Goal: Answer question/provide support: Share knowledge or assist other users

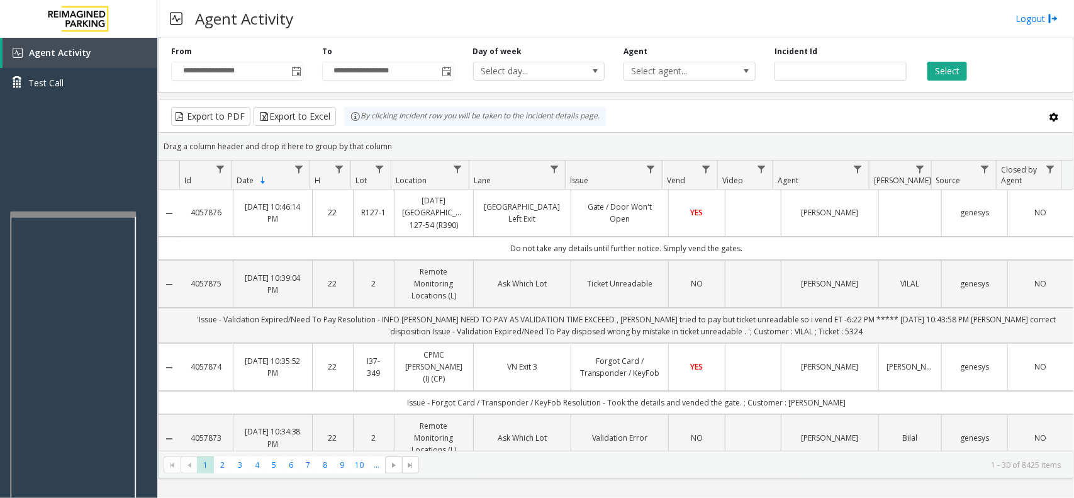
scroll to position [157, 0]
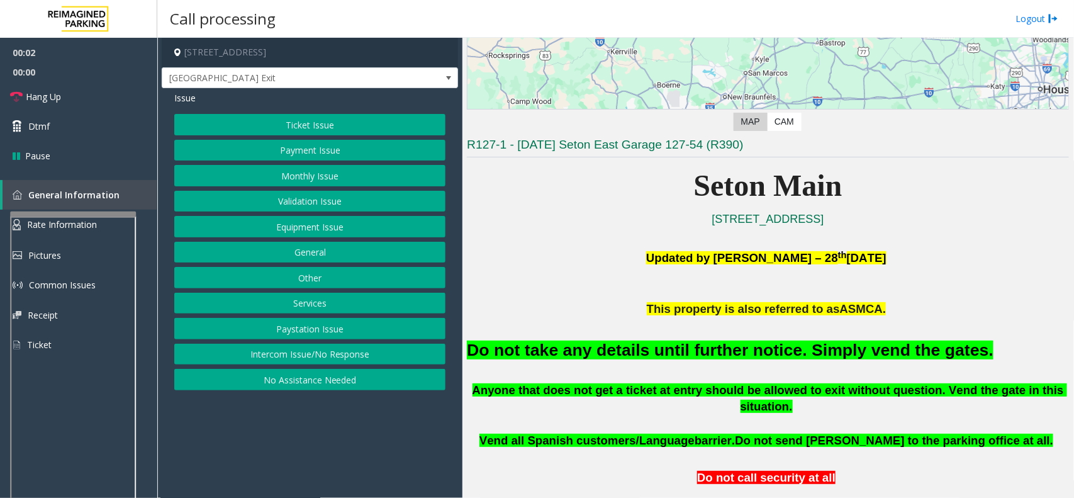
scroll to position [236, 0]
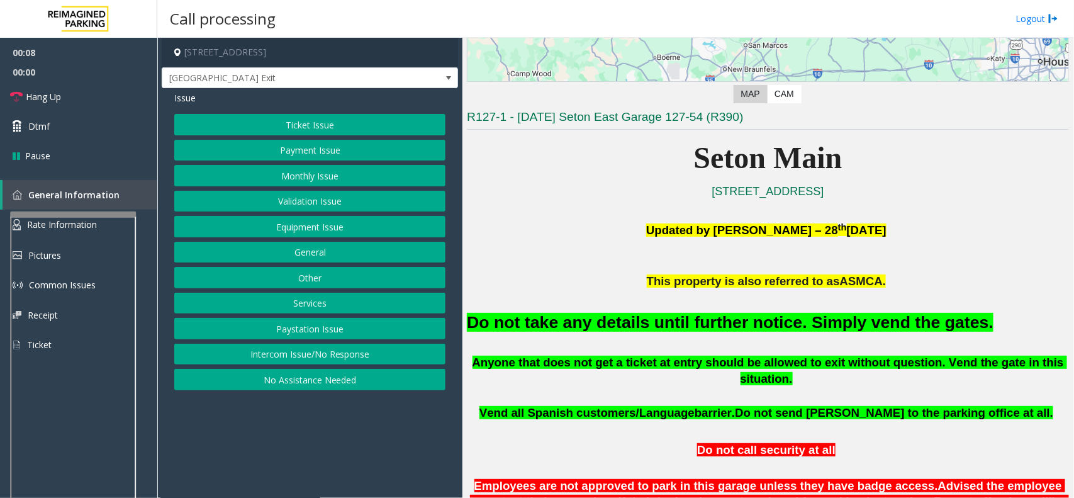
click at [318, 226] on button "Equipment Issue" at bounding box center [309, 226] width 271 height 21
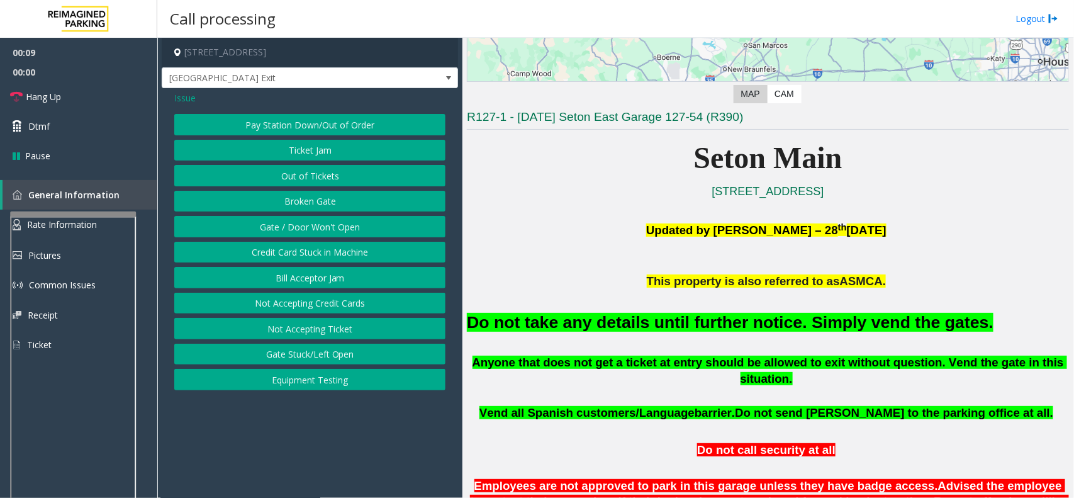
click at [309, 226] on button "Gate / Door Won't Open" at bounding box center [309, 226] width 271 height 21
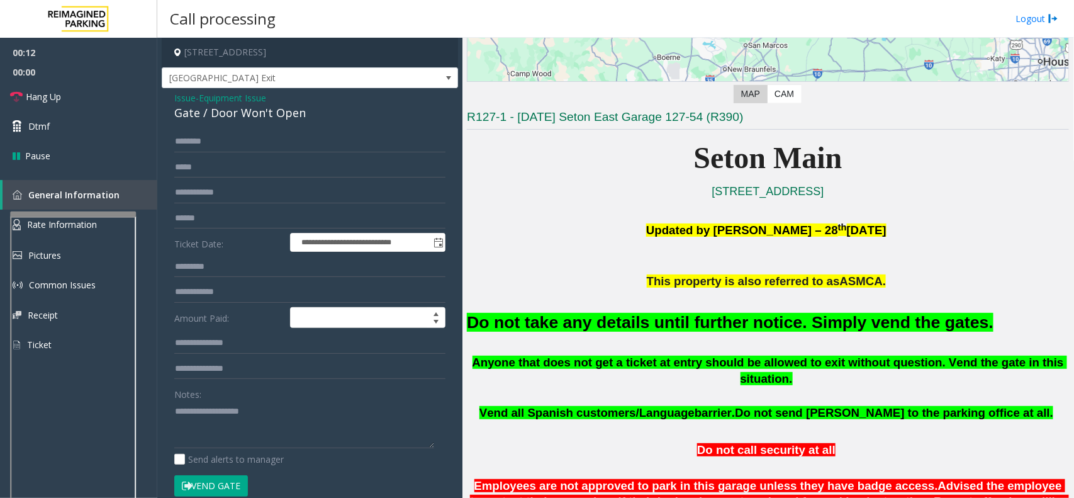
click at [203, 480] on button "Vend Gate" at bounding box center [211, 485] width 74 height 21
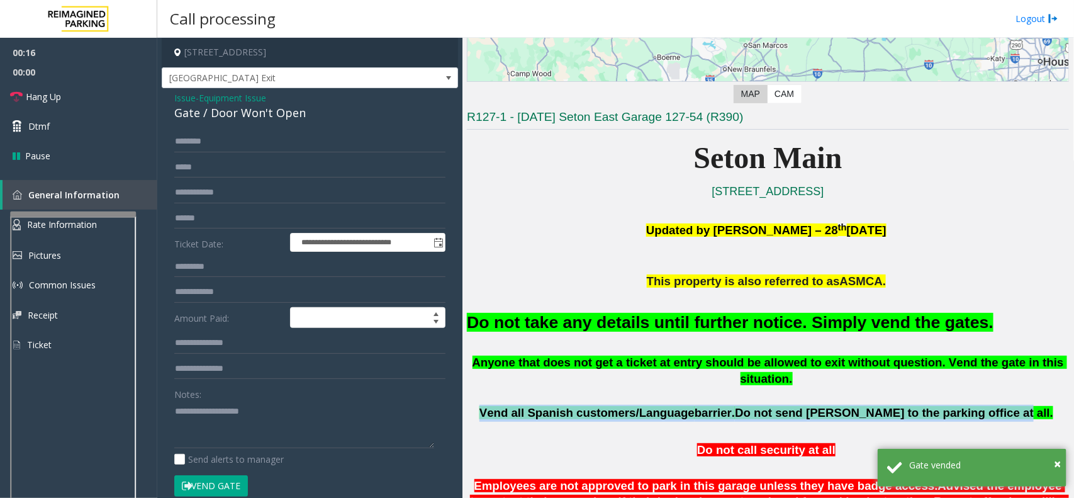
drag, startPoint x: 533, startPoint y: 396, endPoint x: 987, endPoint y: 398, distance: 454.1
click at [987, 406] on span "Vend all Spanish customers/Language barrier. Do not send parkers to the parking…" at bounding box center [766, 412] width 574 height 13
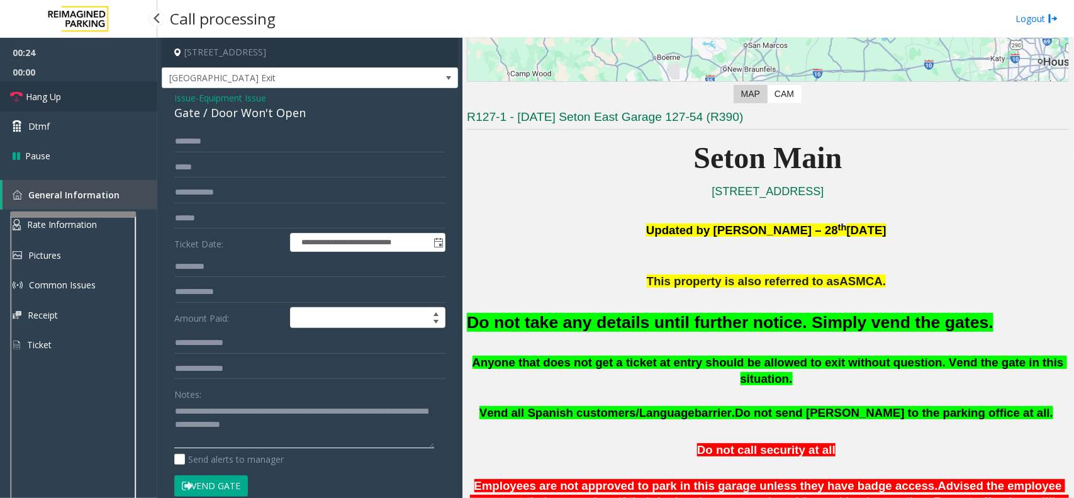
type textarea "**********"
click at [49, 93] on span "Hang Up" at bounding box center [43, 96] width 35 height 13
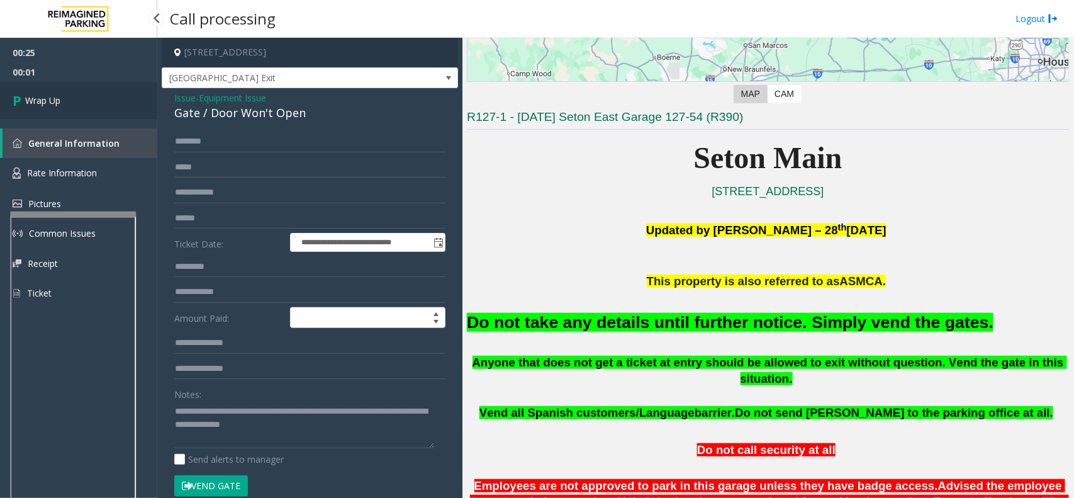
click at [60, 101] on span "Wrap Up" at bounding box center [42, 100] width 35 height 13
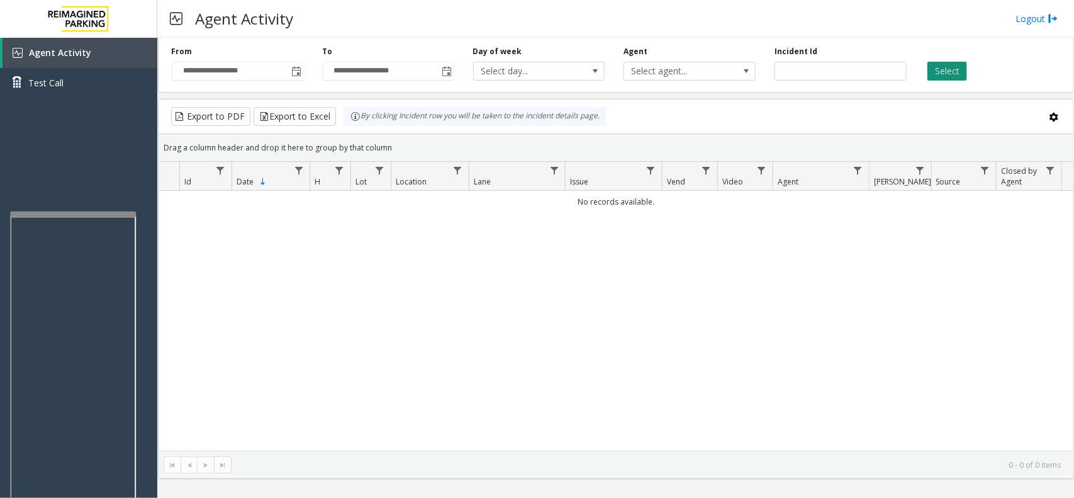
click at [942, 67] on button "Select" at bounding box center [947, 71] width 40 height 19
click at [948, 68] on button "Select" at bounding box center [947, 71] width 40 height 19
click at [297, 72] on span "Toggle popup" at bounding box center [296, 72] width 10 height 10
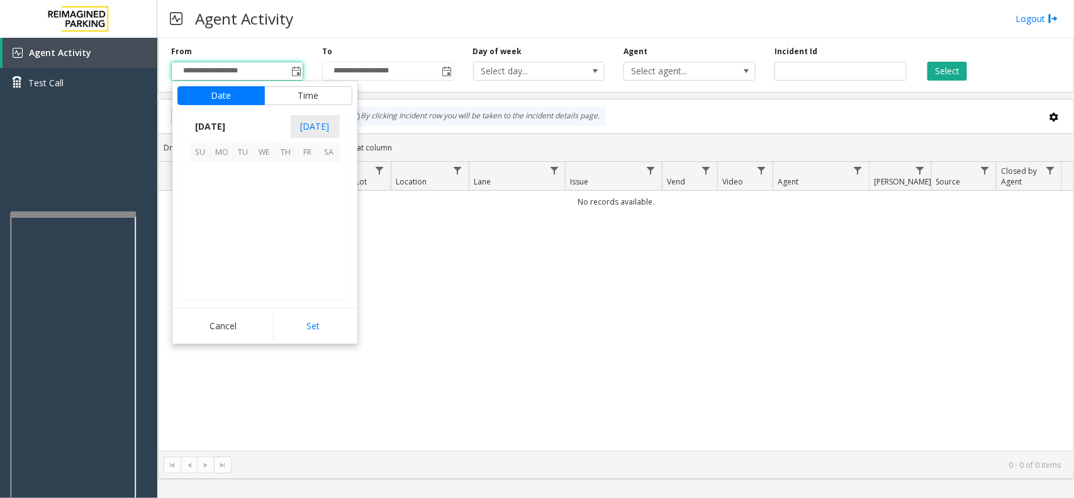
scroll to position [225484, 0]
click at [203, 236] on span "17" at bounding box center [200, 237] width 21 height 21
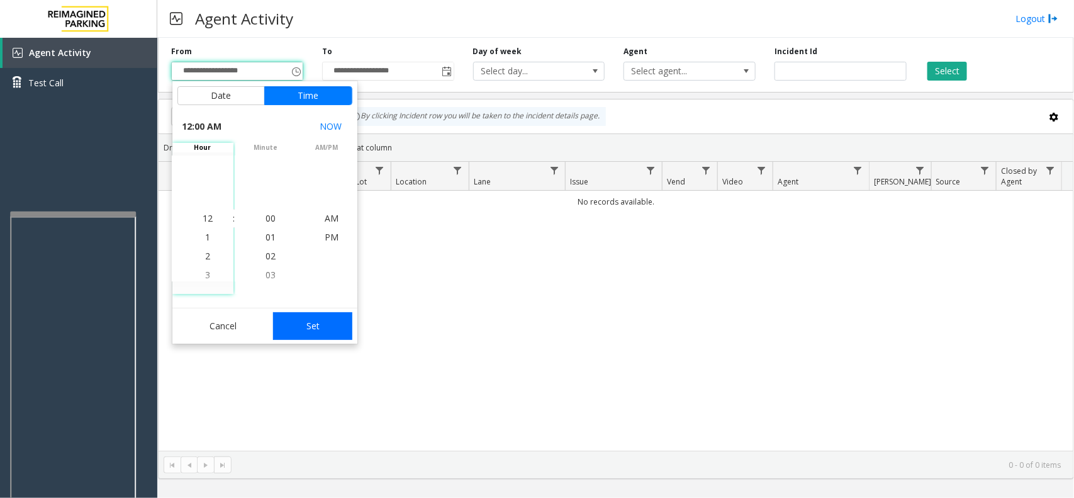
click at [309, 331] on button "Set" at bounding box center [312, 326] width 79 height 28
type input "**********"
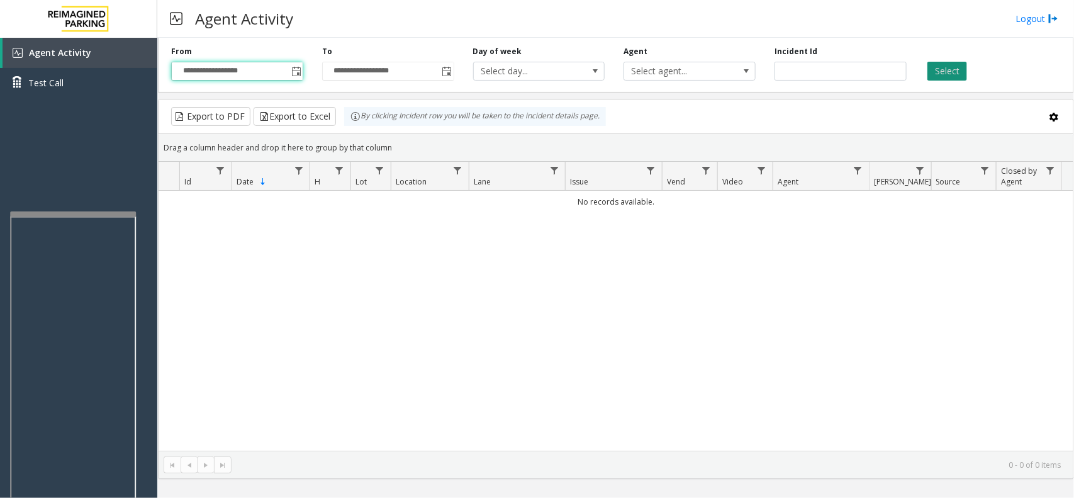
click at [938, 68] on button "Select" at bounding box center [947, 71] width 40 height 19
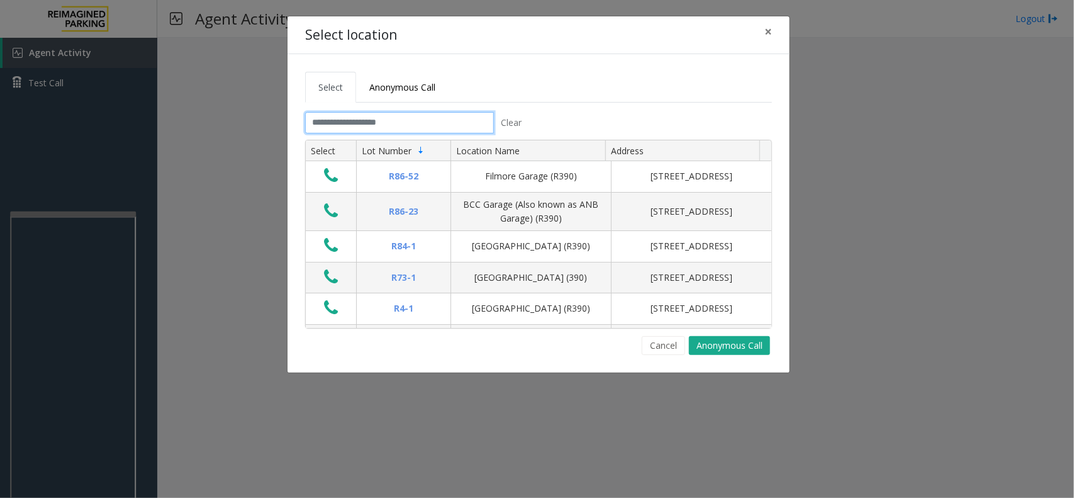
click at [403, 123] on input "text" at bounding box center [399, 122] width 189 height 21
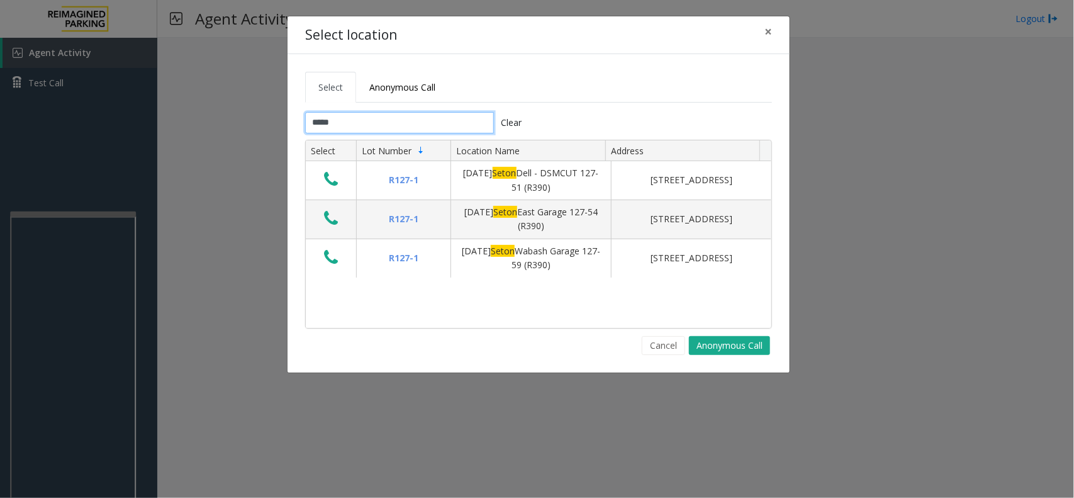
type input "*****"
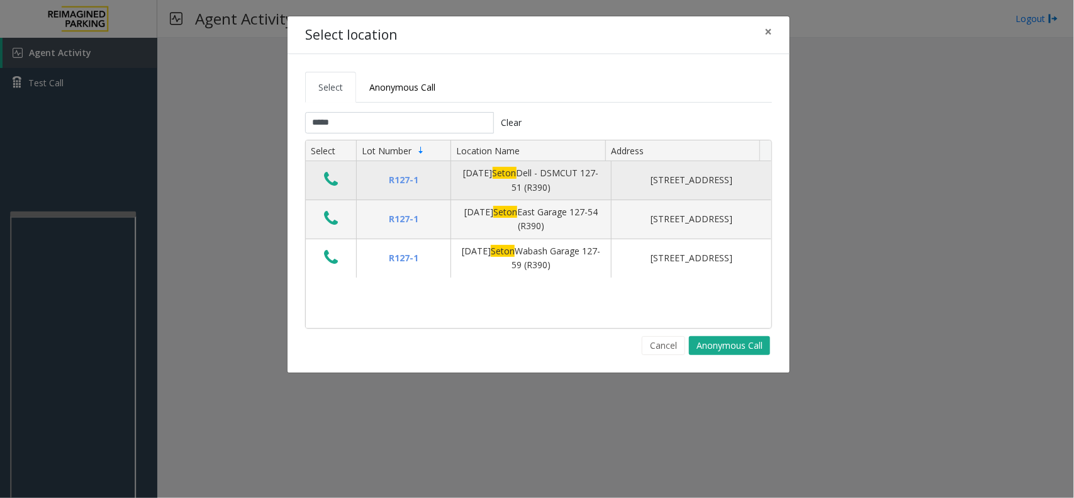
click at [331, 182] on icon "Data table" at bounding box center [331, 179] width 14 height 18
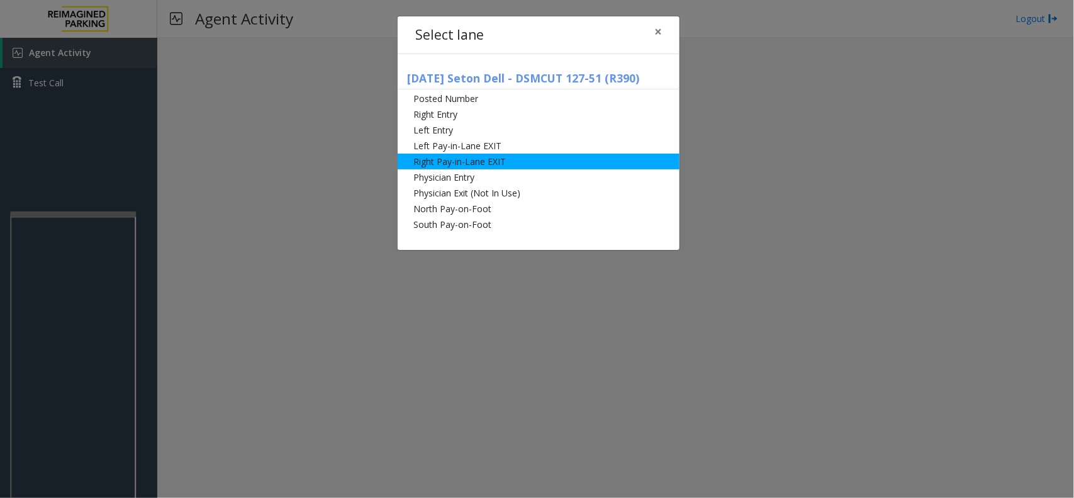
click at [457, 164] on li "Right Pay-in-Lane EXIT" at bounding box center [539, 161] width 282 height 16
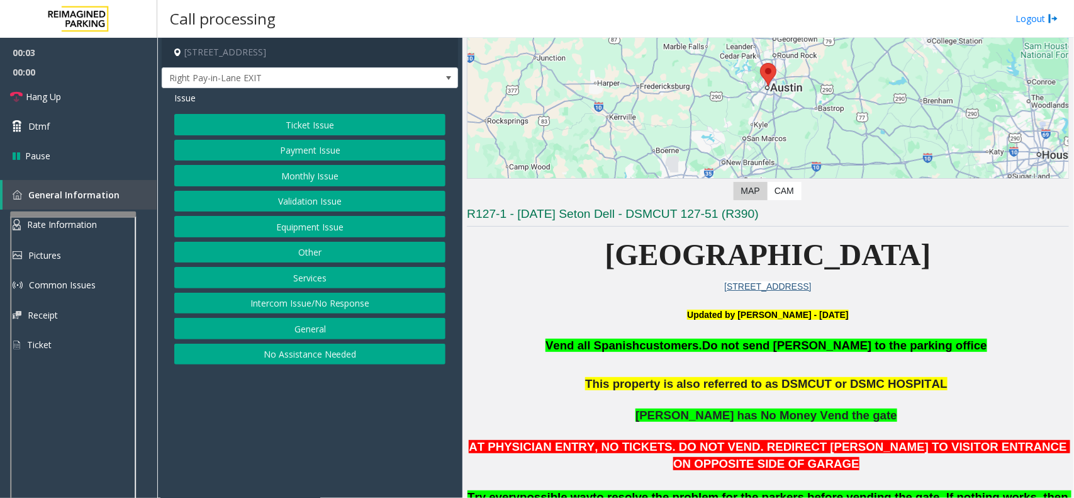
scroll to position [236, 0]
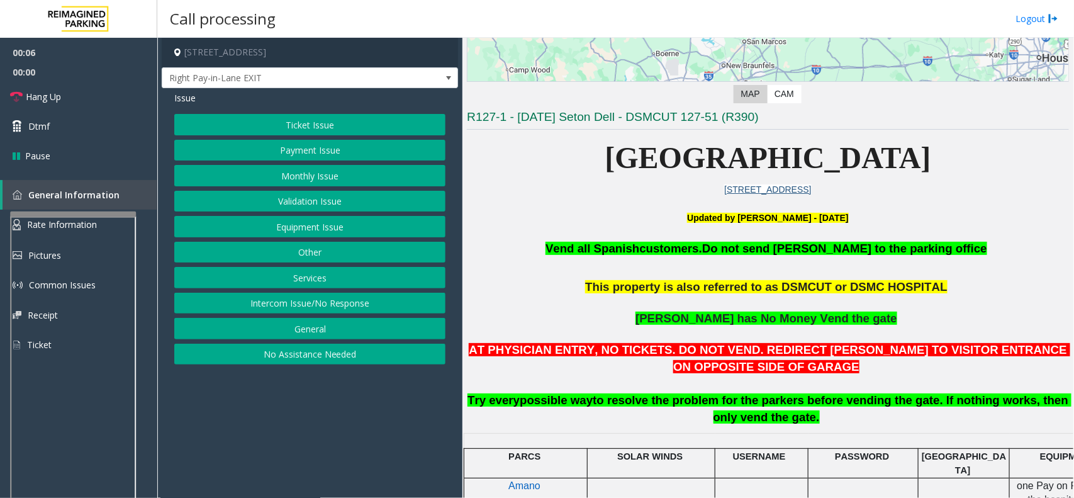
click at [320, 174] on button "Monthly Issue" at bounding box center [309, 175] width 271 height 21
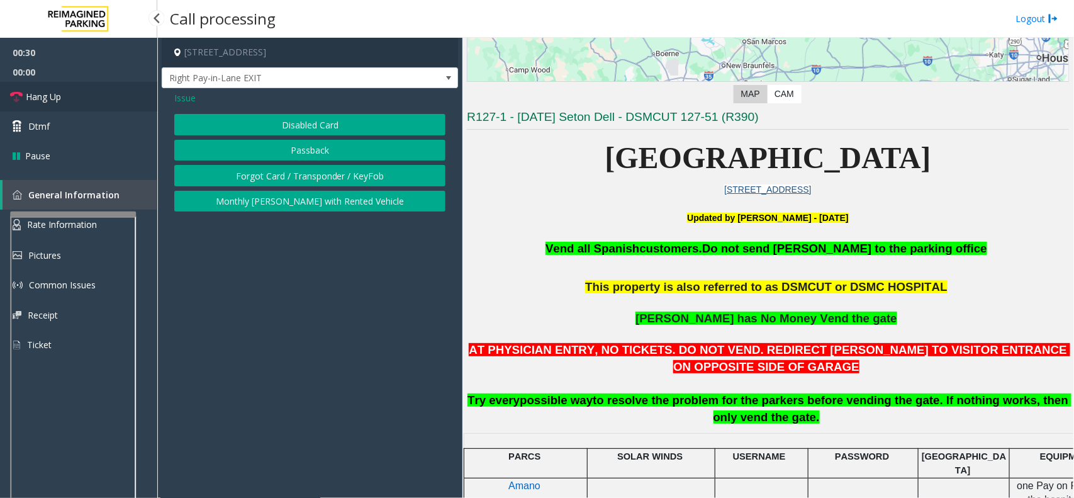
click at [58, 96] on span "Hang Up" at bounding box center [43, 96] width 35 height 13
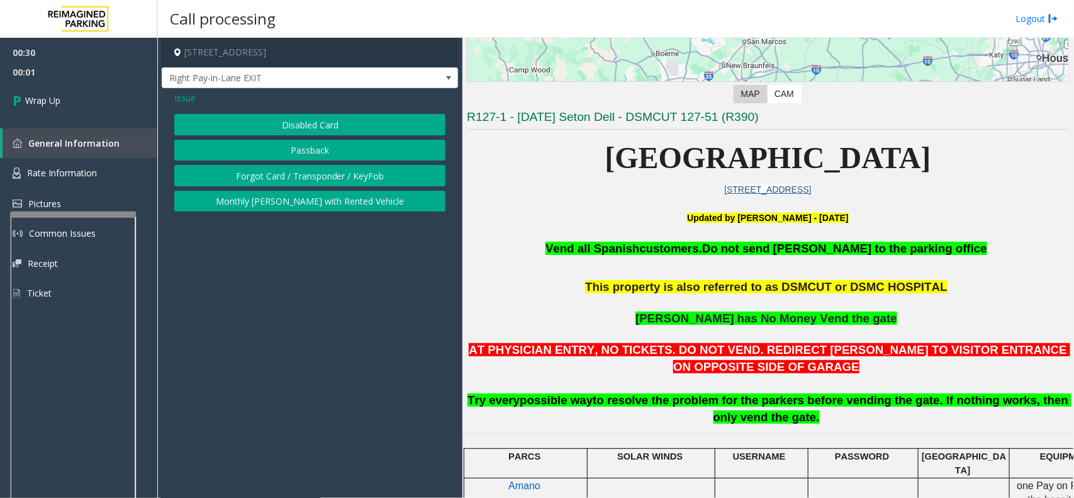
click at [181, 98] on span "Issue" at bounding box center [184, 97] width 21 height 13
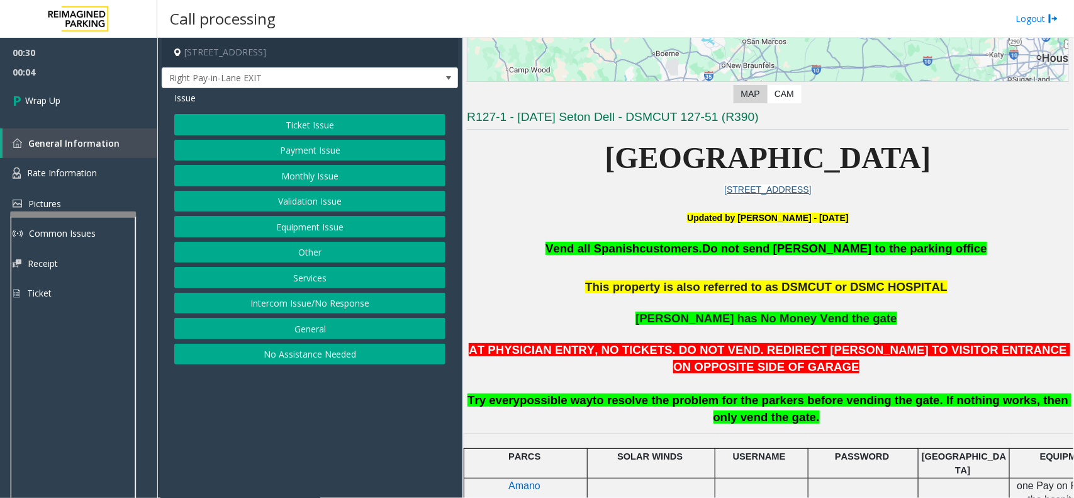
click at [306, 302] on button "Intercom Issue/No Response" at bounding box center [309, 302] width 271 height 21
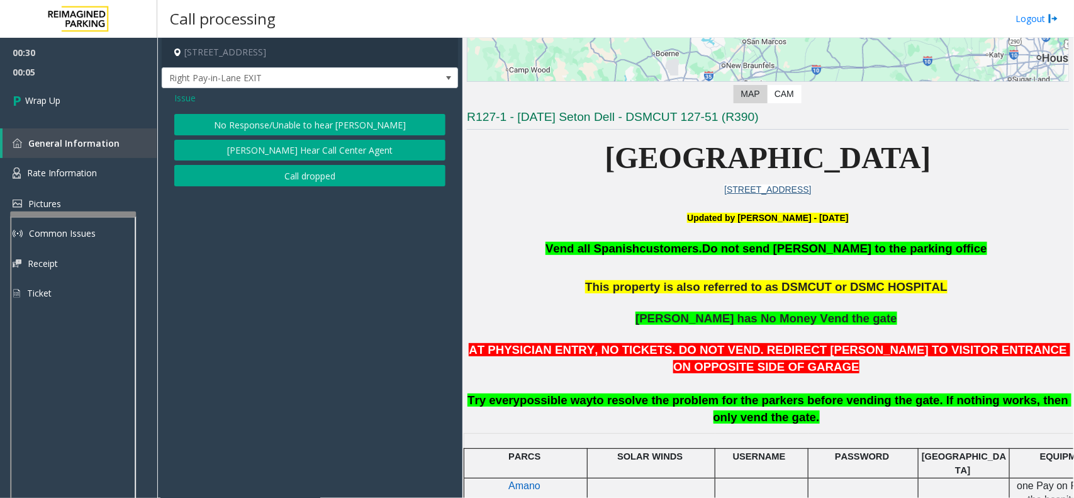
click at [279, 121] on button "No Response/Unable to hear [PERSON_NAME]" at bounding box center [309, 124] width 271 height 21
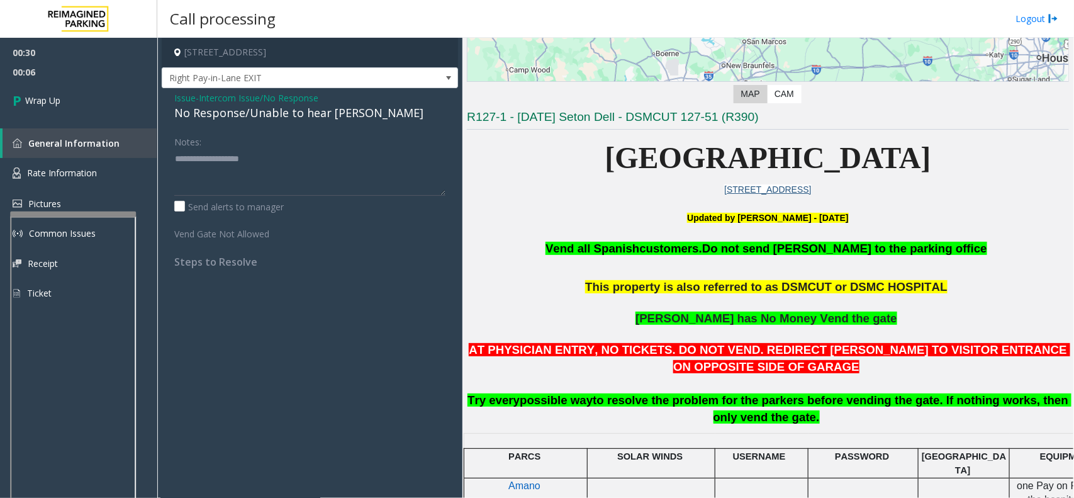
click at [250, 113] on div "No Response/Unable to hear [PERSON_NAME]" at bounding box center [309, 112] width 271 height 17
type textarea "**********"
click at [181, 98] on span "Issue" at bounding box center [184, 97] width 21 height 13
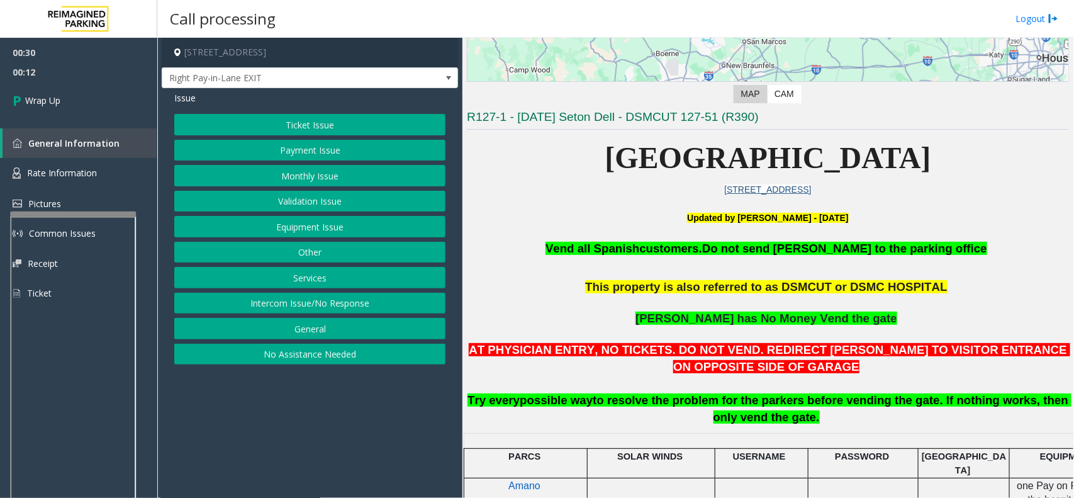
click at [280, 173] on button "Monthly Issue" at bounding box center [309, 175] width 271 height 21
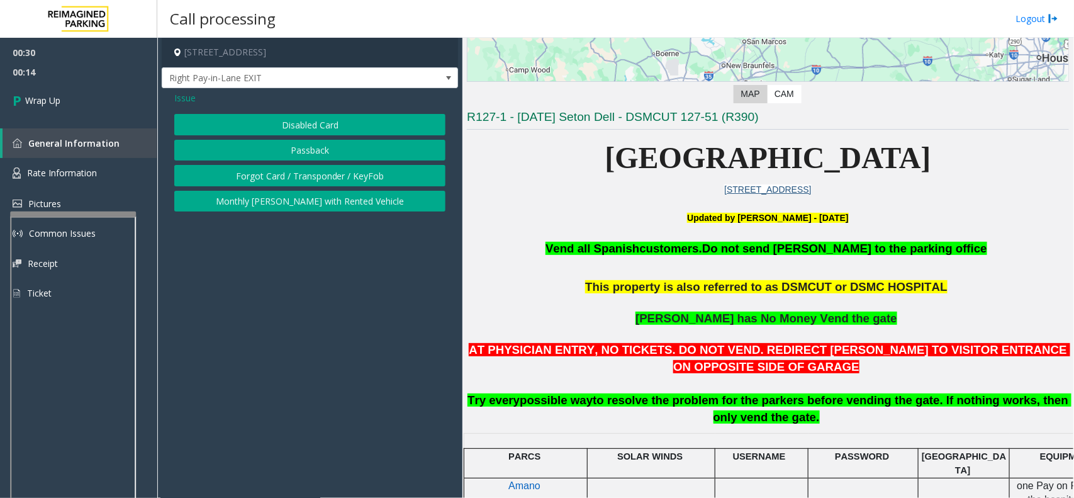
click at [269, 121] on button "Disabled Card" at bounding box center [309, 124] width 271 height 21
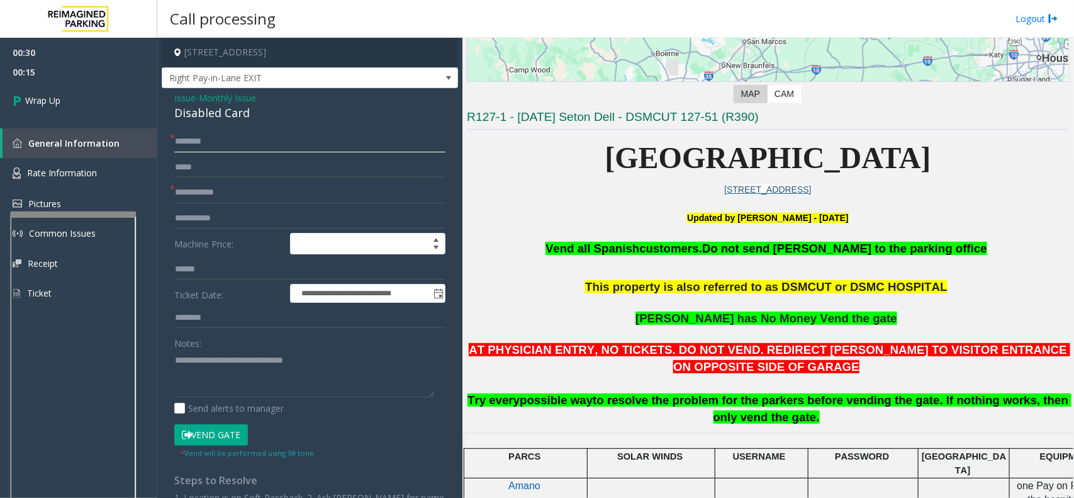
click at [208, 140] on input "text" at bounding box center [309, 141] width 271 height 21
type input "**"
click at [202, 192] on input "text" at bounding box center [309, 192] width 271 height 21
type input "**"
click at [326, 357] on textarea at bounding box center [304, 373] width 260 height 47
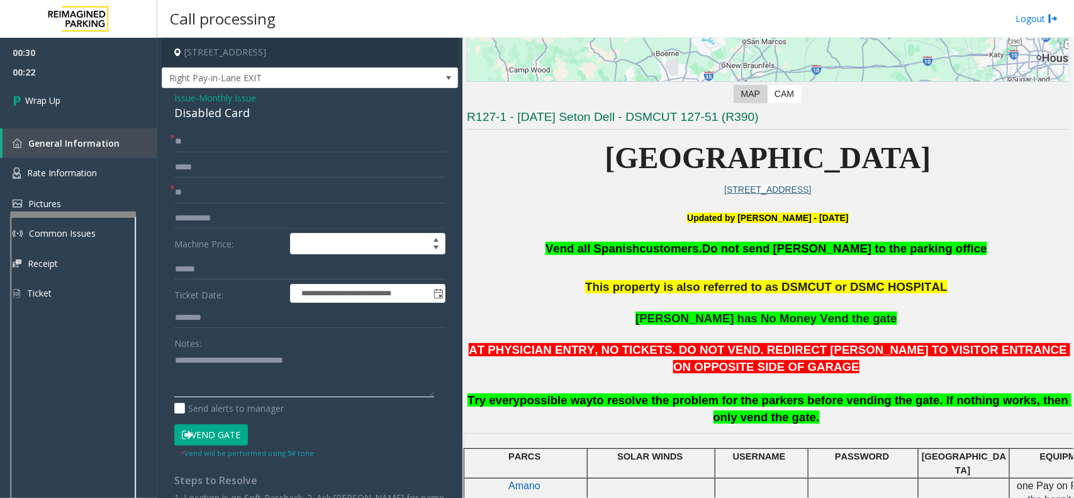
click at [312, 357] on textarea at bounding box center [304, 373] width 260 height 47
drag, startPoint x: 170, startPoint y: 98, endPoint x: 257, endPoint y: 108, distance: 86.7
click at [257, 108] on div "**********" at bounding box center [310, 368] width 296 height 560
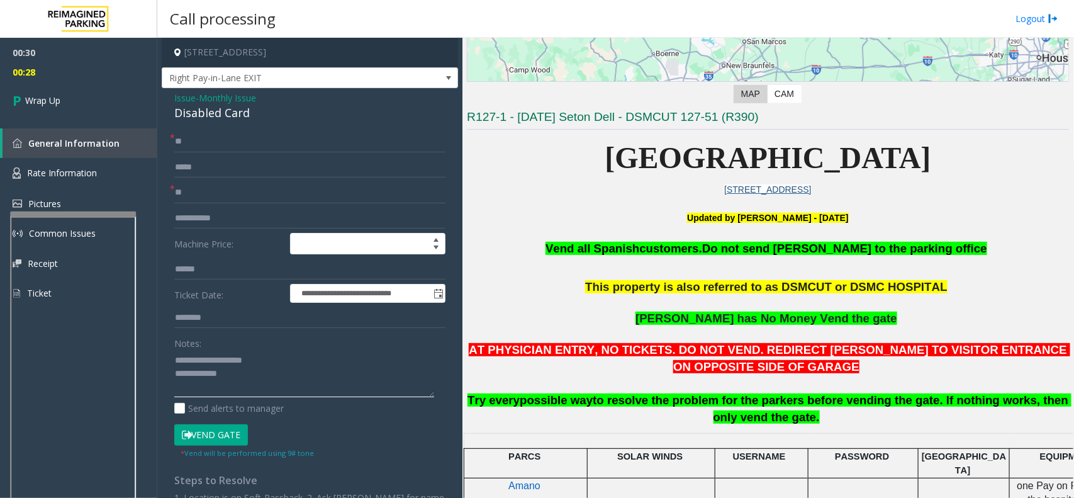
click at [243, 369] on textarea at bounding box center [304, 373] width 260 height 47
type textarea "**********"
click at [27, 95] on span "Wrap Up" at bounding box center [42, 100] width 35 height 13
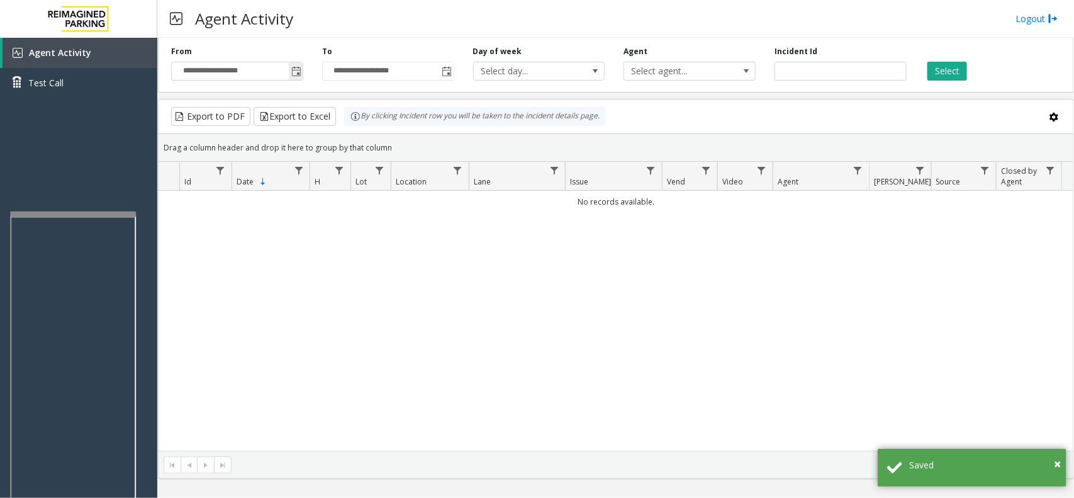
click at [290, 67] on span "Toggle popup" at bounding box center [296, 71] width 14 height 20
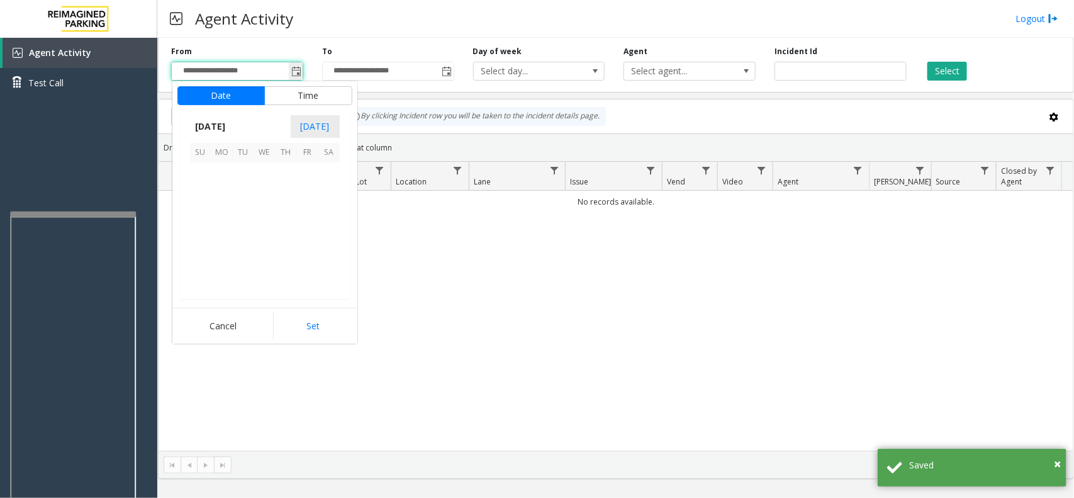
scroll to position [225484, 0]
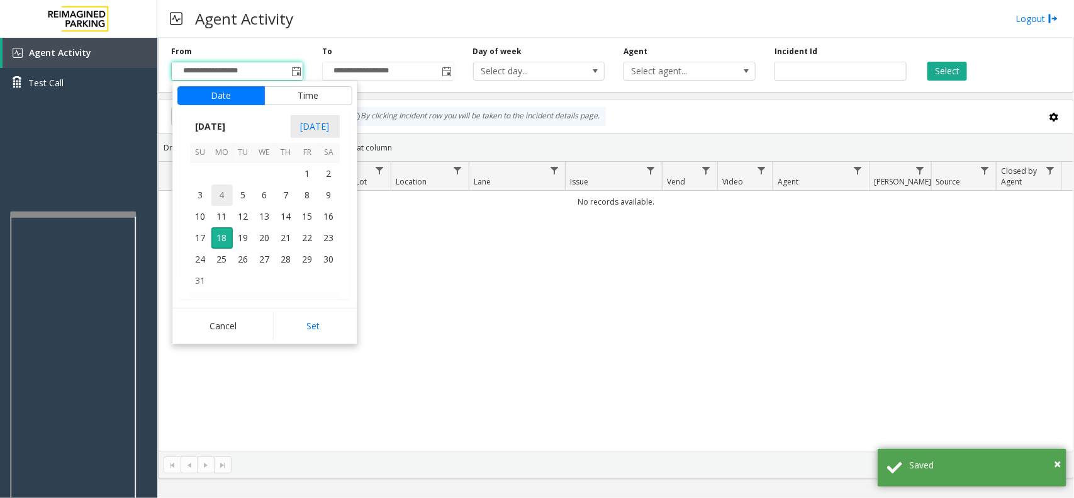
click at [231, 200] on span "4" at bounding box center [221, 194] width 21 height 21
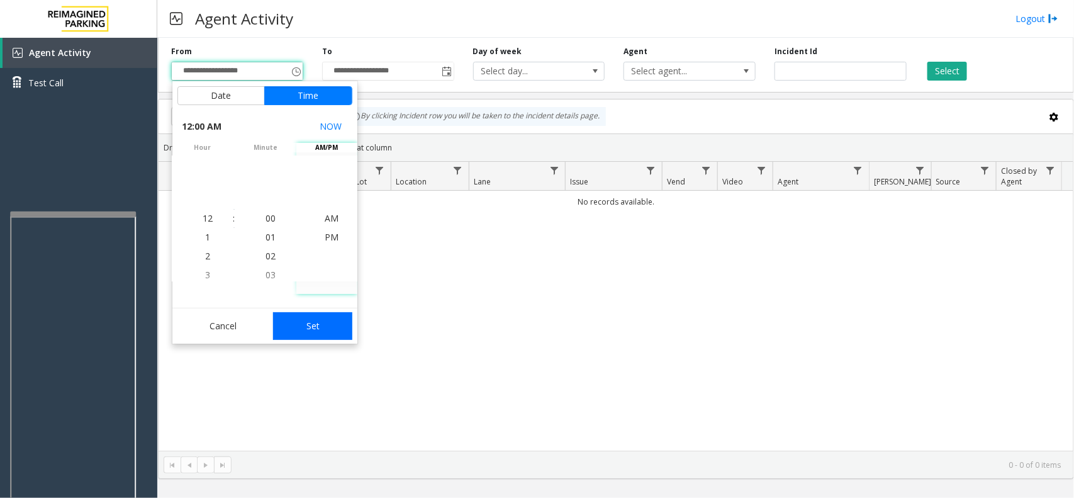
click at [299, 322] on button "Set" at bounding box center [312, 326] width 79 height 28
type input "**********"
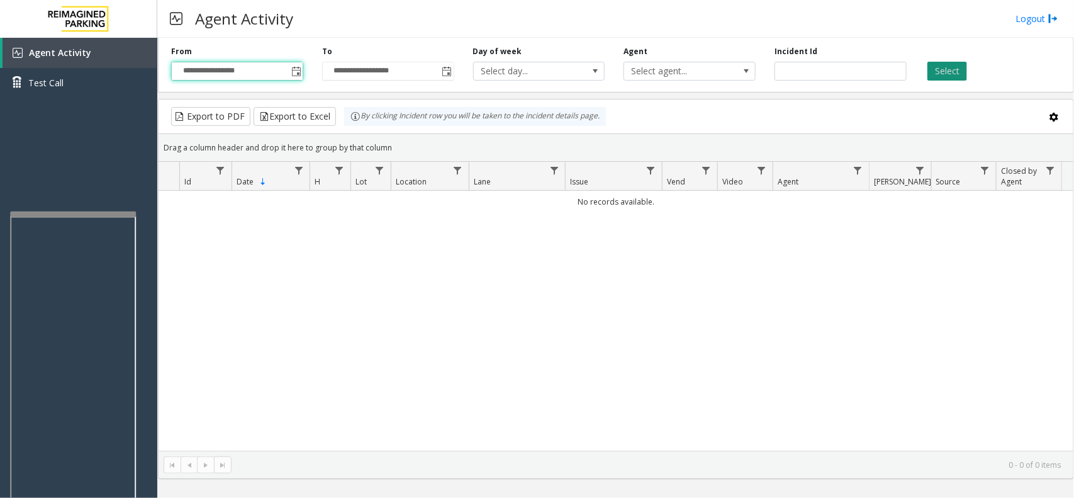
click at [939, 76] on button "Select" at bounding box center [947, 71] width 40 height 19
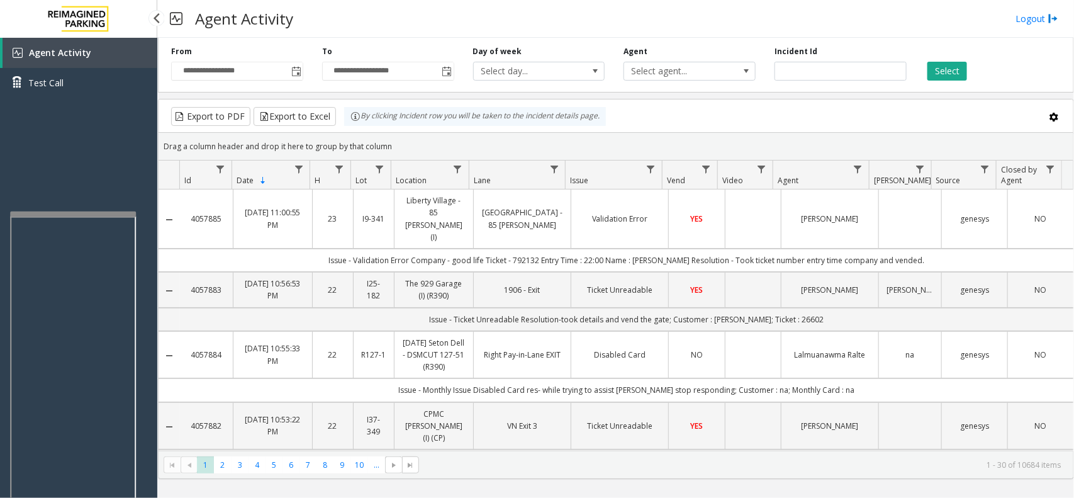
click at [89, 161] on div "Agent Activity Test Call" at bounding box center [78, 287] width 157 height 498
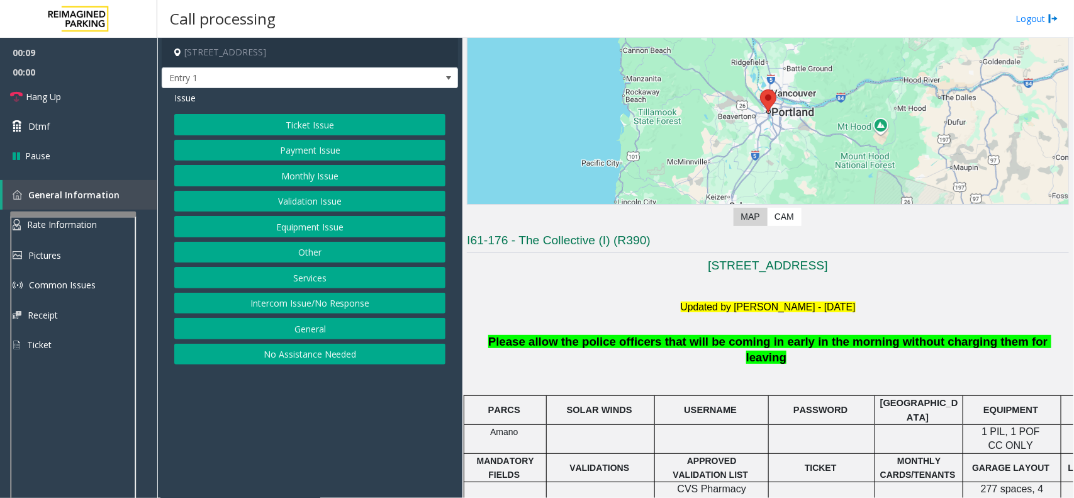
scroll to position [157, 0]
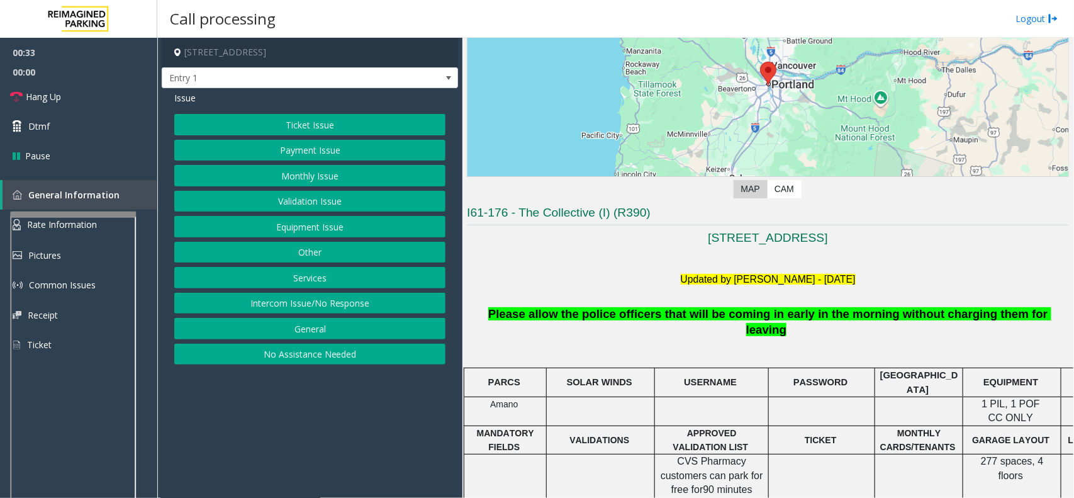
click at [337, 303] on button "Intercom Issue/No Response" at bounding box center [309, 302] width 271 height 21
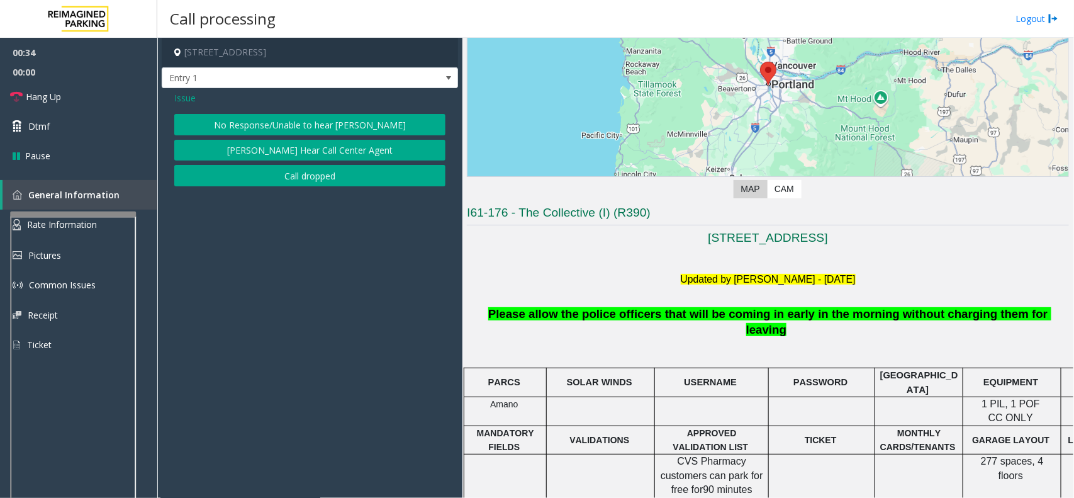
click at [318, 121] on button "No Response/Unable to hear [PERSON_NAME]" at bounding box center [309, 124] width 271 height 21
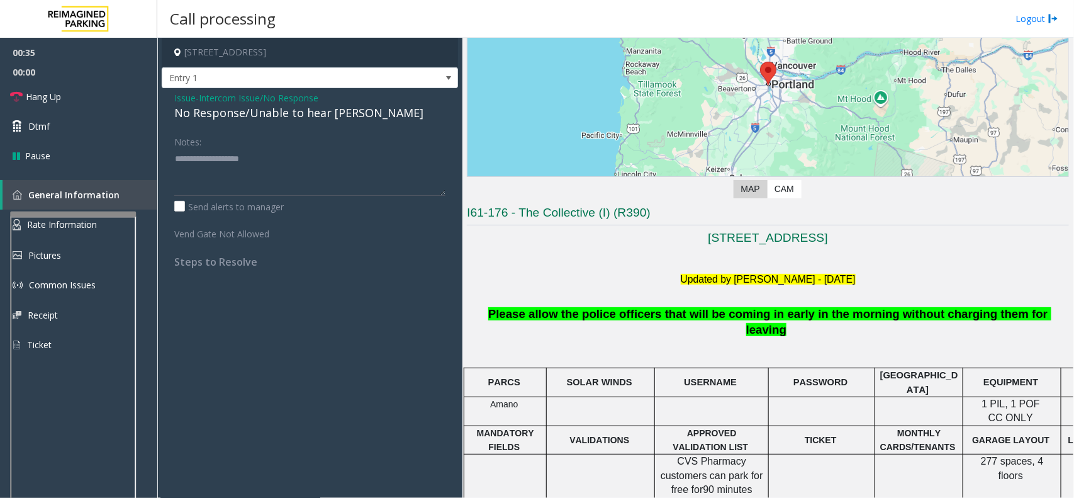
click at [289, 114] on div "No Response/Unable to hear [PERSON_NAME]" at bounding box center [309, 112] width 271 height 17
type textarea "**********"
click at [55, 96] on span "Hang Up" at bounding box center [43, 96] width 35 height 13
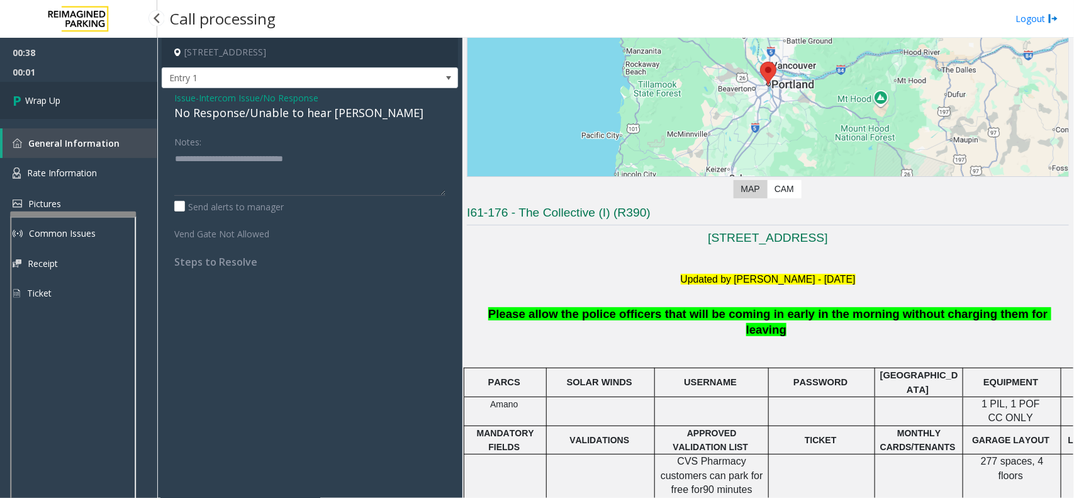
click at [94, 98] on link "Wrap Up" at bounding box center [78, 100] width 157 height 37
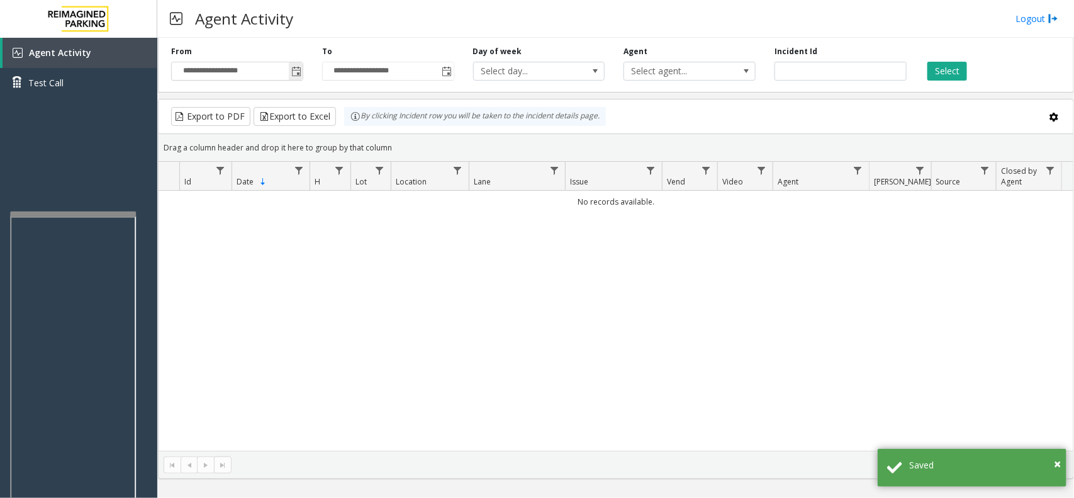
click at [289, 74] on span "Toggle popup" at bounding box center [296, 71] width 14 height 20
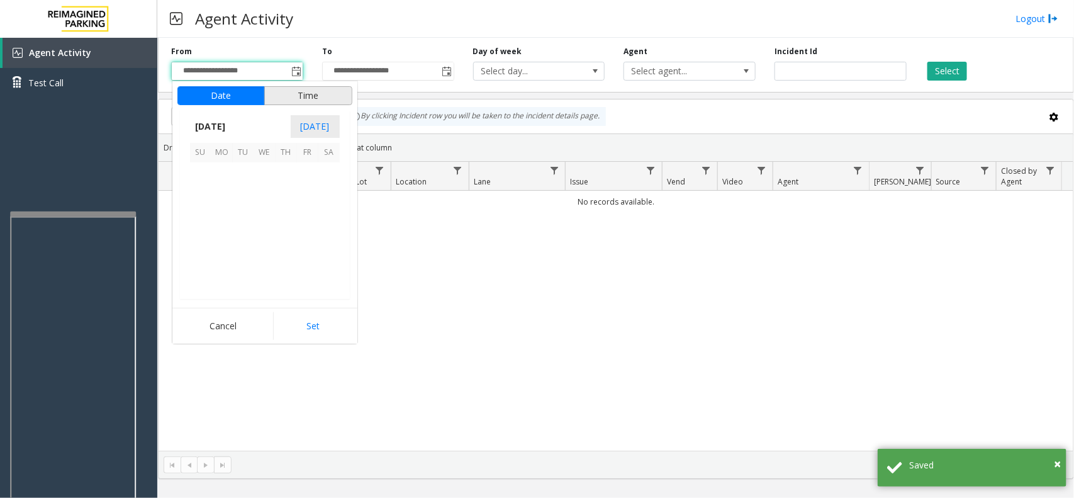
scroll to position [225484, 0]
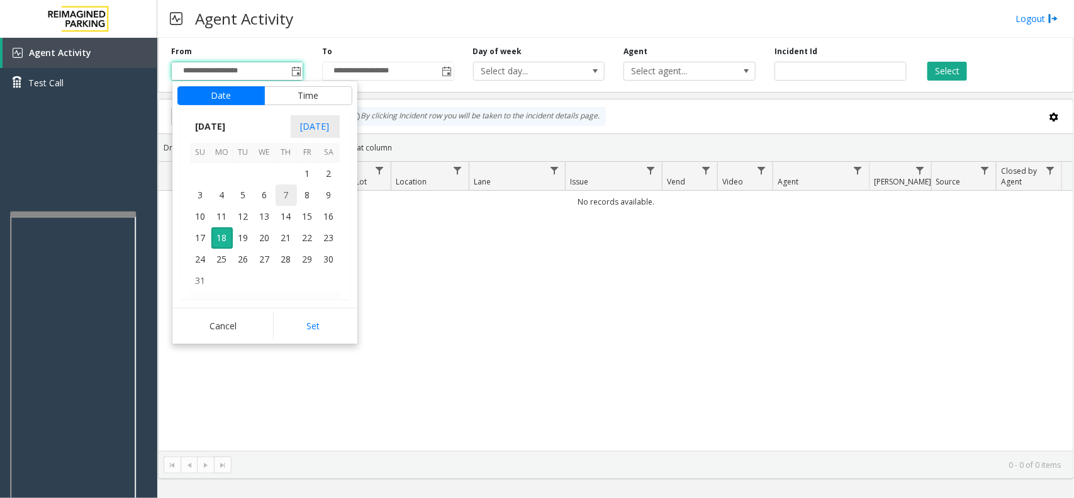
click at [280, 192] on span "7" at bounding box center [285, 194] width 21 height 21
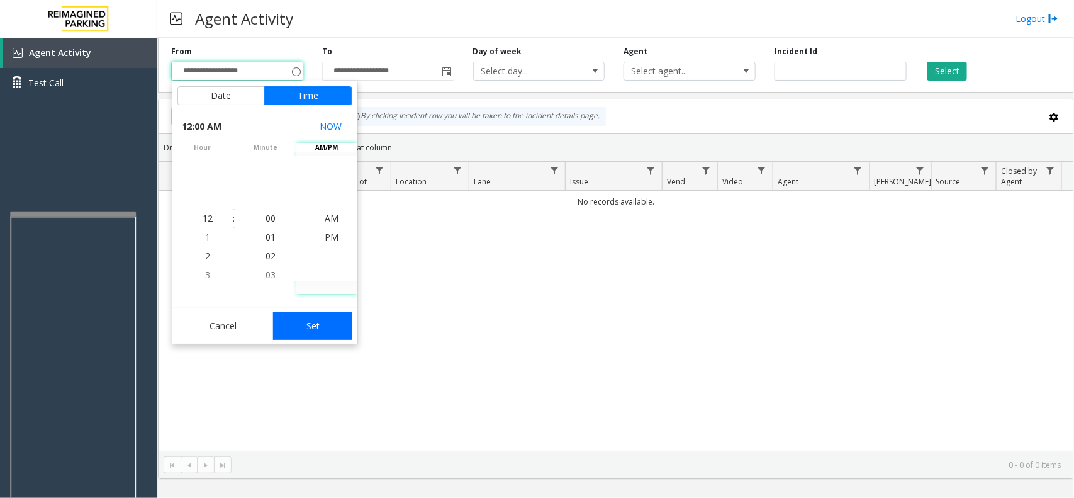
click at [328, 330] on button "Set" at bounding box center [312, 326] width 79 height 28
type input "**********"
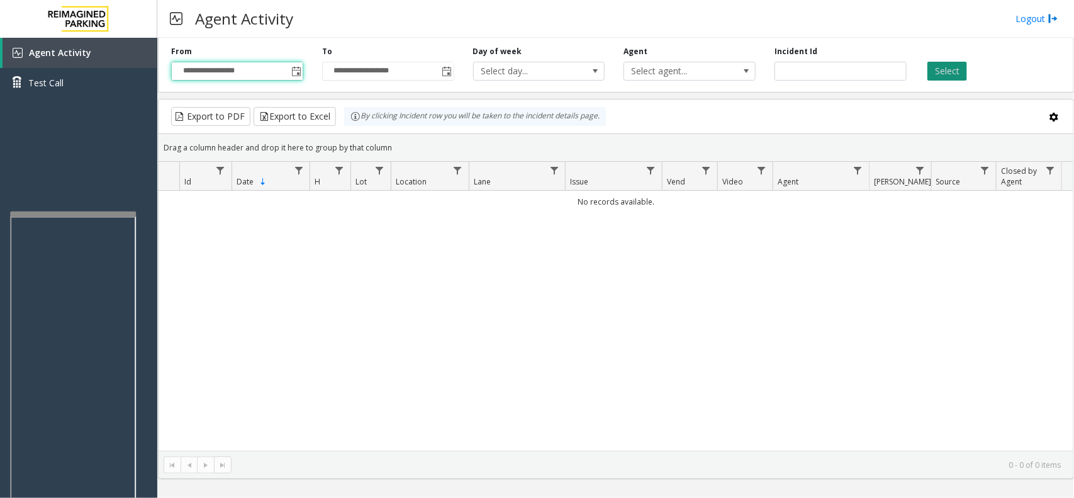
click at [956, 63] on button "Select" at bounding box center [947, 71] width 40 height 19
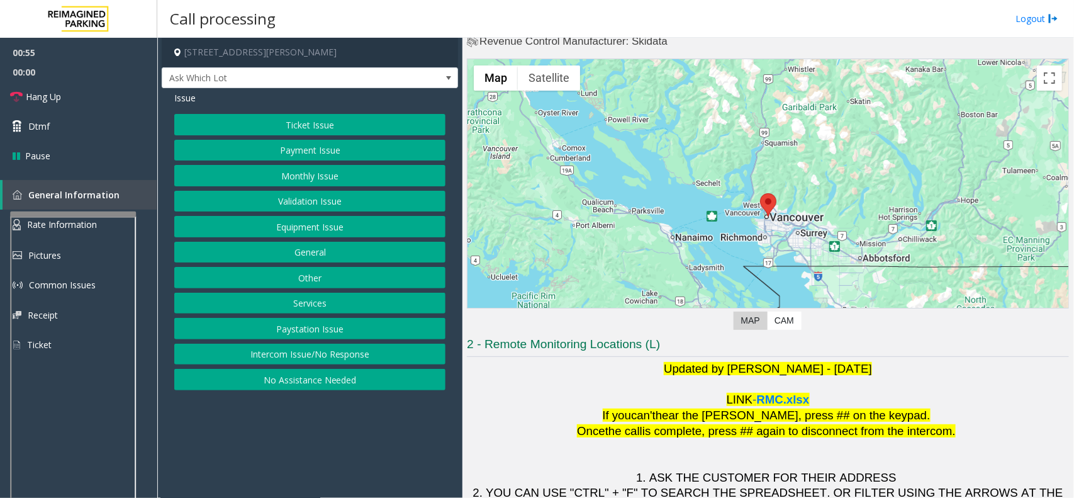
scroll to position [104, 0]
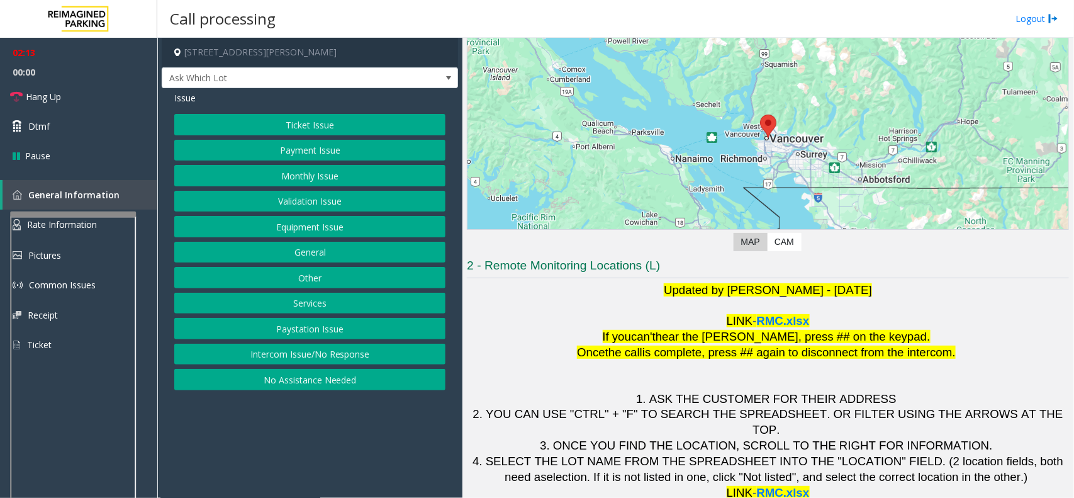
click at [328, 381] on button "No Assistance Needed" at bounding box center [309, 379] width 271 height 21
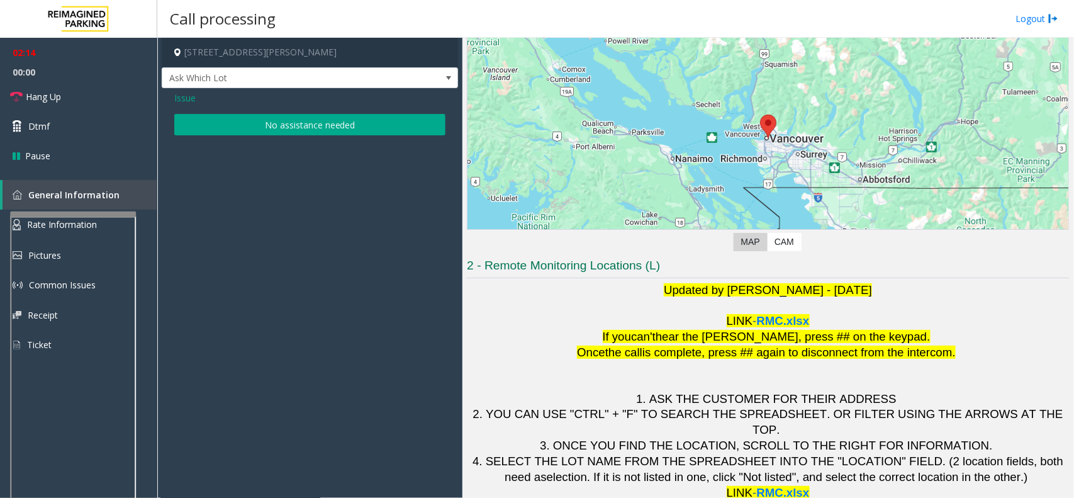
click at [362, 114] on button "No assistance needed" at bounding box center [309, 124] width 271 height 21
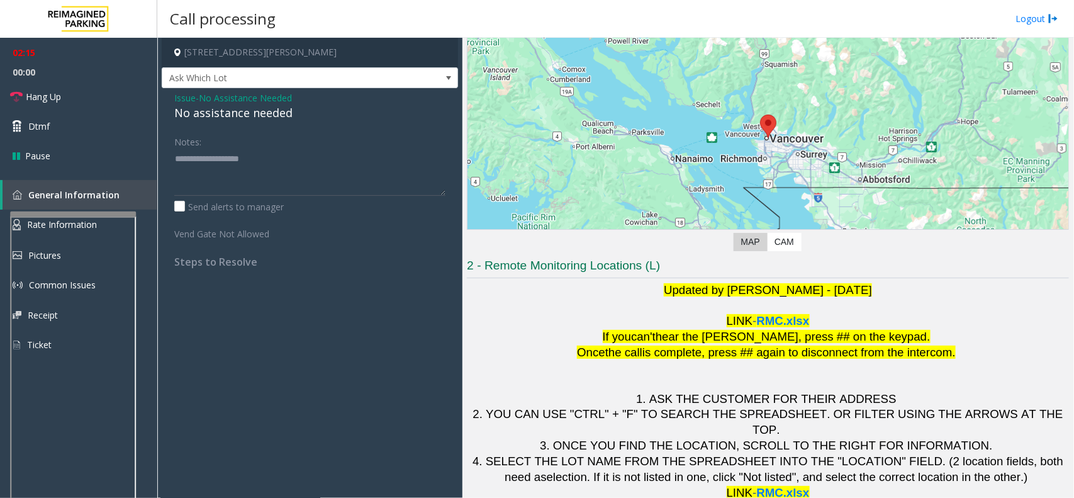
click at [246, 112] on div "No assistance needed" at bounding box center [309, 112] width 271 height 17
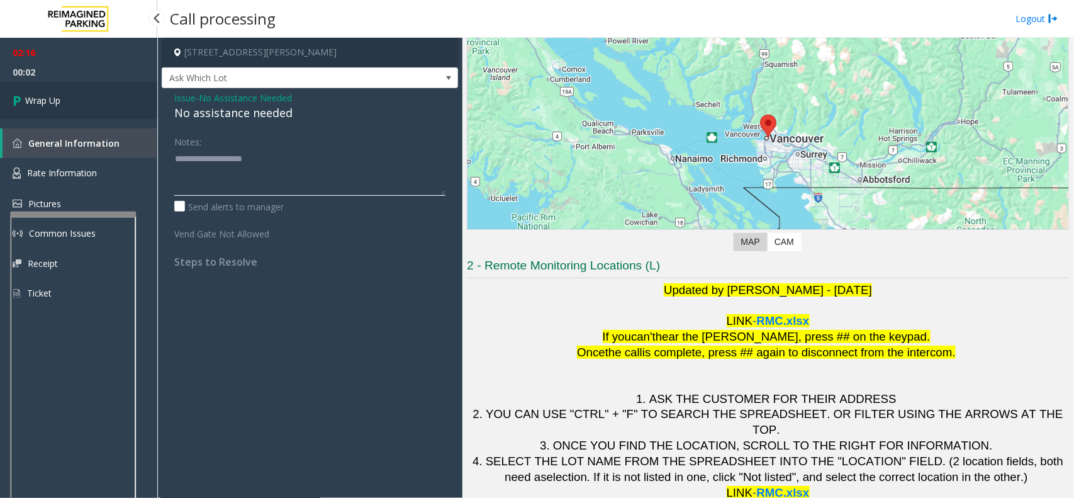
type textarea "**********"
click at [74, 107] on link "Wrap Up" at bounding box center [78, 100] width 157 height 37
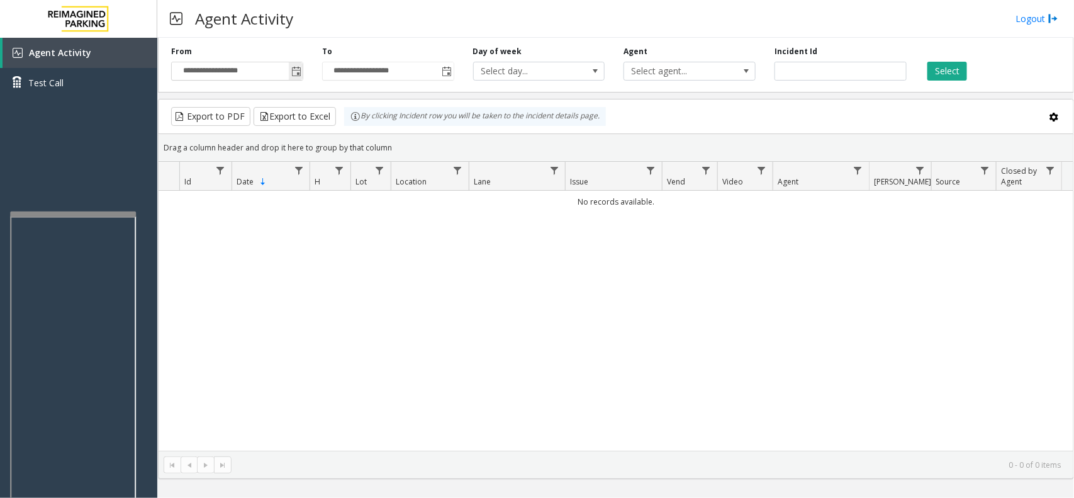
click at [293, 73] on span "Toggle popup" at bounding box center [296, 72] width 10 height 10
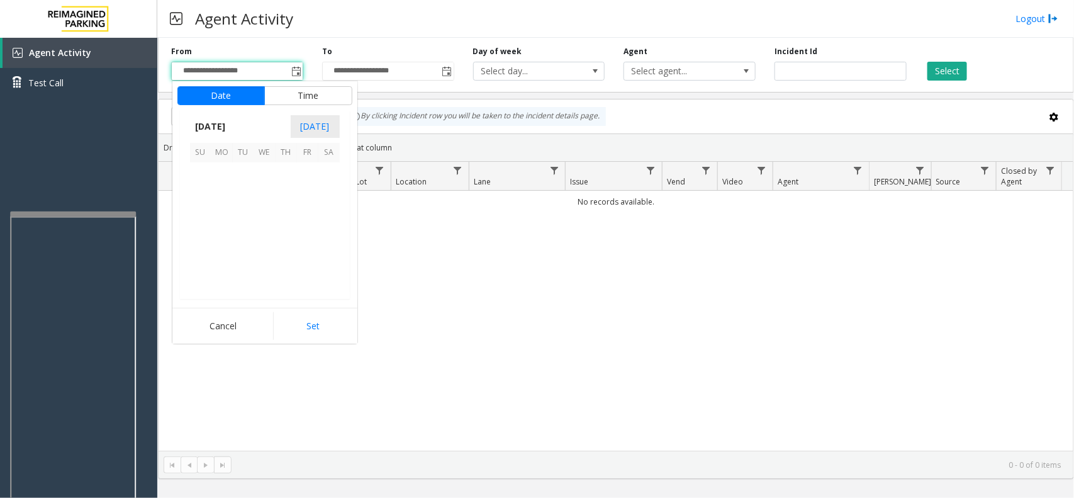
scroll to position [225484, 0]
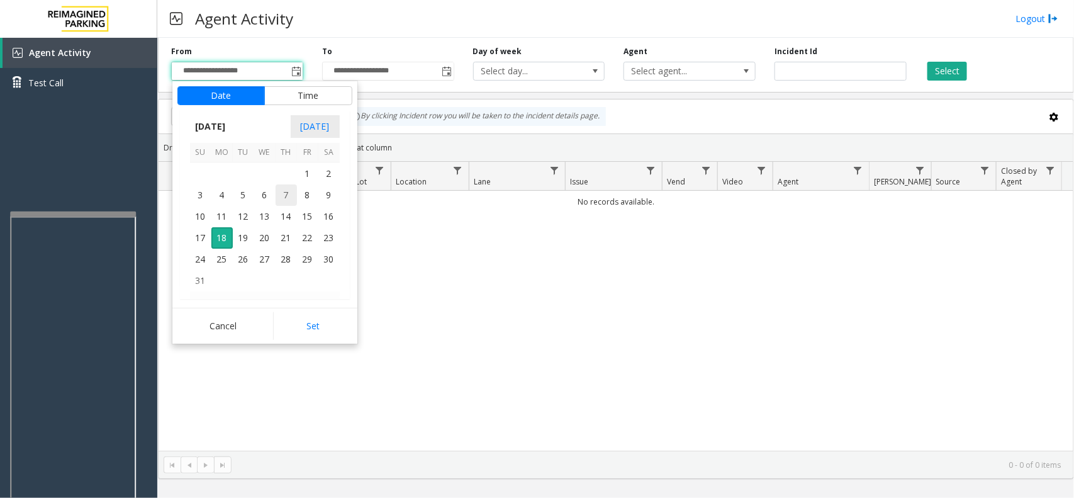
click at [283, 192] on span "7" at bounding box center [285, 194] width 21 height 21
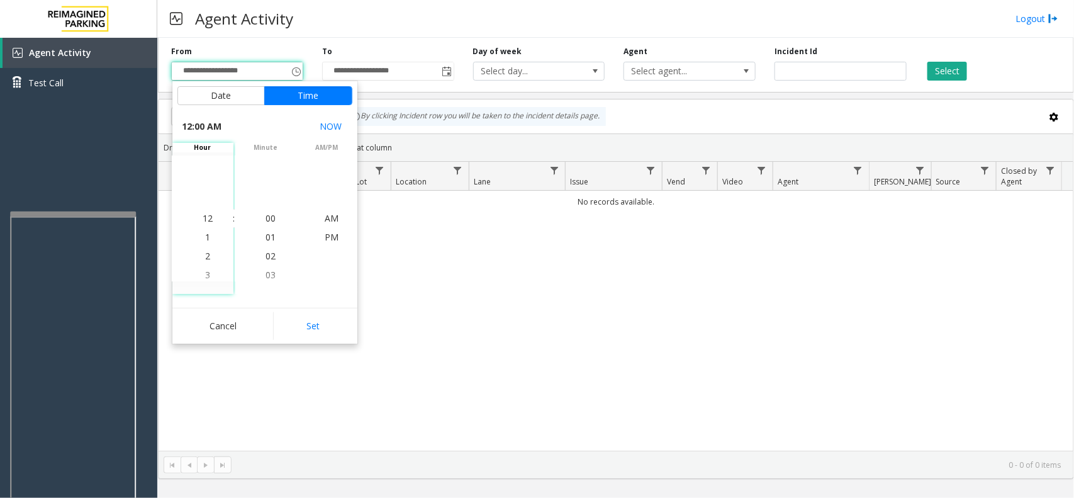
drag, startPoint x: 304, startPoint y: 325, endPoint x: 337, endPoint y: 329, distance: 33.6
click at [305, 325] on button "Set" at bounding box center [312, 326] width 79 height 28
type input "**********"
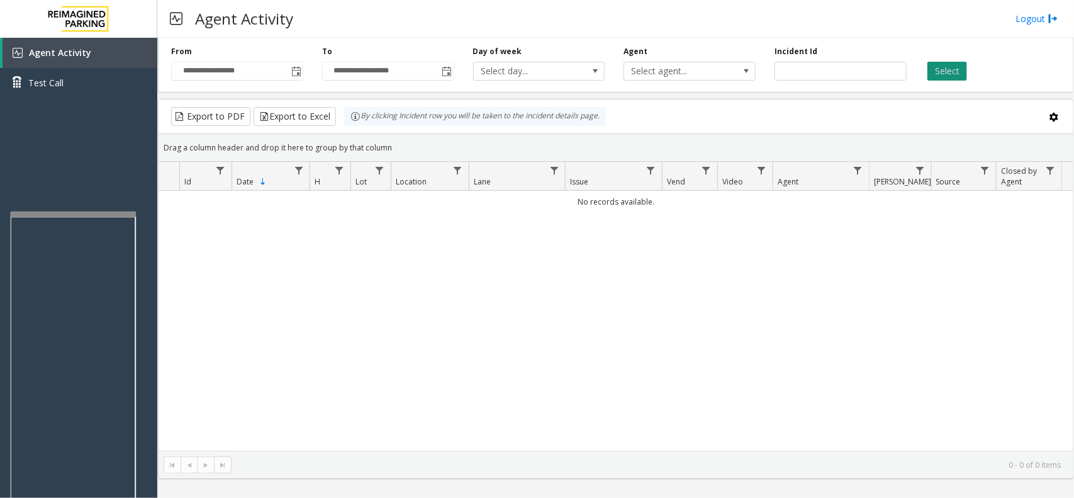
click at [936, 77] on button "Select" at bounding box center [947, 71] width 40 height 19
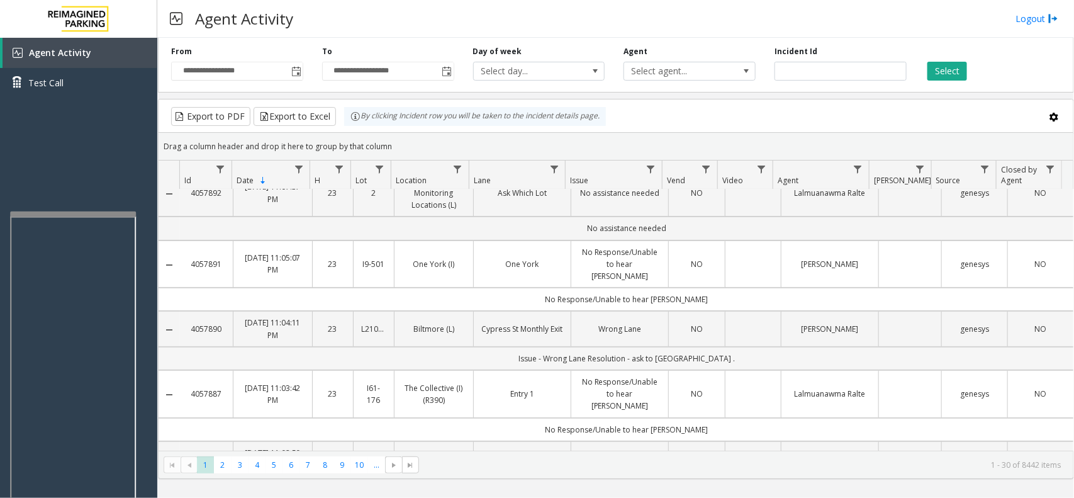
scroll to position [0, 0]
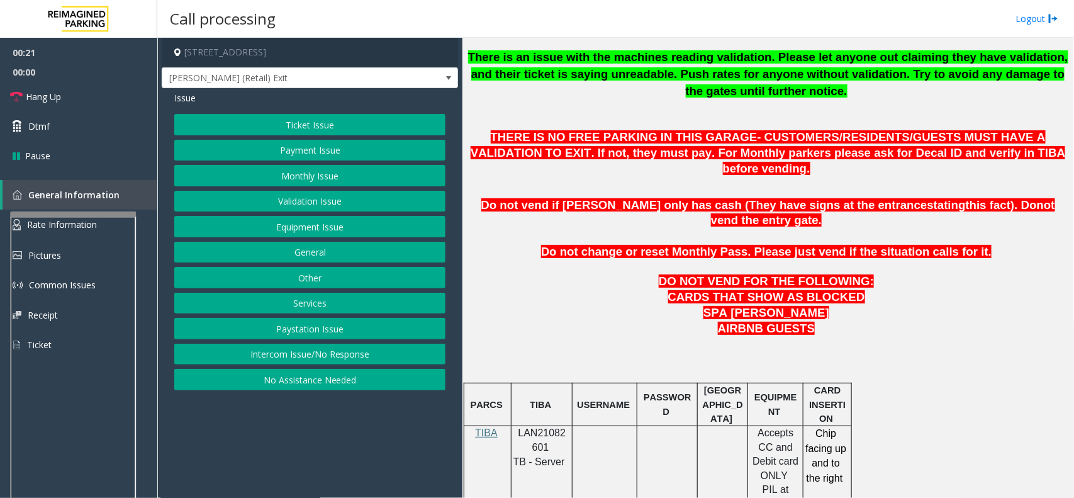
scroll to position [472, 0]
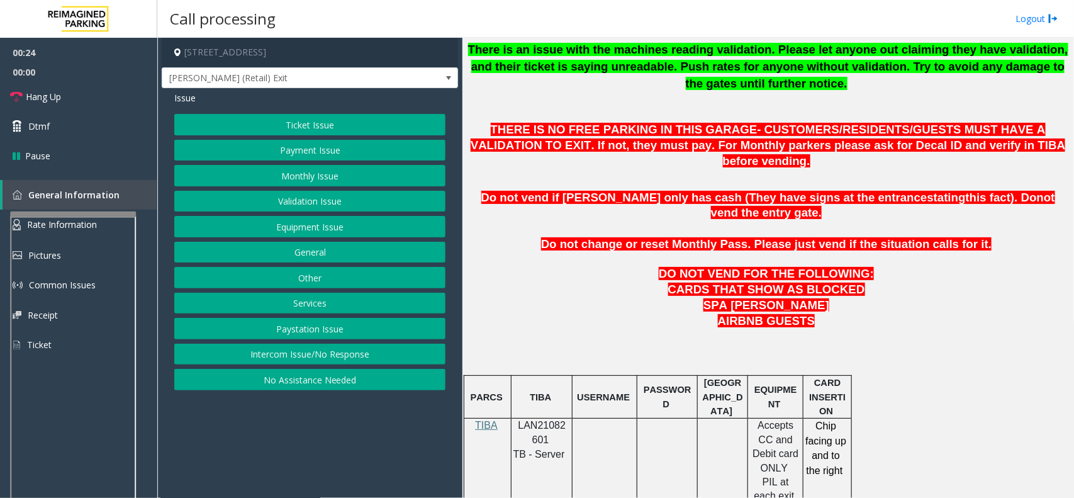
click at [542, 420] on span "LAN21082601" at bounding box center [542, 432] width 48 height 25
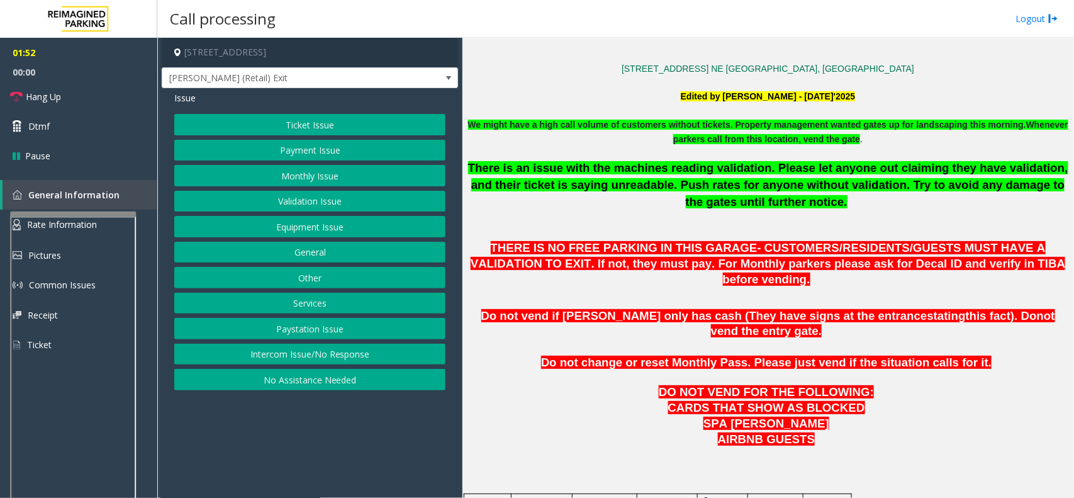
scroll to position [393, 0]
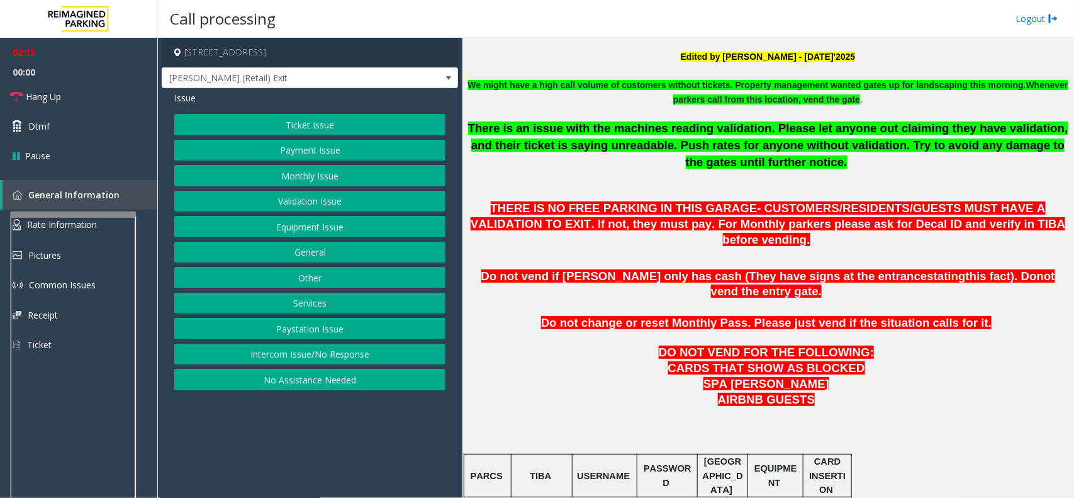
click at [326, 150] on button "Payment Issue" at bounding box center [309, 150] width 271 height 21
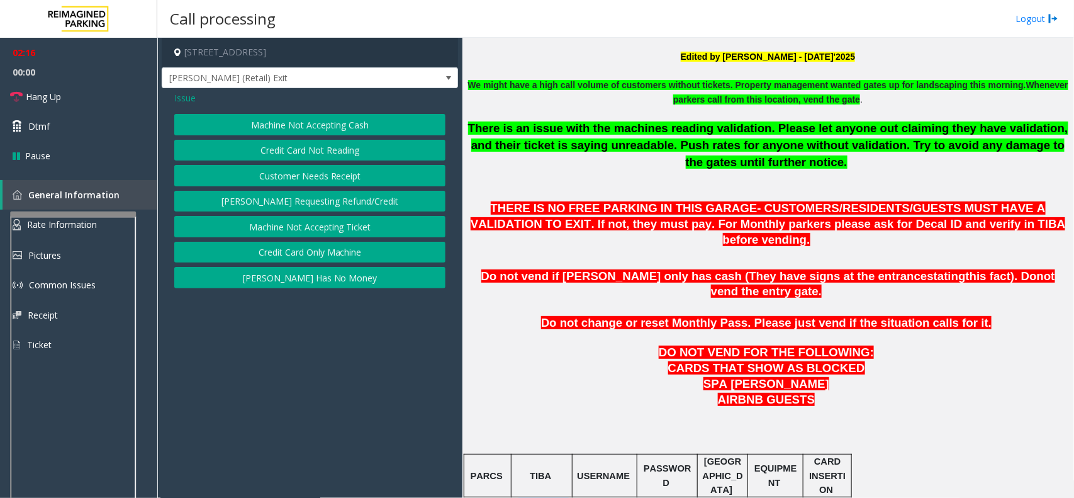
click at [319, 149] on button "Credit Card Not Reading" at bounding box center [309, 150] width 271 height 21
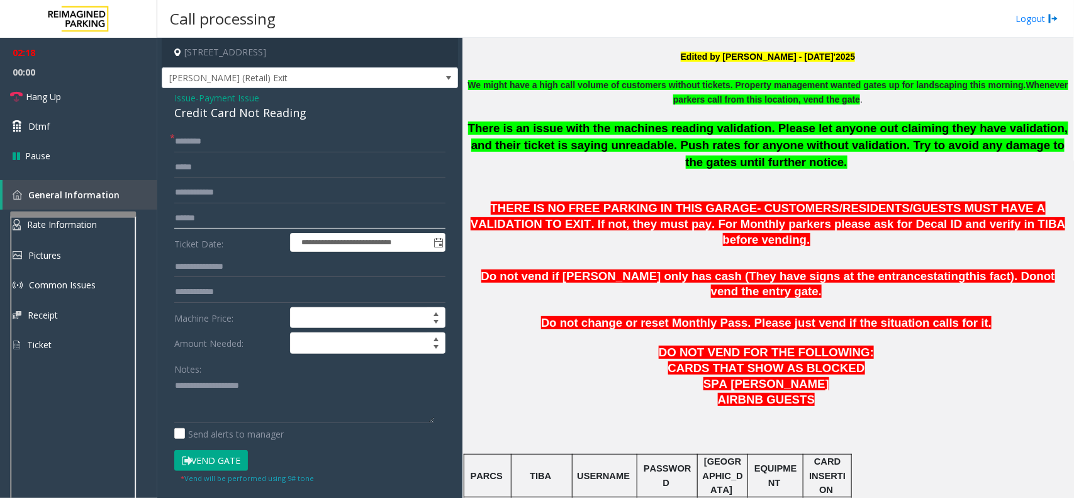
click at [228, 216] on input "text" at bounding box center [309, 218] width 271 height 21
type input "*******"
click at [198, 140] on input "text" at bounding box center [309, 141] width 271 height 21
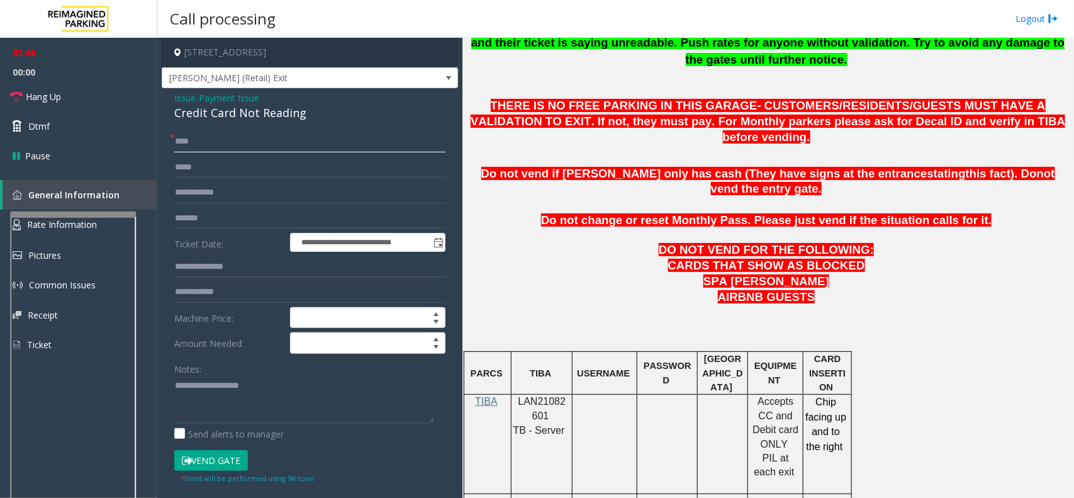
scroll to position [472, 0]
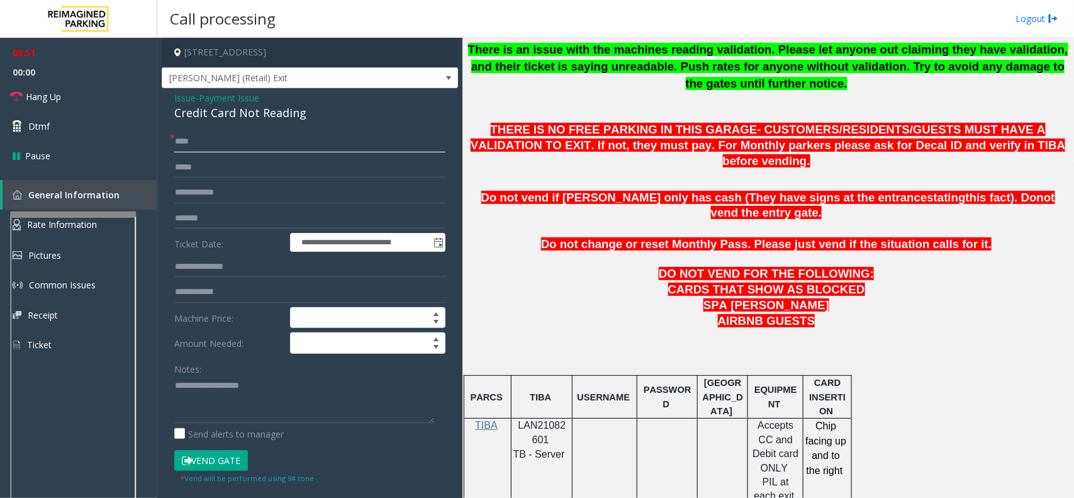
type input "****"
click at [187, 391] on textarea at bounding box center [304, 398] width 260 height 47
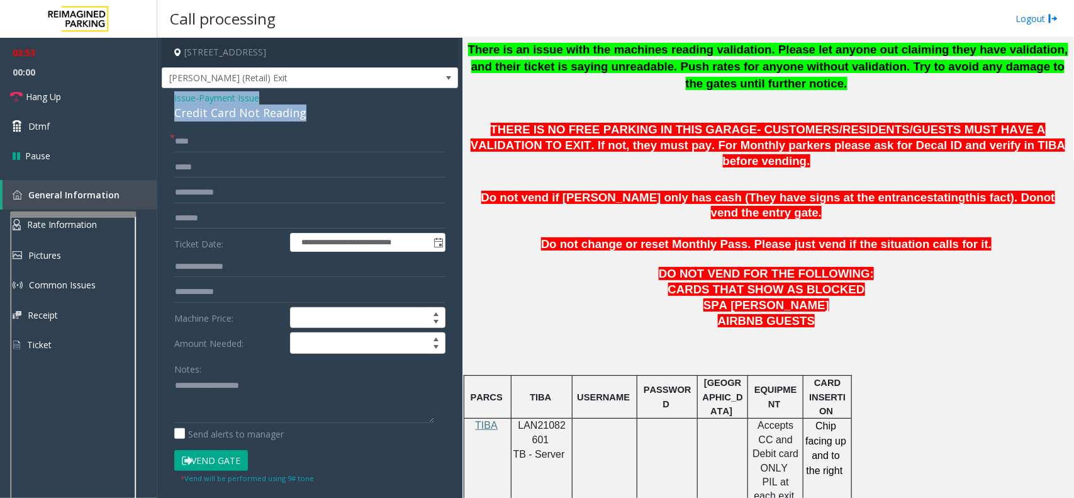
drag, startPoint x: 174, startPoint y: 94, endPoint x: 309, endPoint y: 118, distance: 137.9
click at [309, 118] on div "Issue - Payment Issue Credit Card Not Reading" at bounding box center [309, 106] width 271 height 30
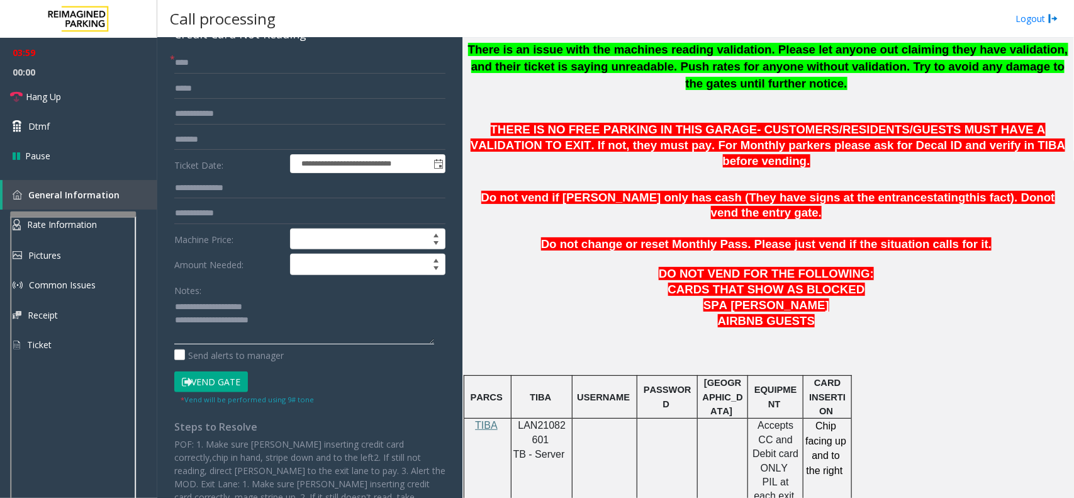
click at [277, 320] on textarea at bounding box center [304, 320] width 260 height 47
click at [217, 381] on button "Vend Gate" at bounding box center [211, 381] width 74 height 21
click at [285, 324] on textarea at bounding box center [304, 320] width 260 height 47
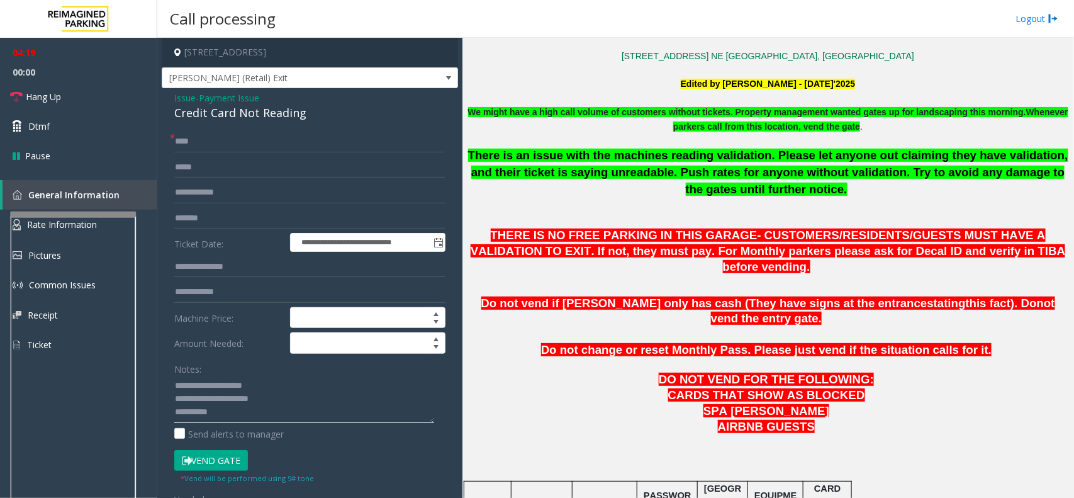
scroll to position [314, 0]
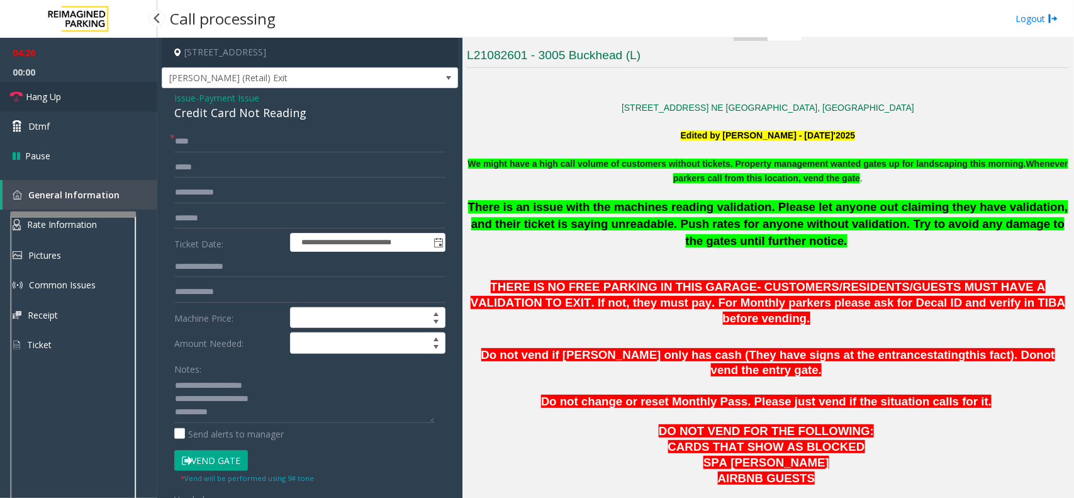
click at [43, 92] on span "Hang Up" at bounding box center [43, 96] width 35 height 13
click at [248, 416] on textarea at bounding box center [304, 398] width 260 height 47
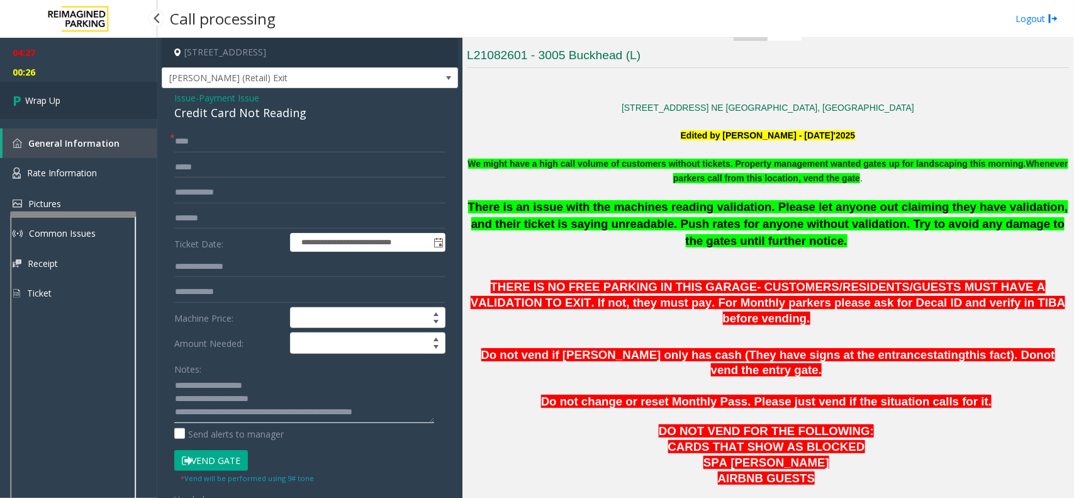
type textarea "**********"
click at [79, 92] on link "Wrap Up" at bounding box center [78, 100] width 157 height 37
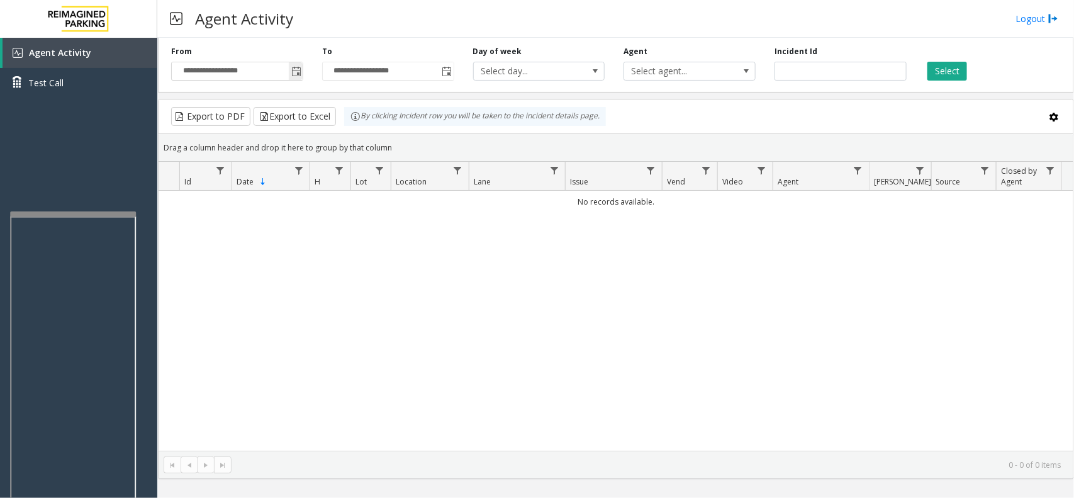
click at [300, 71] on span "Toggle popup" at bounding box center [296, 72] width 10 height 10
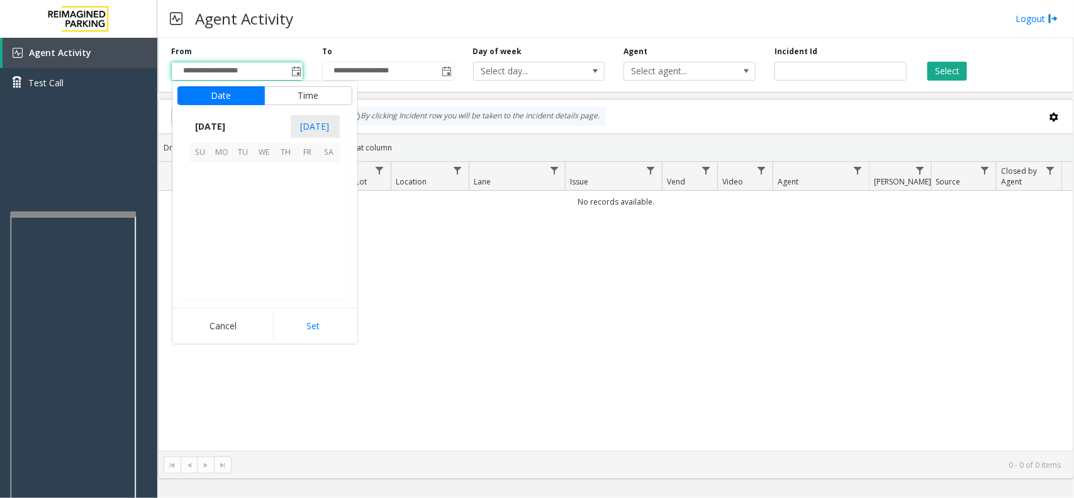
scroll to position [225484, 0]
click at [299, 204] on span "8" at bounding box center [307, 194] width 21 height 21
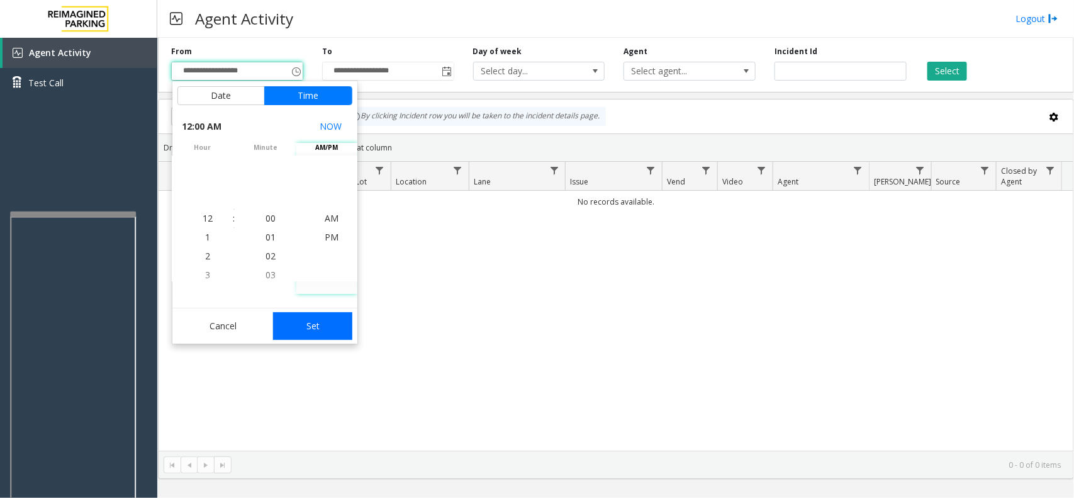
click at [327, 321] on button "Set" at bounding box center [312, 326] width 79 height 28
type input "**********"
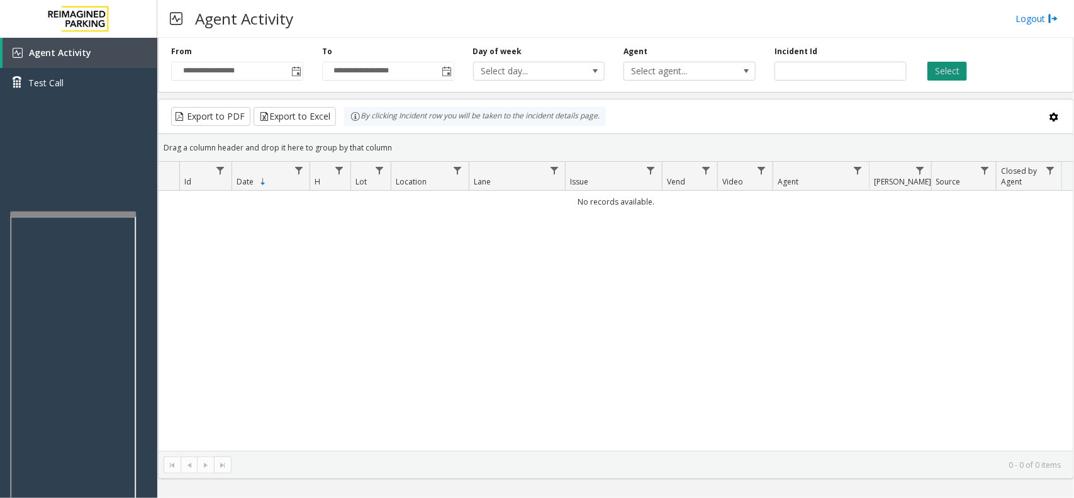
click at [948, 79] on button "Select" at bounding box center [947, 71] width 40 height 19
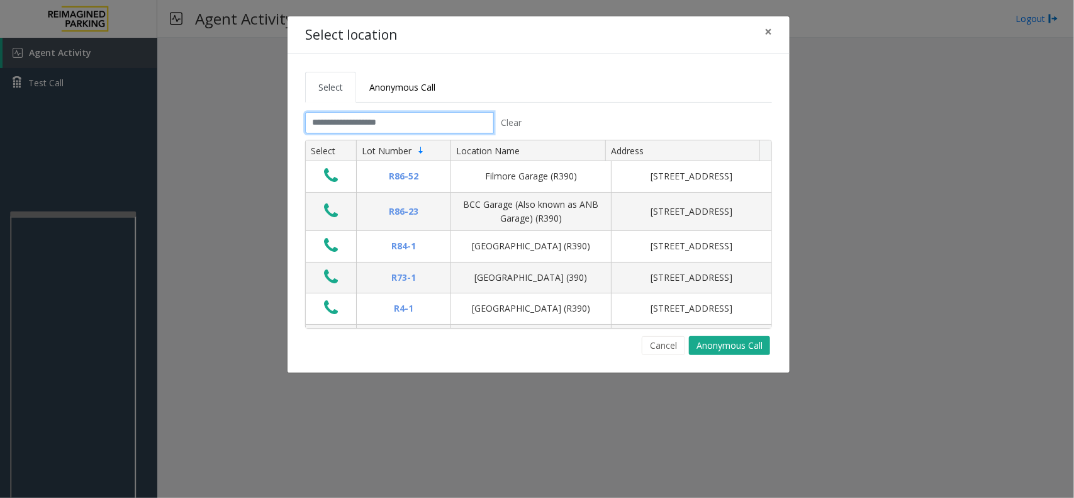
click at [384, 123] on input "text" at bounding box center [399, 122] width 189 height 21
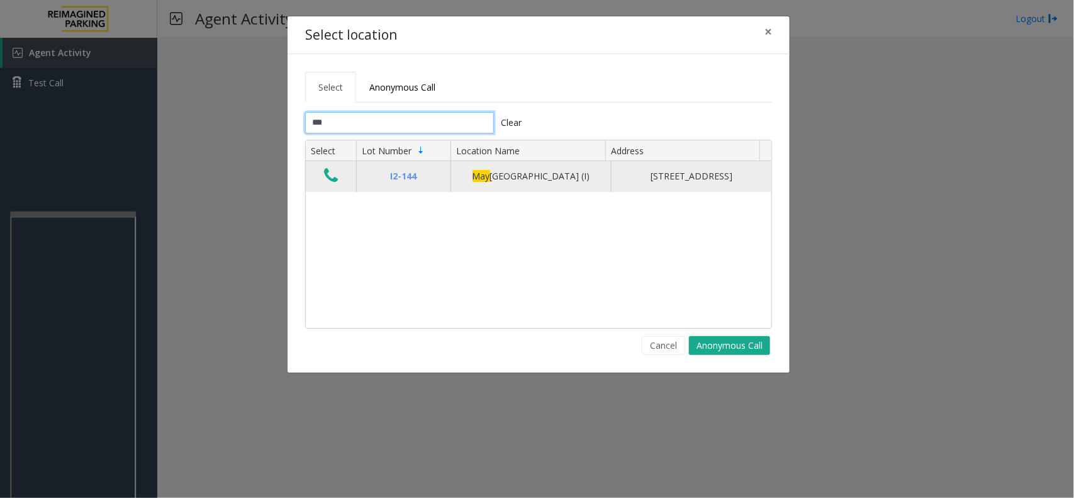
type input "***"
click at [328, 180] on icon "Data table" at bounding box center [331, 176] width 14 height 18
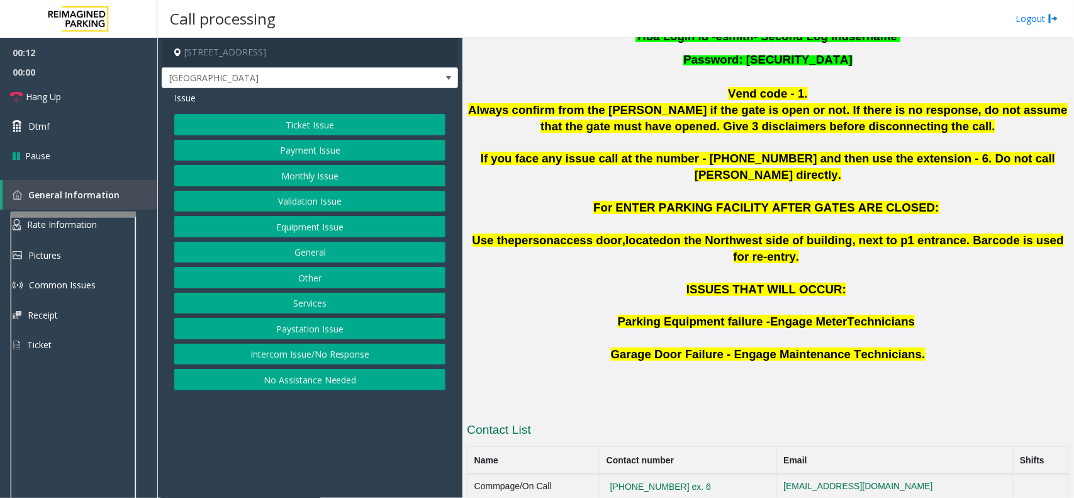
scroll to position [472, 0]
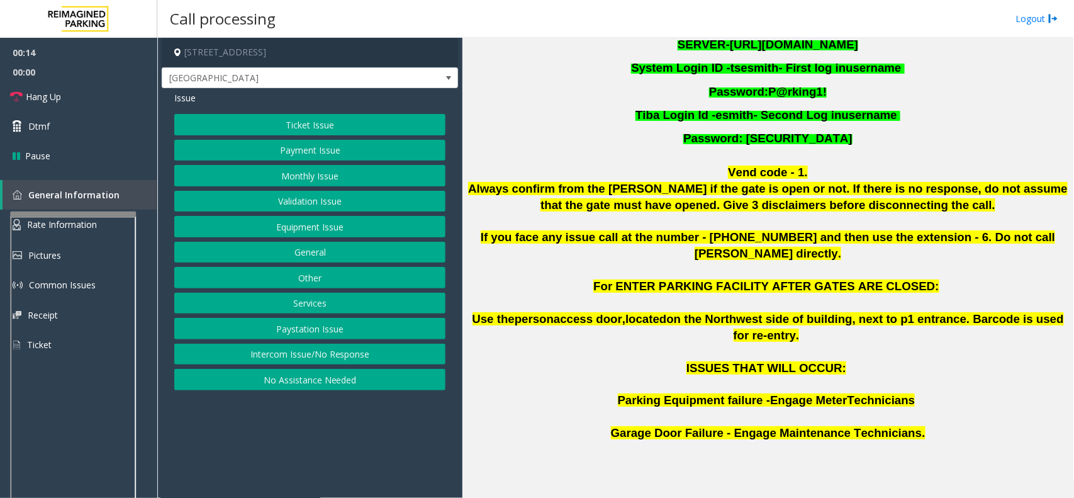
click at [343, 175] on button "Monthly Issue" at bounding box center [309, 175] width 271 height 21
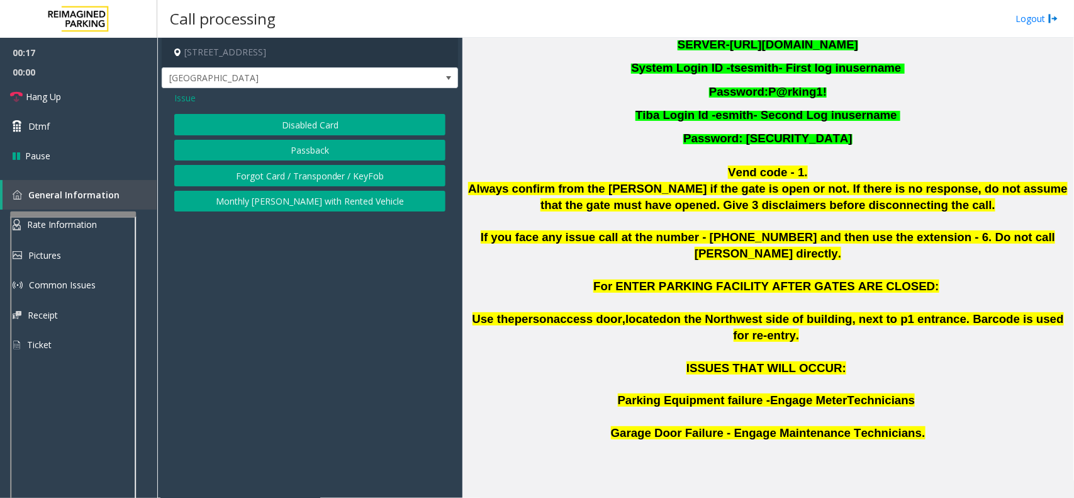
click at [180, 97] on span "Issue" at bounding box center [184, 97] width 21 height 13
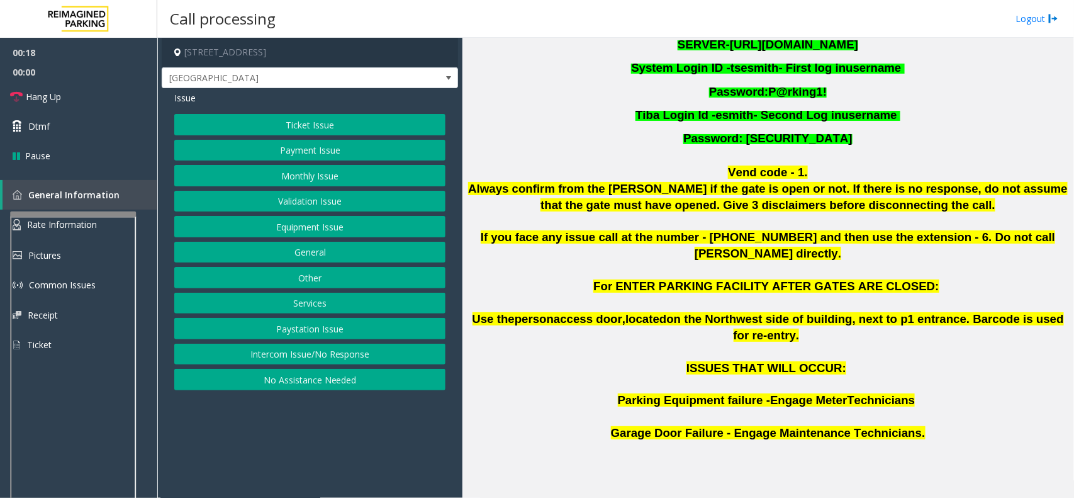
click at [312, 152] on button "Payment Issue" at bounding box center [309, 150] width 271 height 21
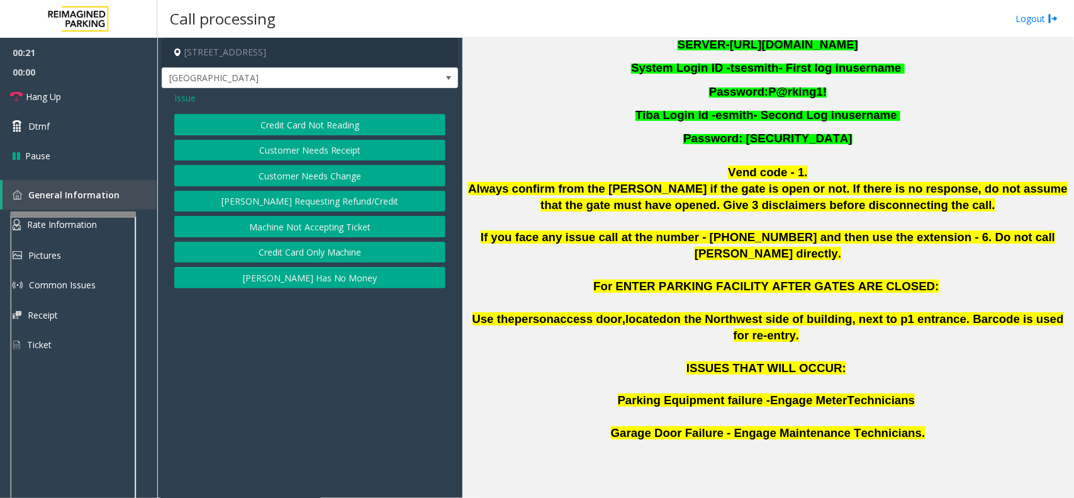
click at [291, 124] on button "Credit Card Not Reading" at bounding box center [309, 124] width 271 height 21
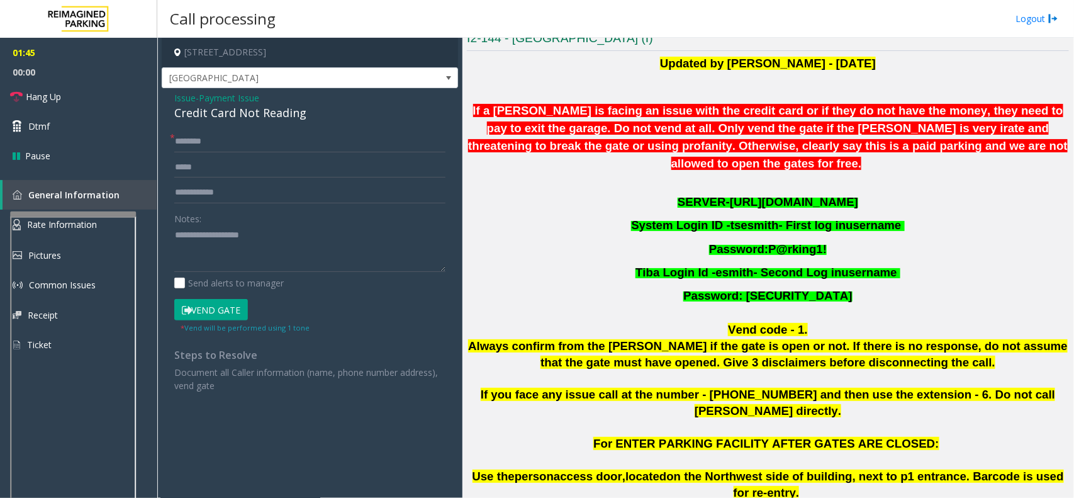
scroll to position [236, 0]
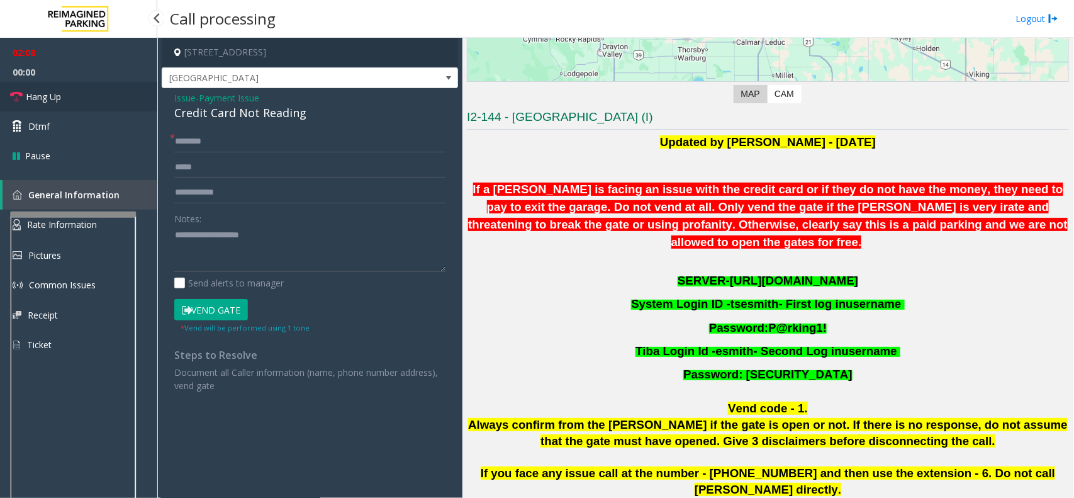
click at [71, 98] on link "Hang Up" at bounding box center [78, 97] width 157 height 30
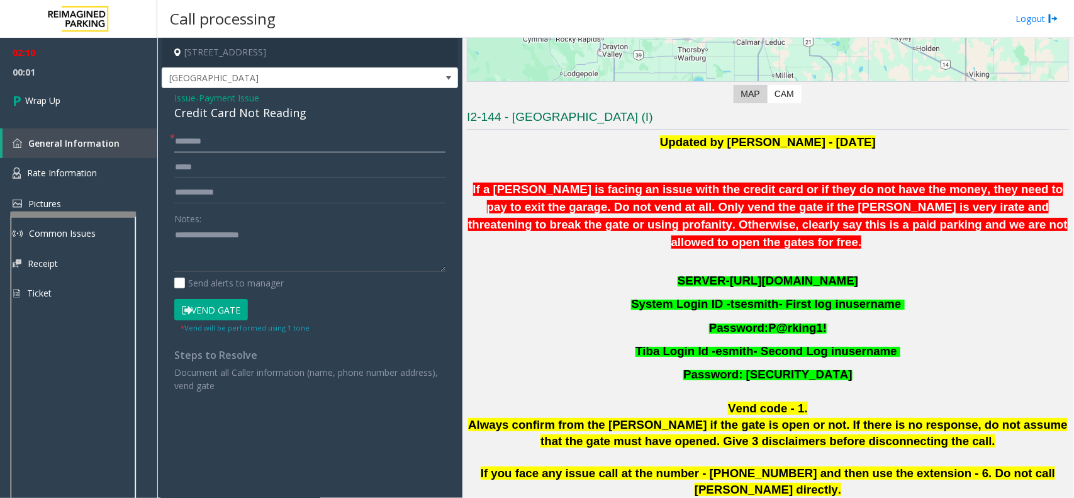
click at [190, 139] on input "text" at bounding box center [309, 141] width 271 height 21
type input "**"
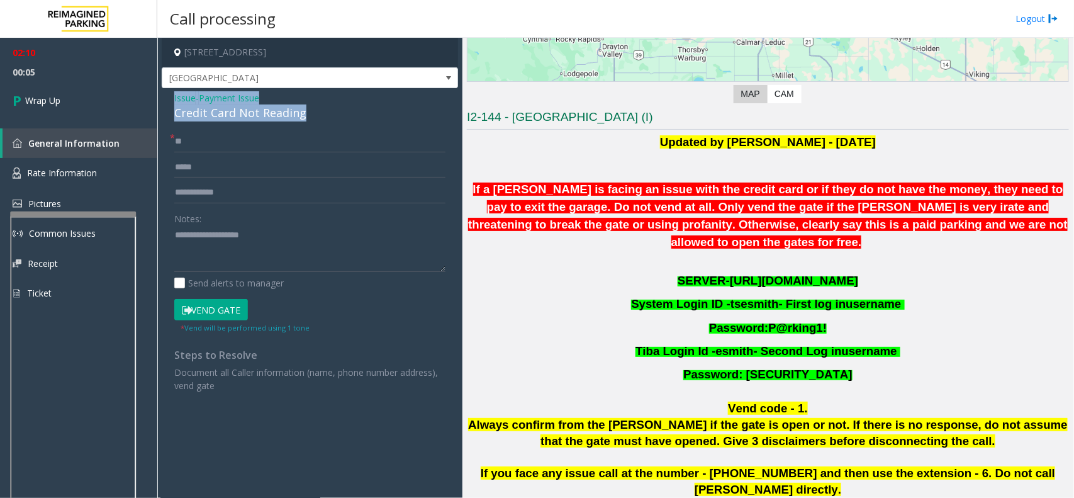
drag, startPoint x: 170, startPoint y: 90, endPoint x: 328, endPoint y: 112, distance: 158.8
click at [328, 112] on div "Issue - Payment Issue Credit Card Not Reading * ** Notes: Send alerts to manage…" at bounding box center [310, 246] width 296 height 316
click at [284, 255] on textarea at bounding box center [309, 248] width 271 height 47
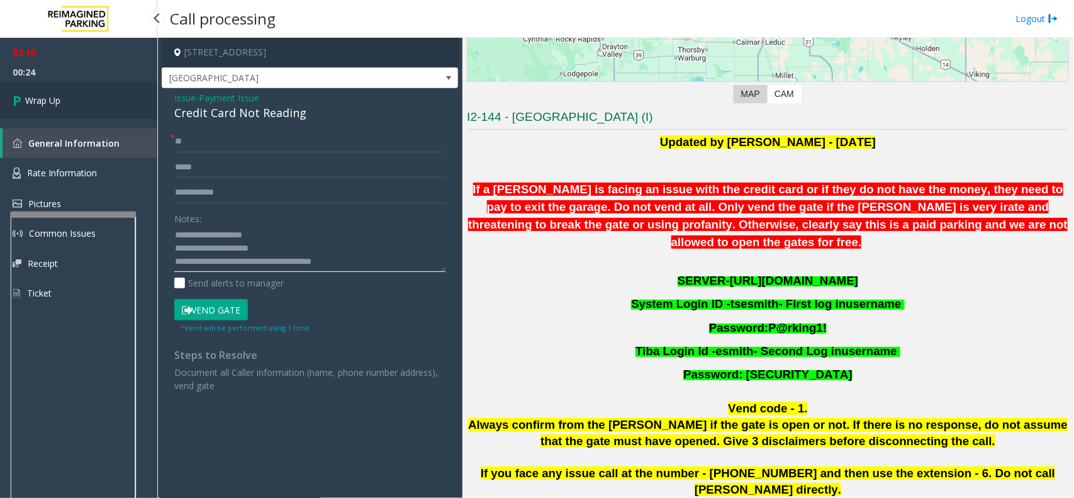
type textarea "**********"
click at [54, 99] on span "Wrap Up" at bounding box center [42, 100] width 35 height 13
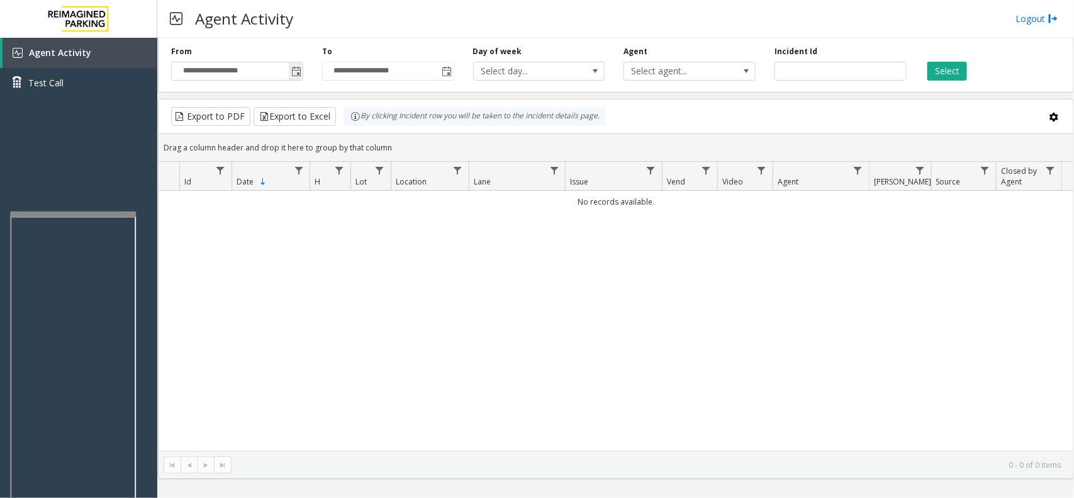
click at [297, 75] on span "Toggle popup" at bounding box center [296, 72] width 10 height 10
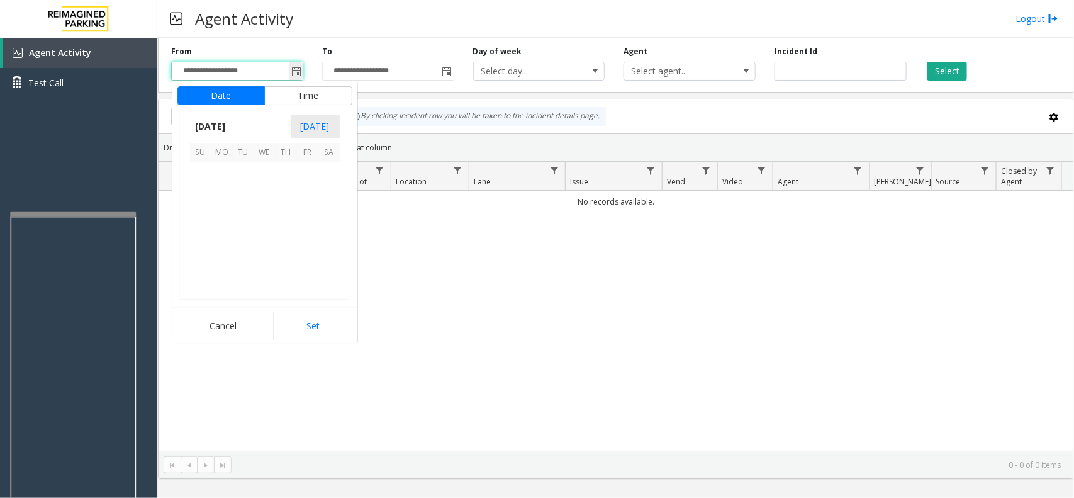
scroll to position [225484, 0]
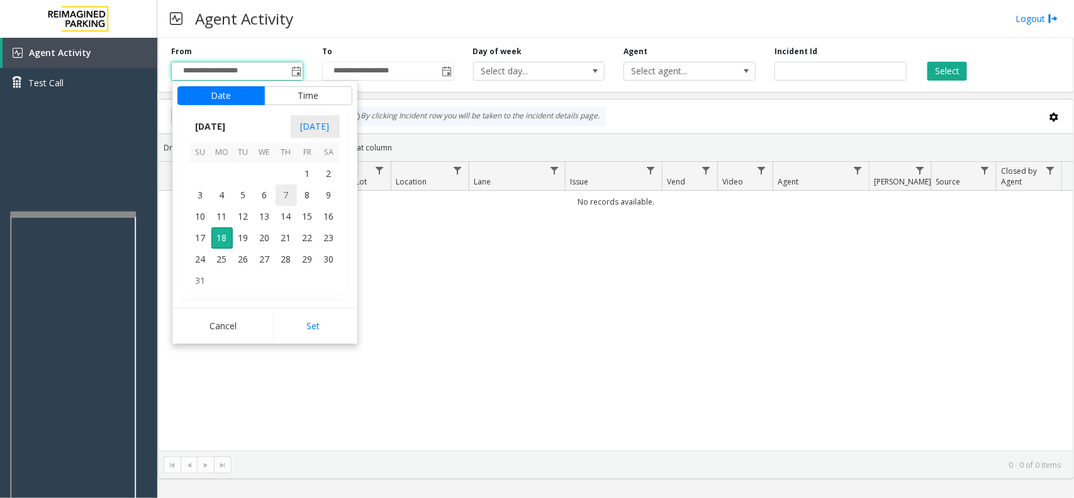
click at [294, 198] on span "7" at bounding box center [285, 194] width 21 height 21
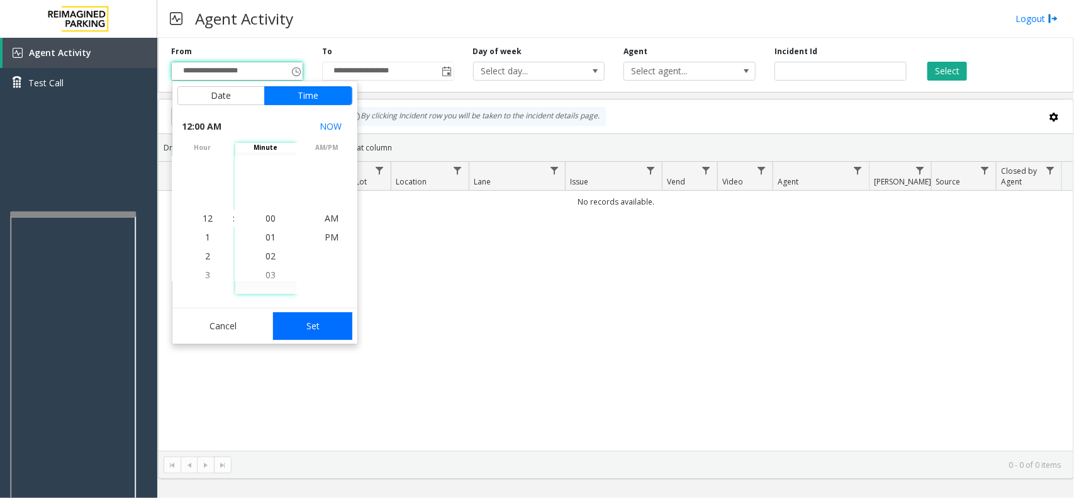
click at [301, 318] on button "Set" at bounding box center [312, 326] width 79 height 28
type input "**********"
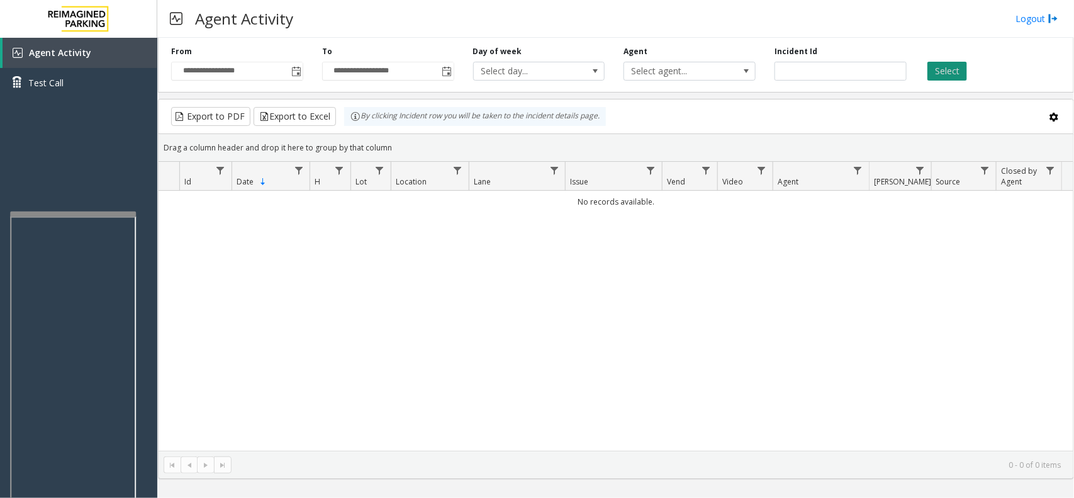
click at [940, 75] on button "Select" at bounding box center [947, 71] width 40 height 19
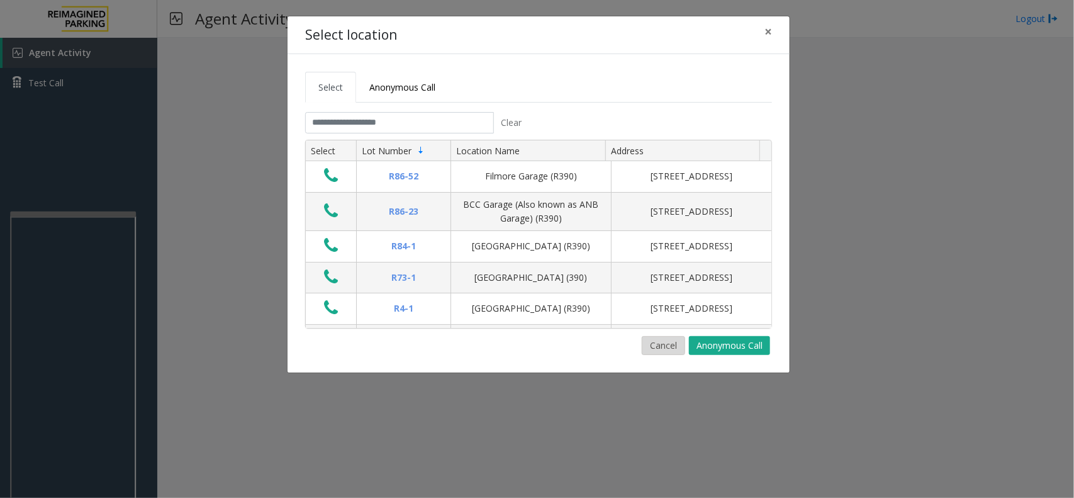
click at [654, 347] on button "Cancel" at bounding box center [663, 345] width 43 height 19
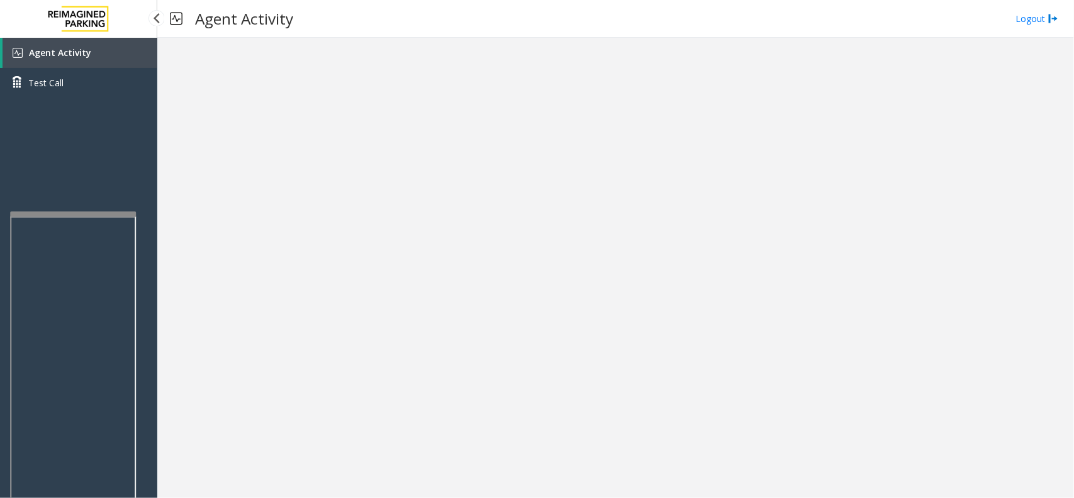
click at [64, 60] on link "Agent Activity" at bounding box center [80, 53] width 155 height 30
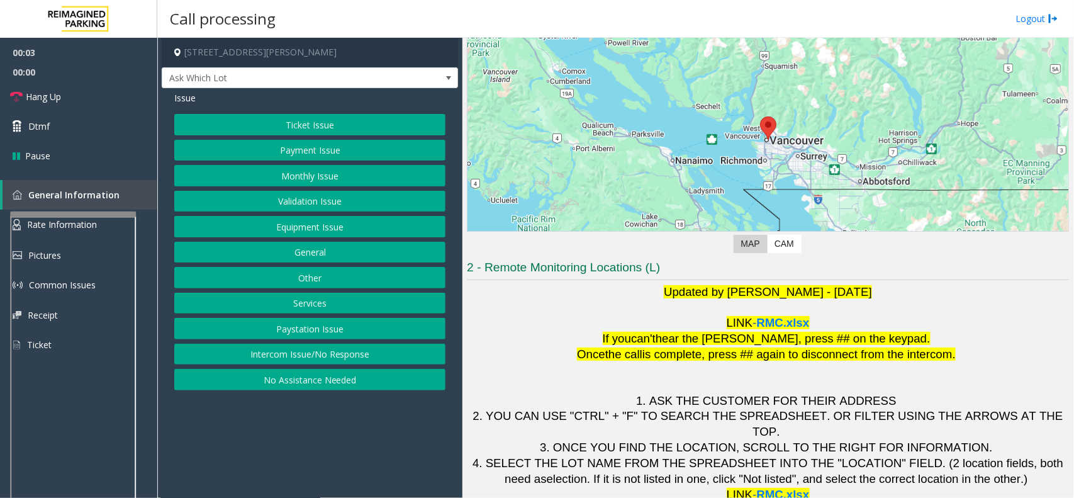
scroll to position [104, 0]
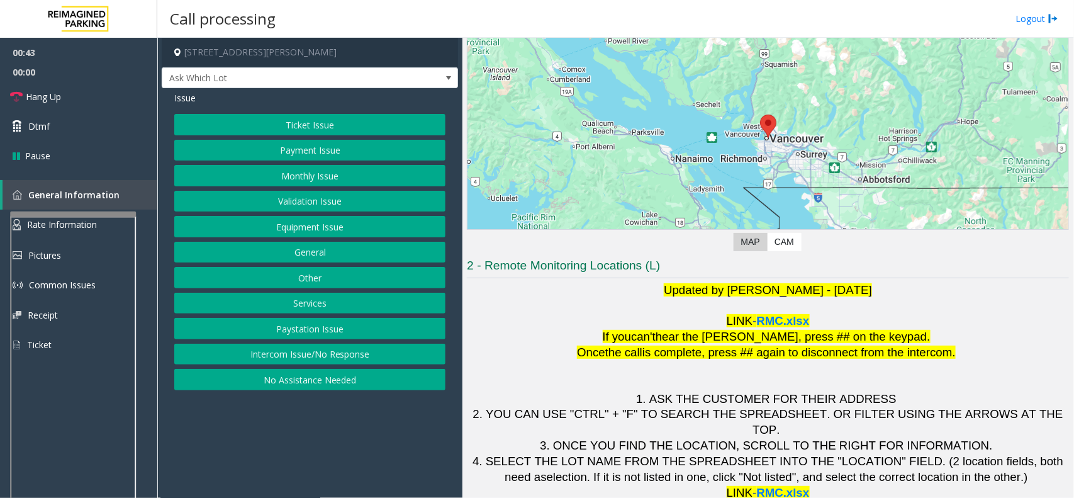
click at [382, 199] on button "Validation Issue" at bounding box center [309, 201] width 271 height 21
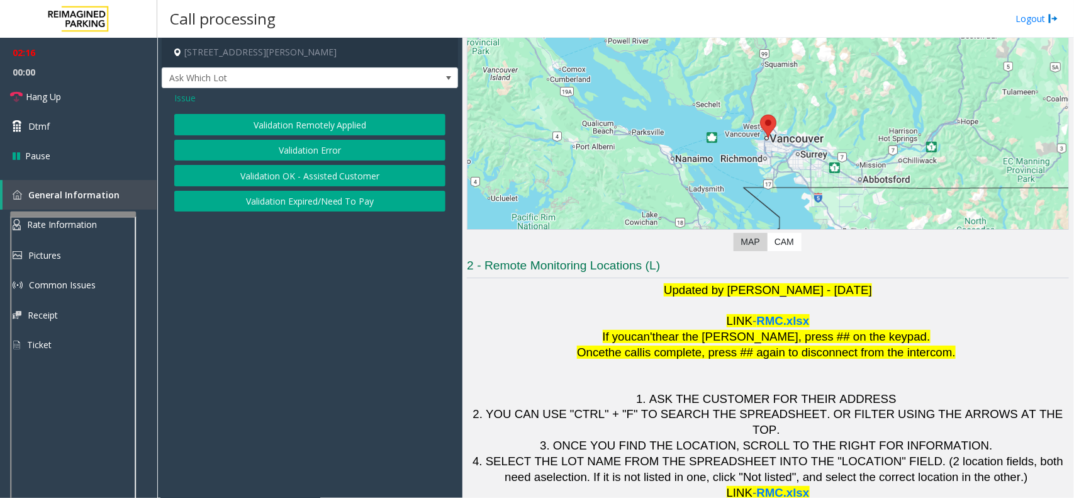
click at [261, 148] on button "Validation Error" at bounding box center [309, 150] width 271 height 21
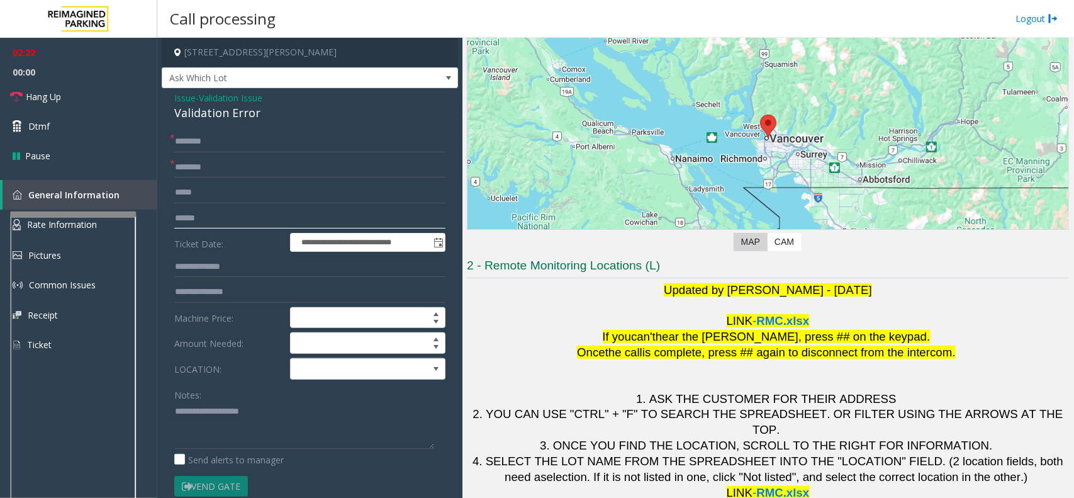
click at [221, 225] on input "text" at bounding box center [309, 218] width 271 height 21
type input "*******"
click at [226, 429] on textarea at bounding box center [304, 424] width 260 height 47
type textarea "***"
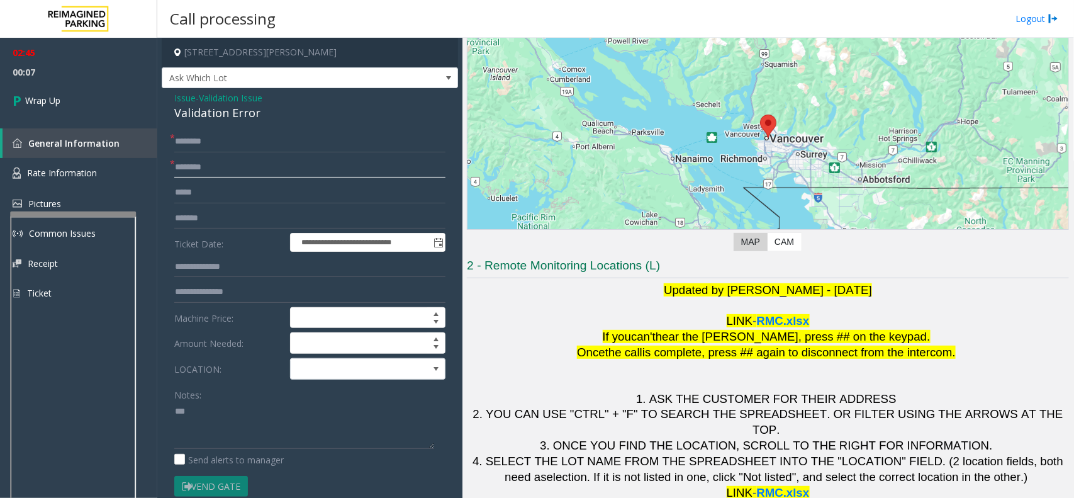
click at [233, 169] on input "text" at bounding box center [309, 167] width 271 height 21
type input "**"
click at [231, 143] on input "text" at bounding box center [309, 141] width 271 height 21
type input "**"
click at [221, 422] on textarea at bounding box center [304, 424] width 260 height 47
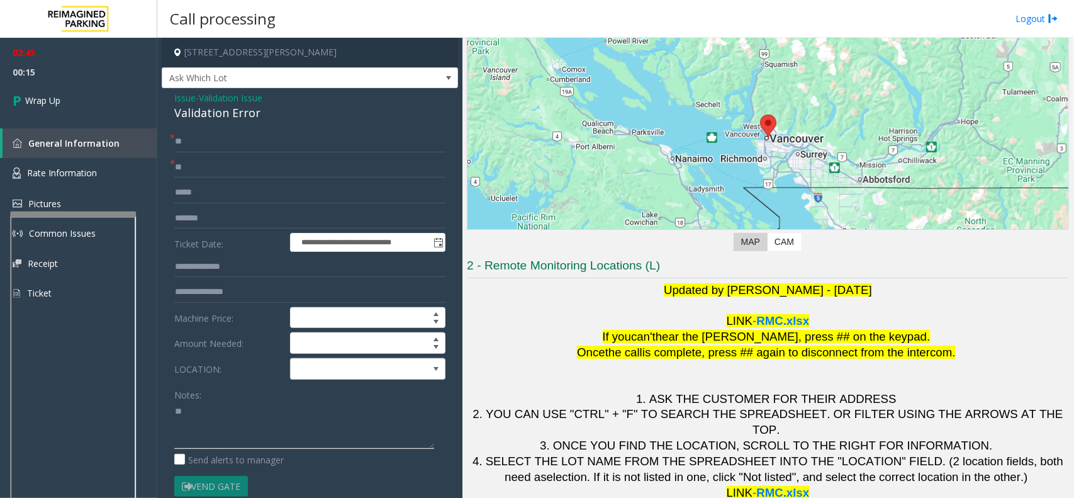
type textarea "*"
drag, startPoint x: 174, startPoint y: 96, endPoint x: 258, endPoint y: 114, distance: 85.6
click at [258, 114] on div "Issue - Validation Issue Validation Error" at bounding box center [309, 106] width 271 height 30
click at [250, 431] on textarea at bounding box center [304, 424] width 260 height 47
type textarea "**********"
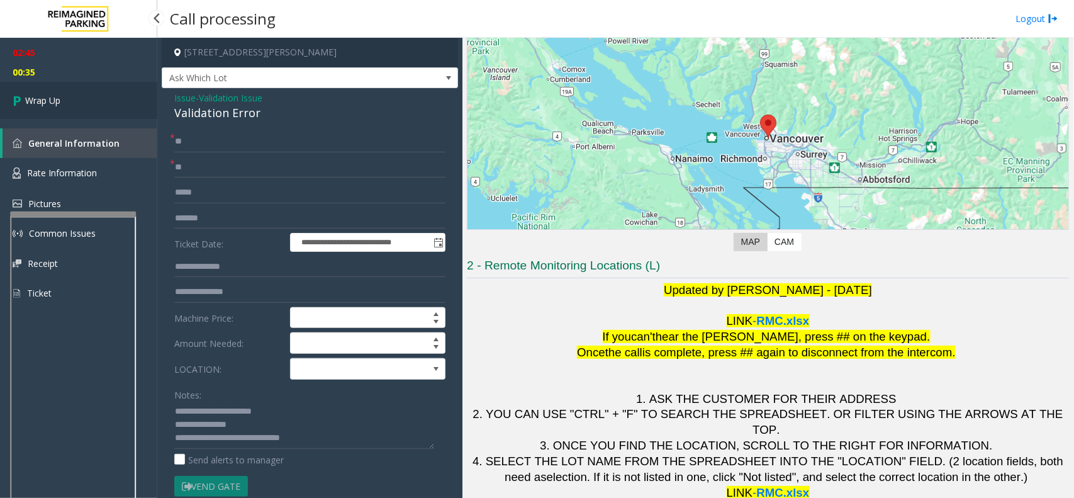
click at [102, 106] on link "Wrap Up" at bounding box center [78, 100] width 157 height 37
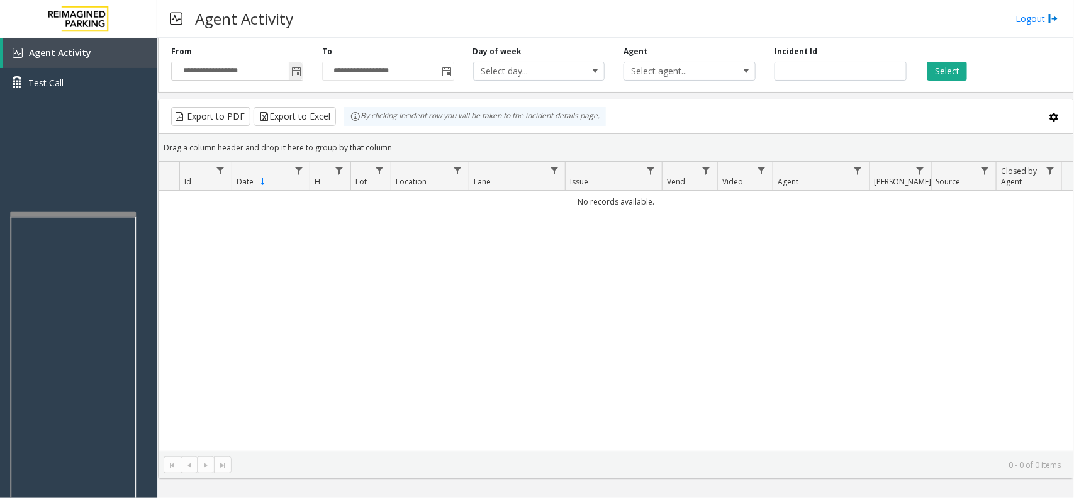
click at [292, 70] on span "Toggle popup" at bounding box center [296, 72] width 10 height 10
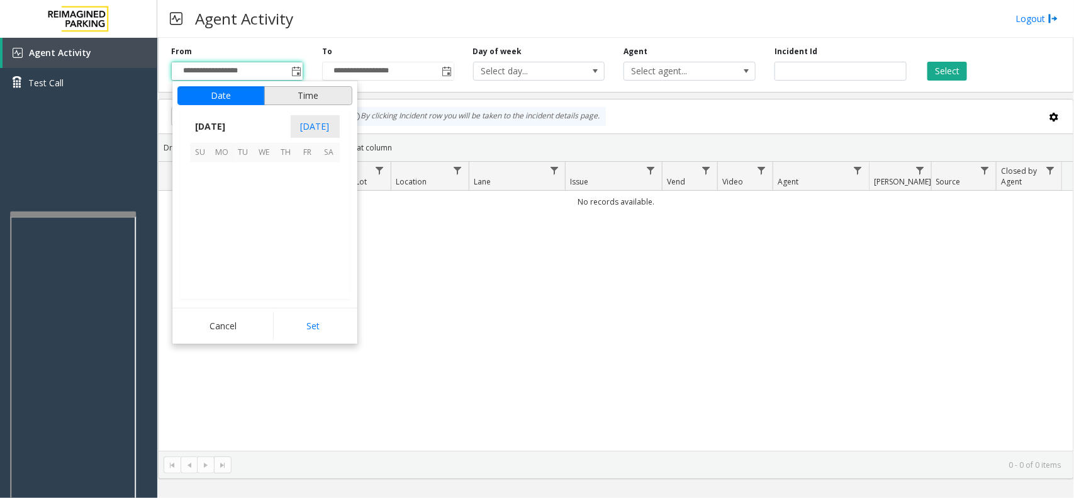
scroll to position [225484, 0]
click at [292, 194] on span "7" at bounding box center [285, 194] width 21 height 21
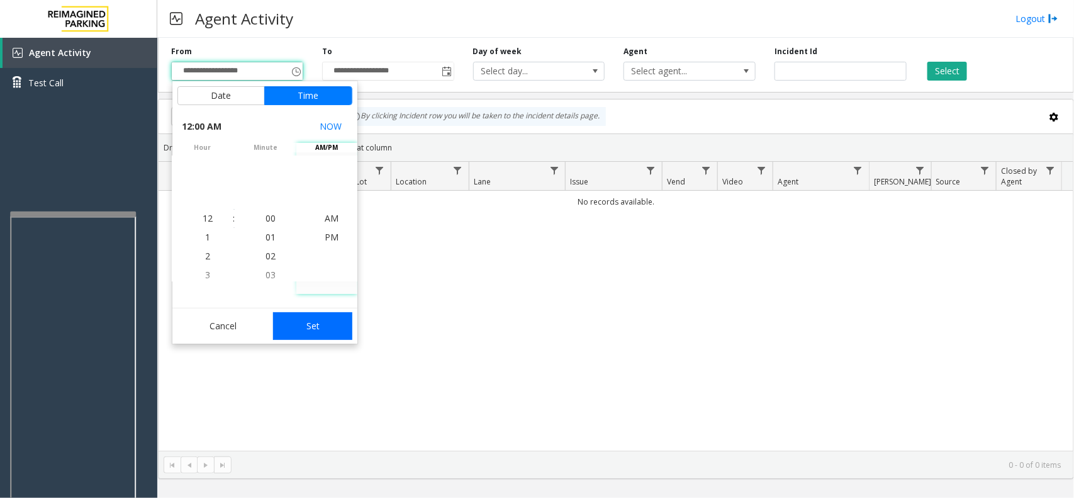
click at [325, 323] on button "Set" at bounding box center [312, 326] width 79 height 28
type input "**********"
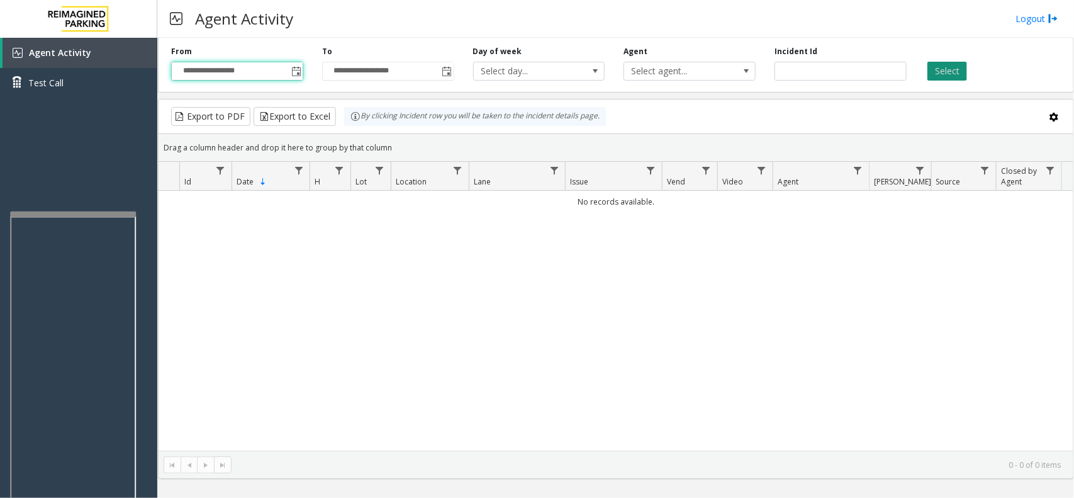
click at [954, 74] on button "Select" at bounding box center [947, 71] width 40 height 19
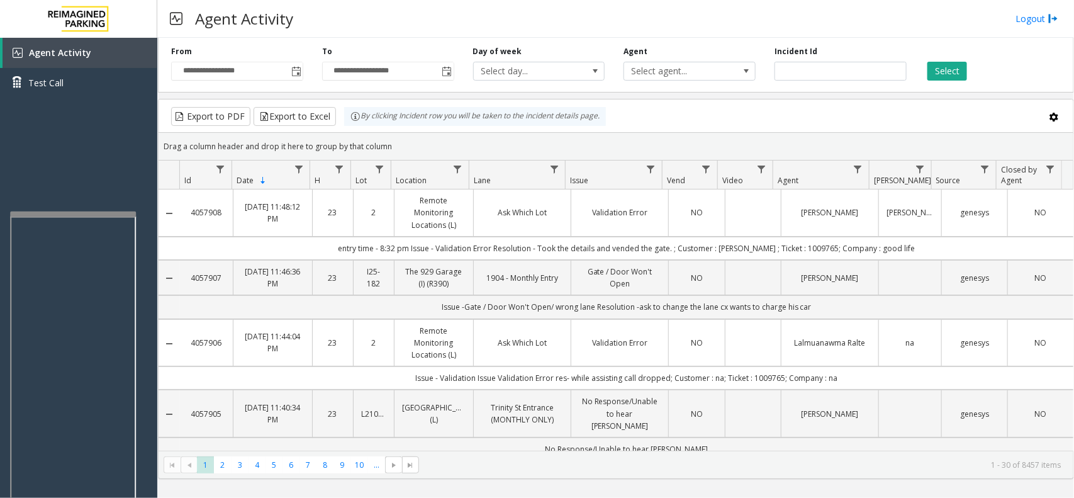
click at [546, 348] on link "Ask Which Lot" at bounding box center [522, 342] width 82 height 12
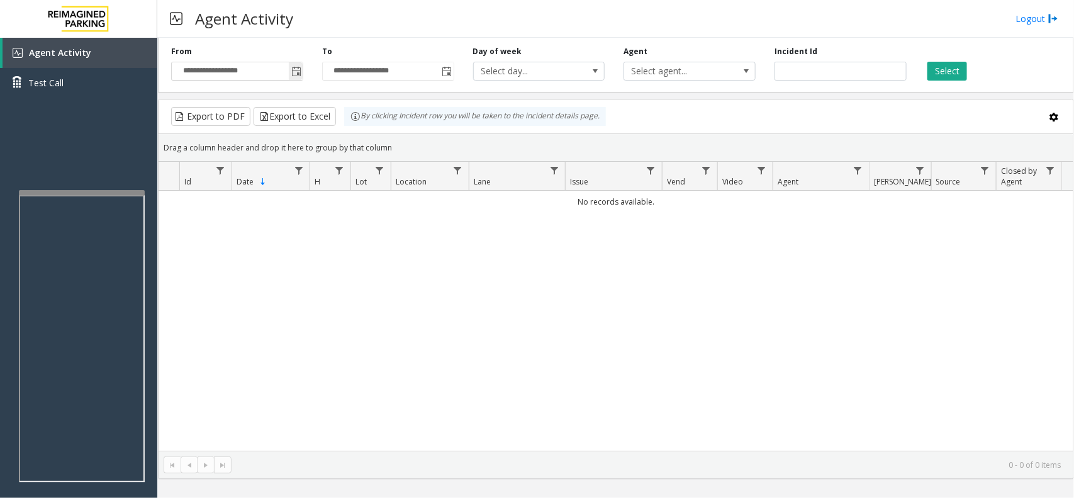
click at [296, 76] on span "Toggle popup" at bounding box center [296, 72] width 10 height 10
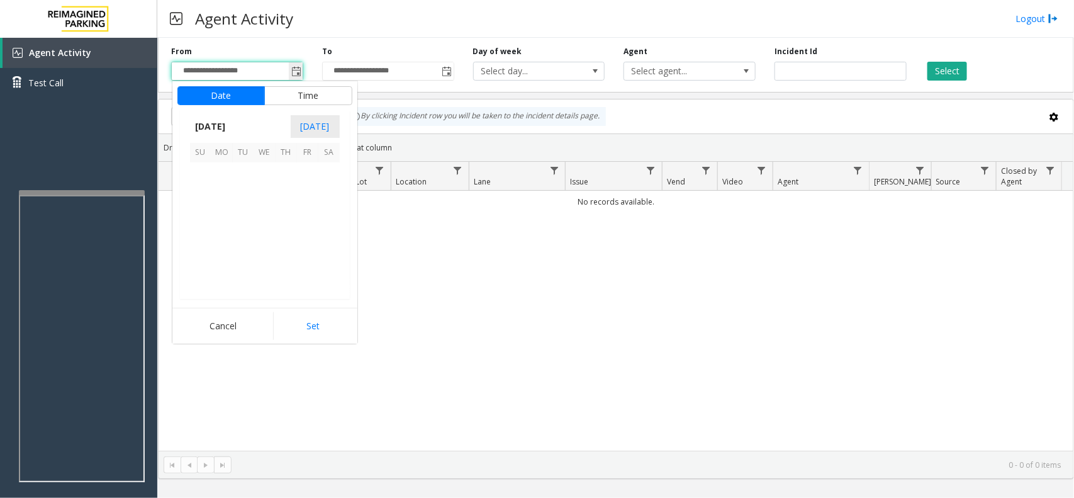
scroll to position [225484, 0]
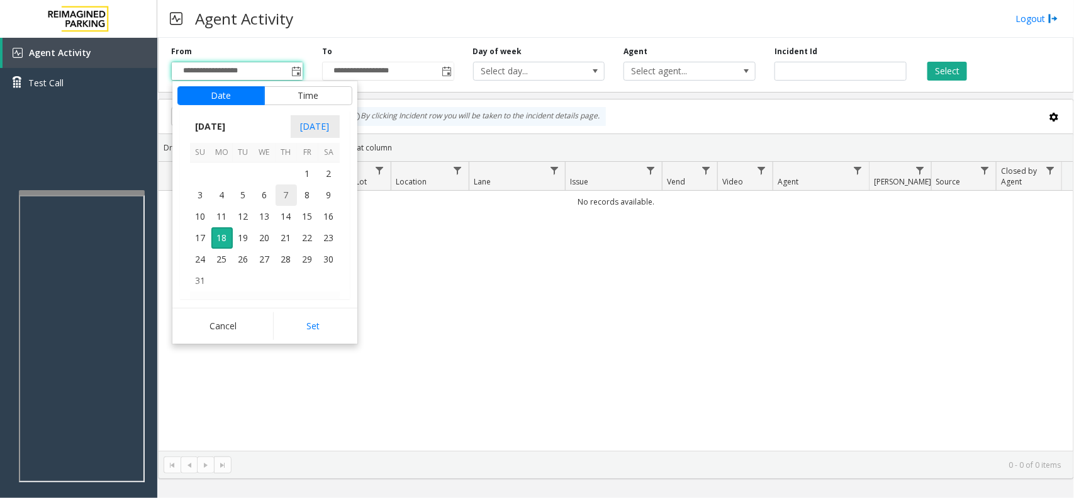
click at [287, 187] on span "7" at bounding box center [285, 194] width 21 height 21
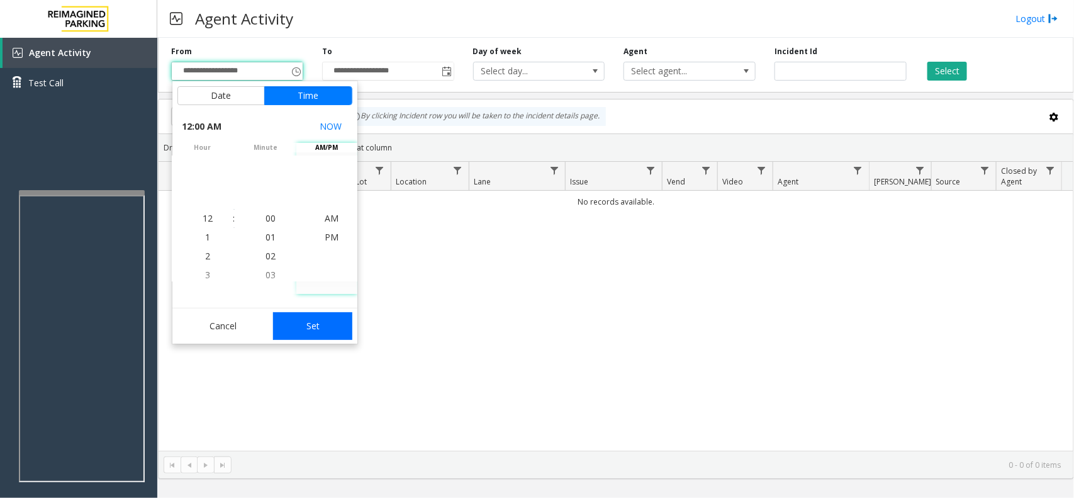
click at [321, 321] on button "Set" at bounding box center [312, 326] width 79 height 28
type input "**********"
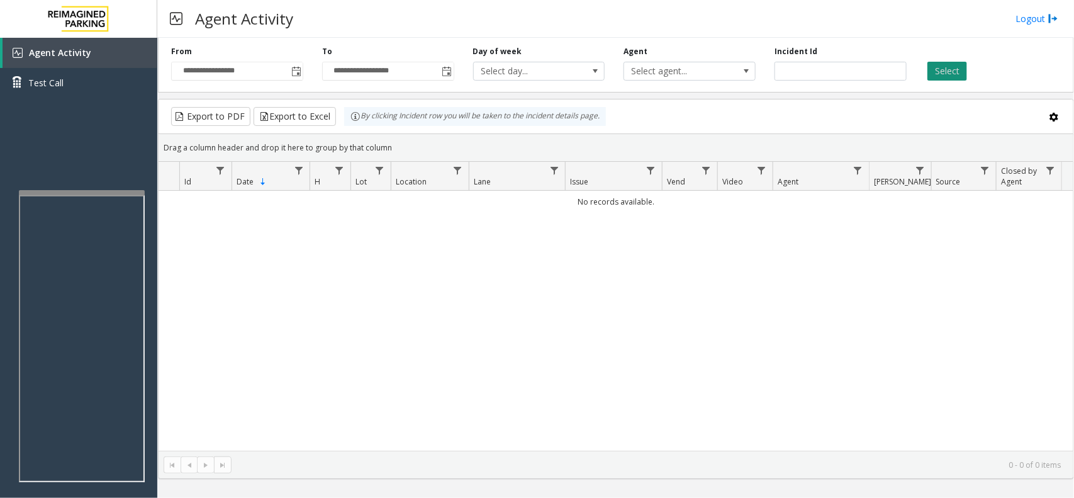
click at [935, 68] on button "Select" at bounding box center [947, 71] width 40 height 19
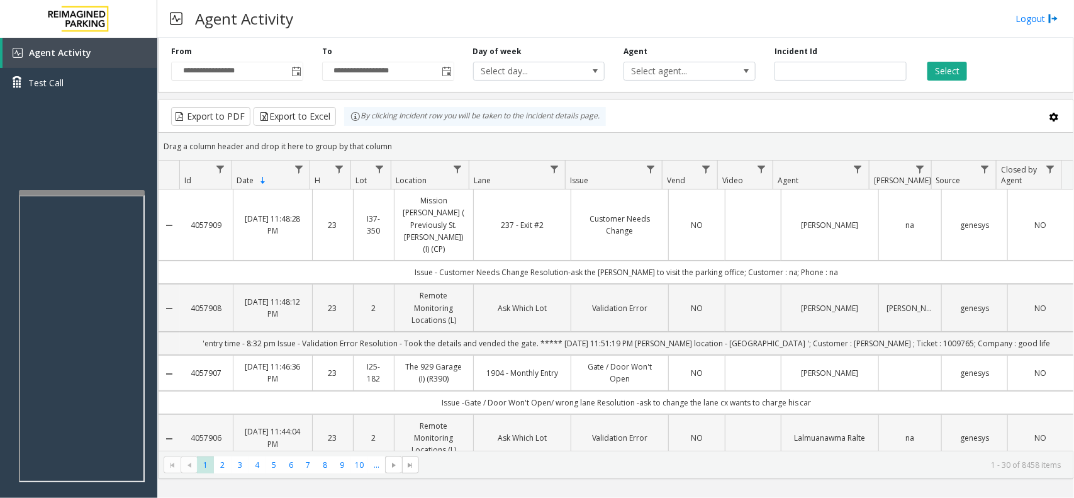
click at [758, 425] on td "Data table" at bounding box center [753, 438] width 56 height 48
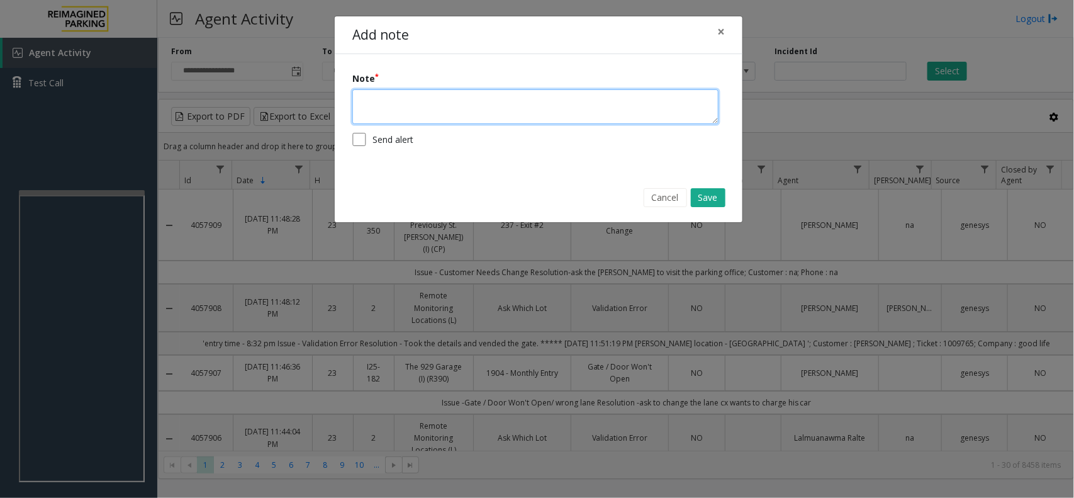
click at [450, 106] on textarea at bounding box center [535, 106] width 366 height 35
type textarea "**********"
click at [714, 196] on button "Save" at bounding box center [708, 197] width 35 height 19
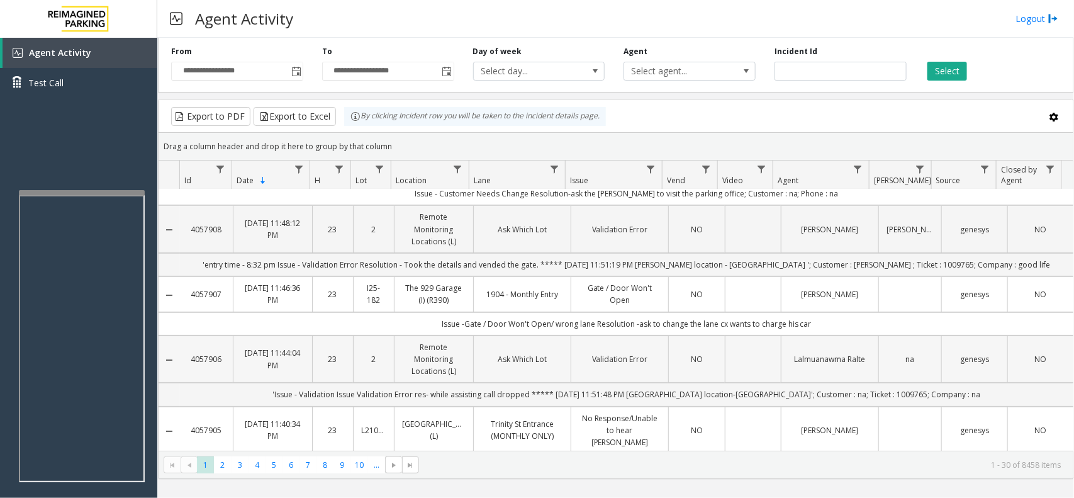
scroll to position [0, 0]
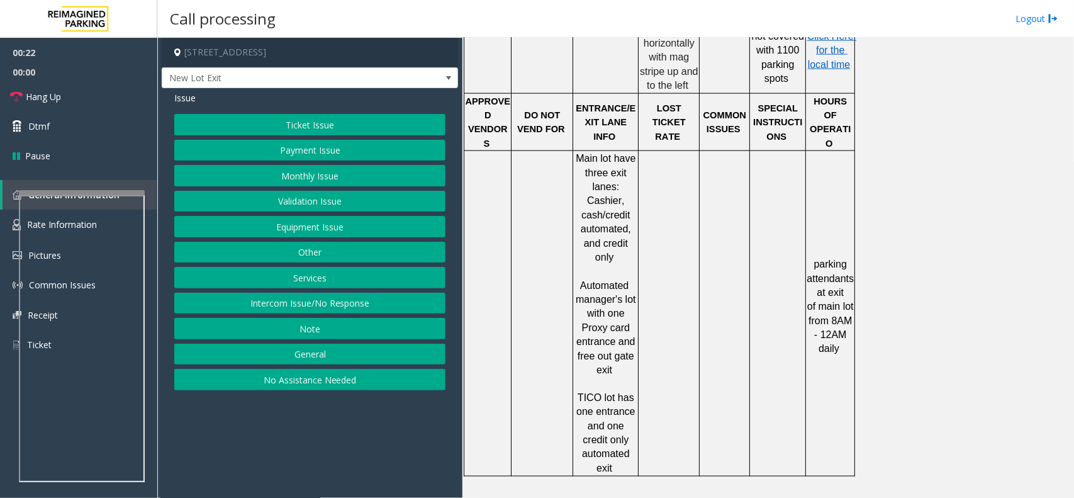
scroll to position [708, 0]
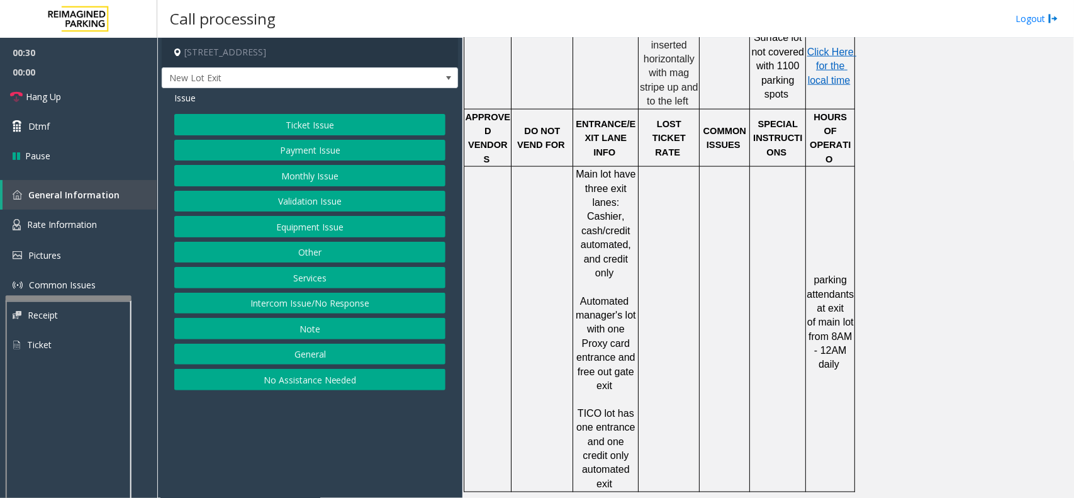
click at [65, 299] on div at bounding box center [69, 298] width 126 height 5
click at [80, 226] on span "Rate Information" at bounding box center [62, 224] width 70 height 12
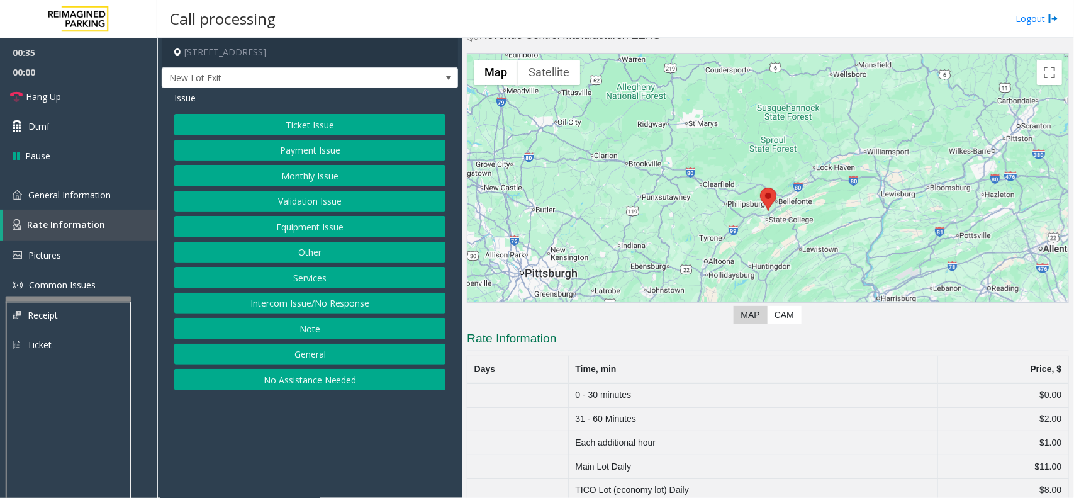
scroll to position [48, 0]
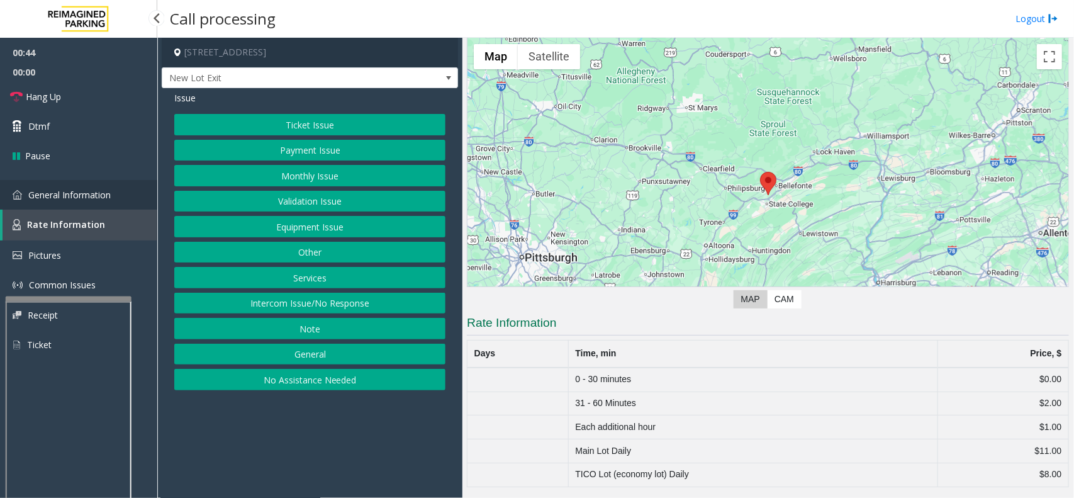
click at [77, 192] on span "General Information" at bounding box center [69, 195] width 82 height 12
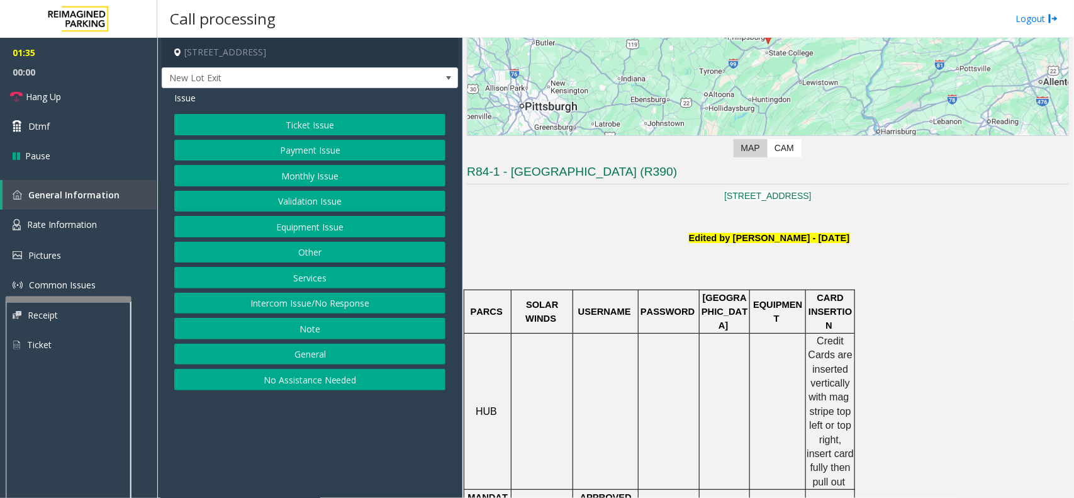
scroll to position [170, 0]
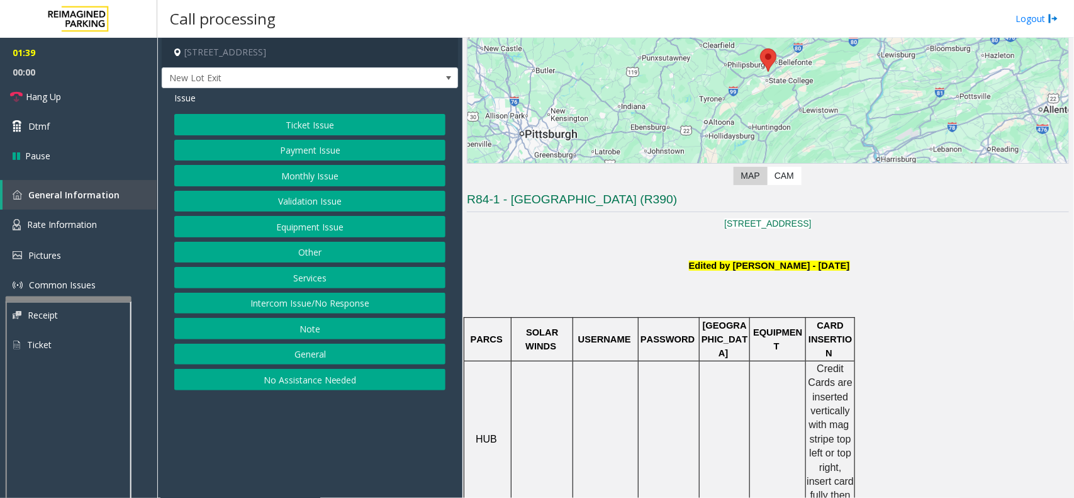
click at [325, 126] on button "Ticket Issue" at bounding box center [309, 124] width 271 height 21
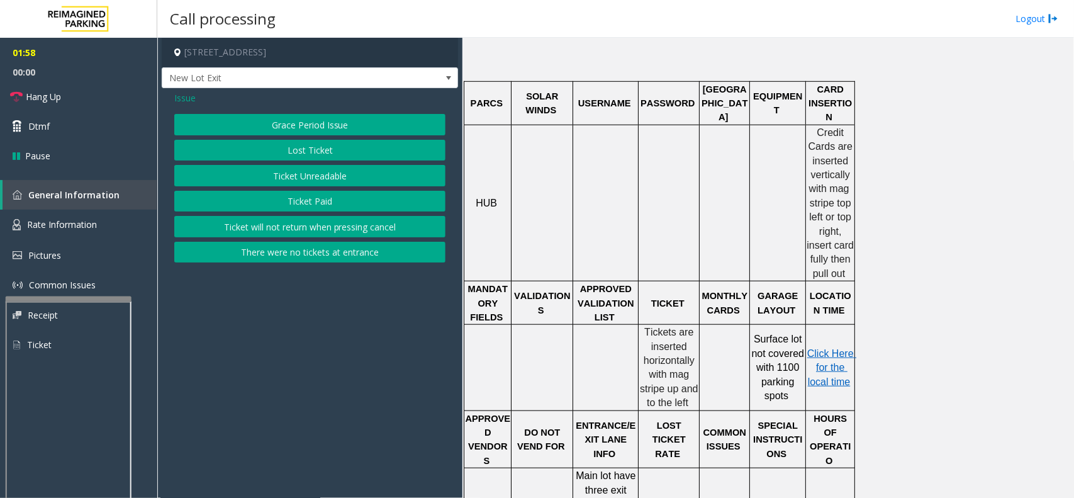
scroll to position [485, 0]
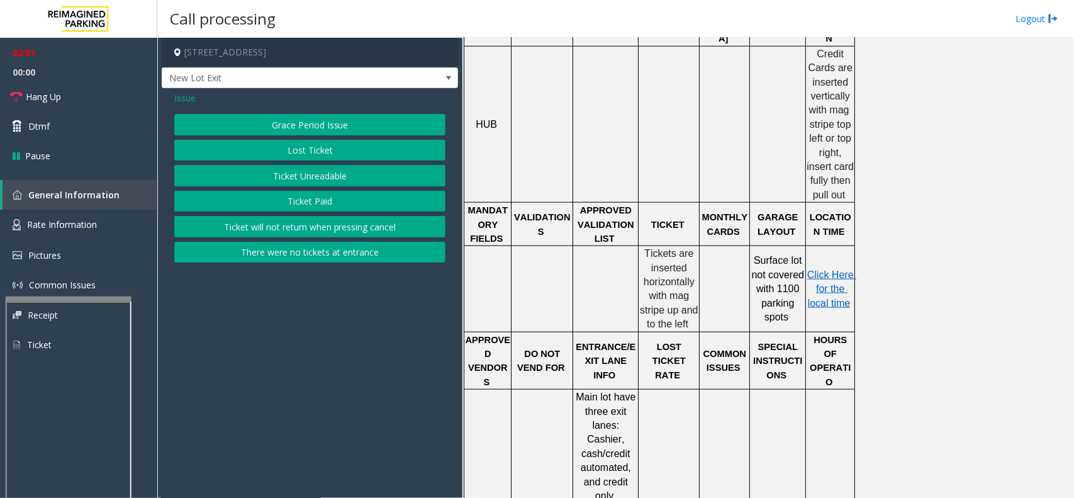
click at [313, 174] on button "Ticket Unreadable" at bounding box center [309, 175] width 271 height 21
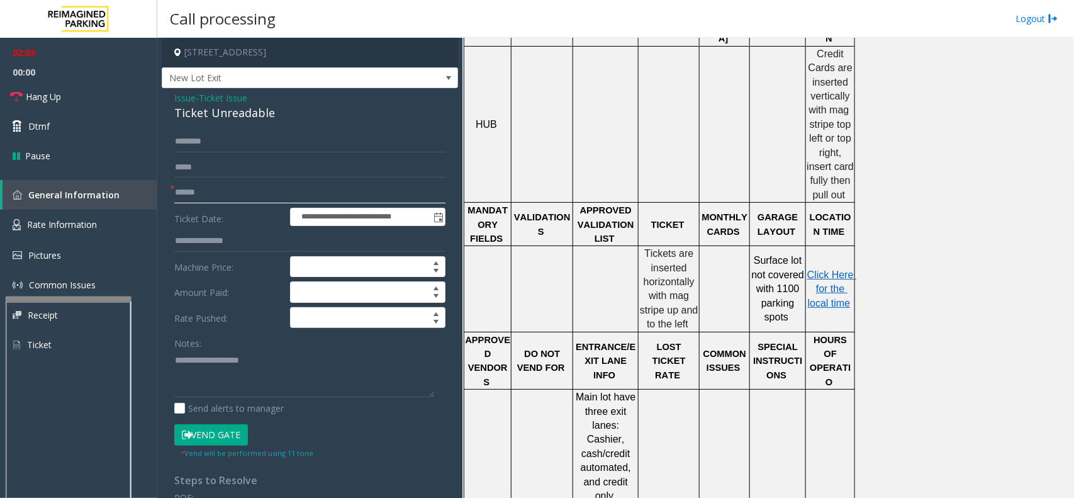
click at [235, 193] on input "text" at bounding box center [309, 192] width 271 height 21
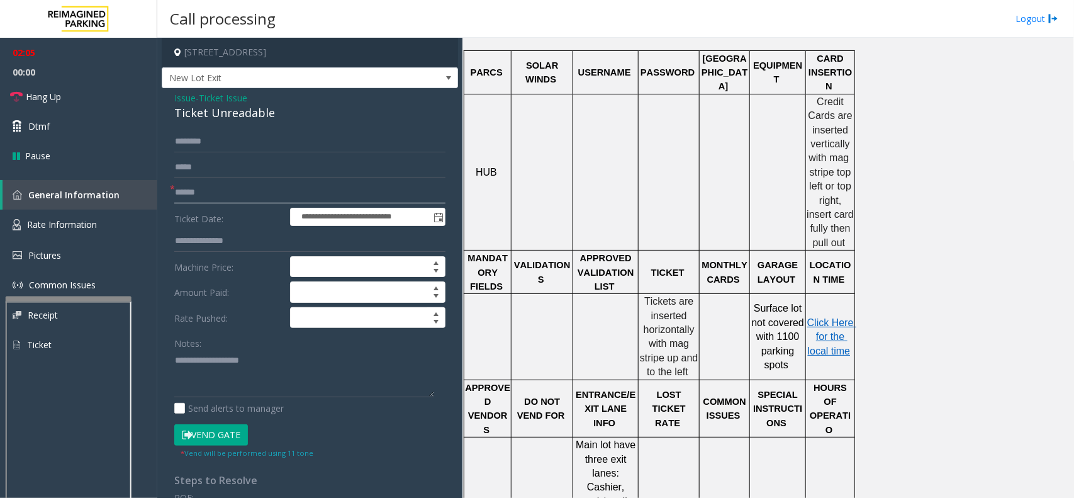
scroll to position [249, 0]
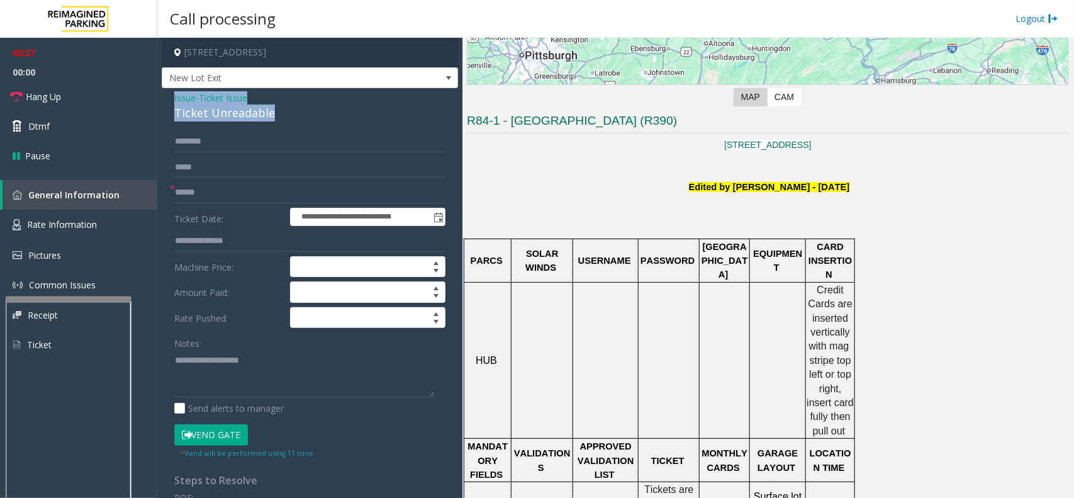
drag, startPoint x: 173, startPoint y: 95, endPoint x: 279, endPoint y: 112, distance: 107.0
click at [279, 112] on div "**********" at bounding box center [310, 401] width 296 height 626
click at [258, 372] on textarea at bounding box center [304, 373] width 260 height 47
click at [261, 375] on textarea at bounding box center [304, 373] width 260 height 47
type textarea "**********"
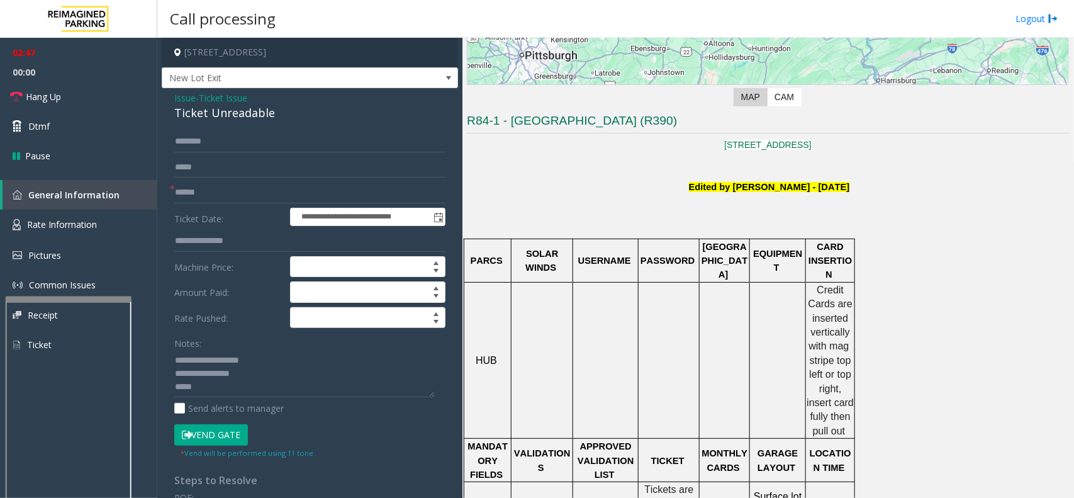
click at [187, 99] on span "Issue" at bounding box center [184, 97] width 21 height 13
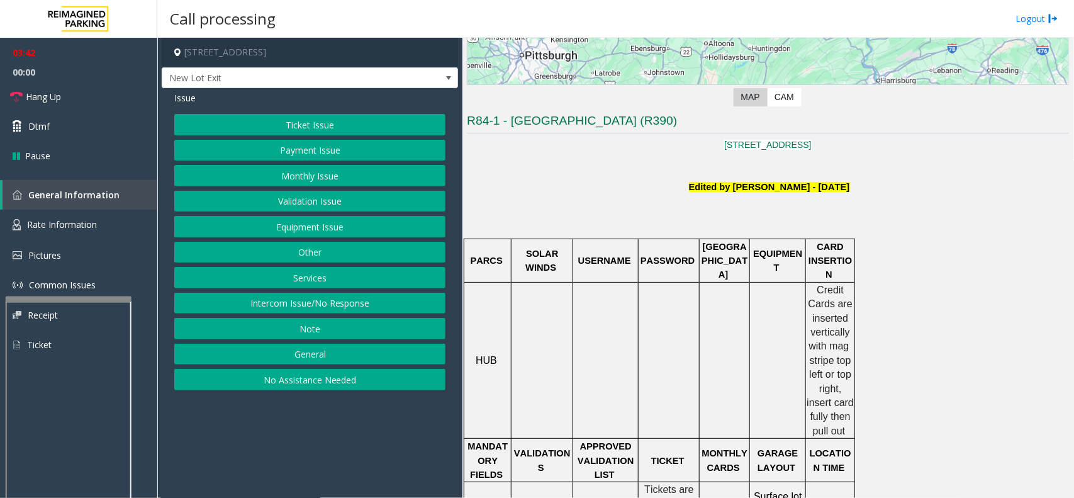
click at [337, 125] on button "Ticket Issue" at bounding box center [309, 124] width 271 height 21
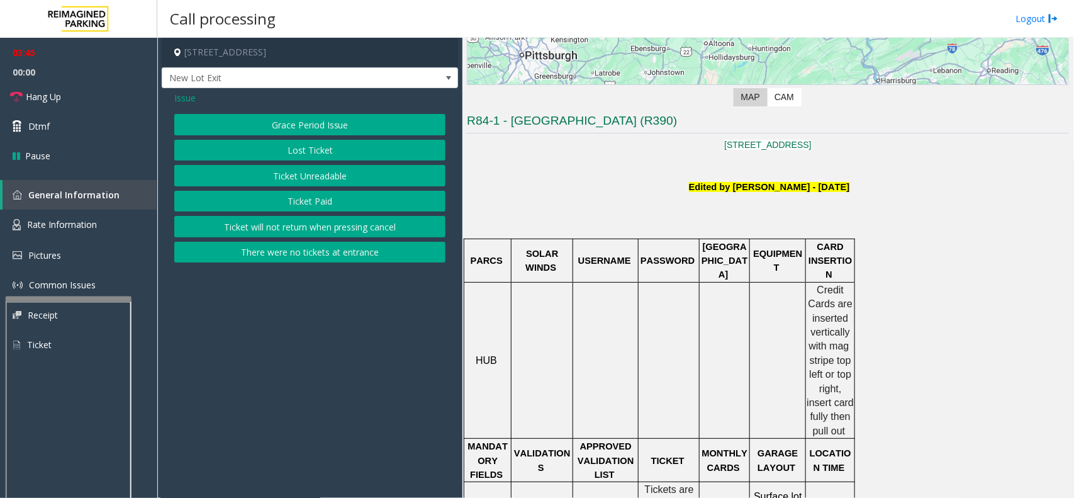
click at [189, 97] on span "Issue" at bounding box center [184, 97] width 21 height 13
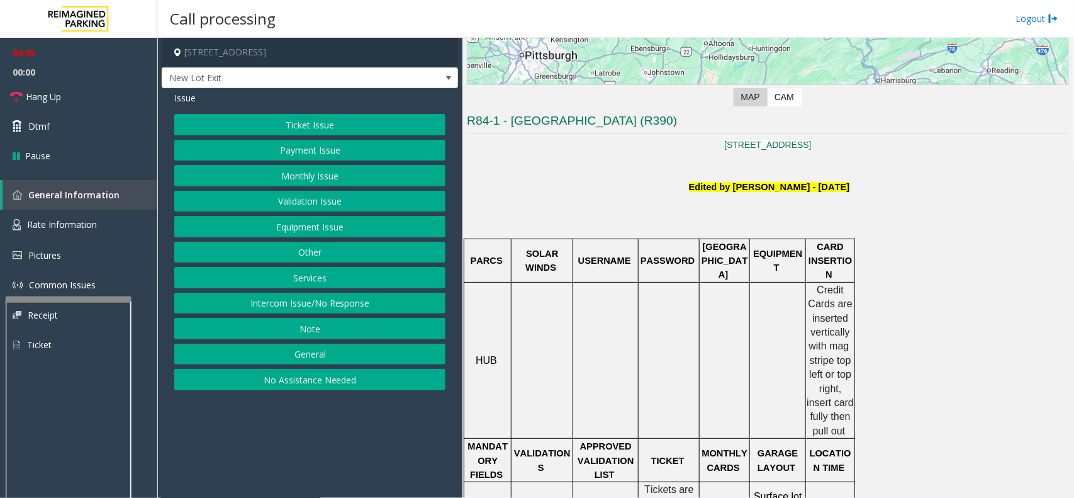
click at [303, 223] on button "Equipment Issue" at bounding box center [309, 226] width 271 height 21
click at [325, 146] on button "Ticket Jam" at bounding box center [309, 150] width 271 height 21
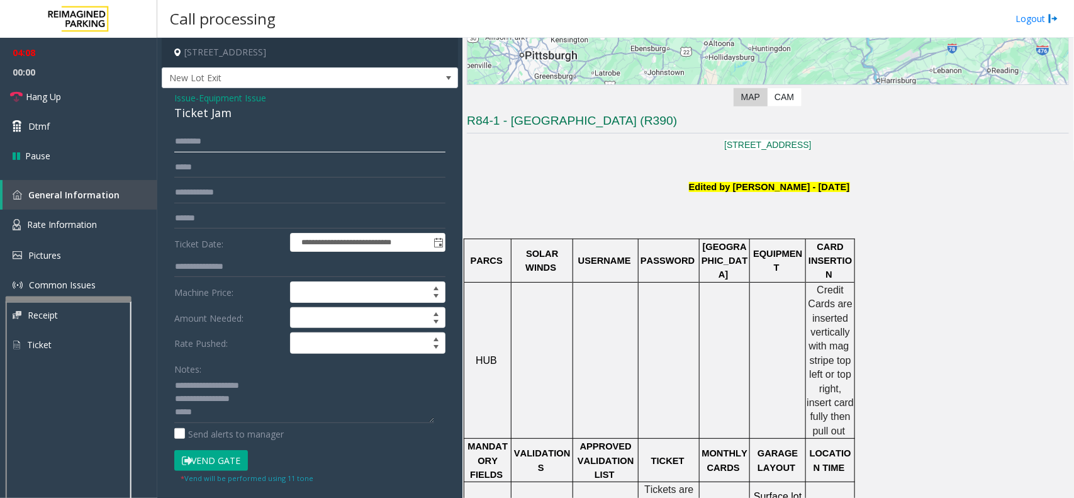
click at [200, 145] on input "text" at bounding box center [309, 141] width 271 height 21
type input "****"
click at [253, 396] on textarea at bounding box center [304, 398] width 260 height 47
click at [197, 459] on button "Vend Gate" at bounding box center [211, 460] width 74 height 21
click at [44, 92] on span "Hang Up" at bounding box center [43, 96] width 35 height 13
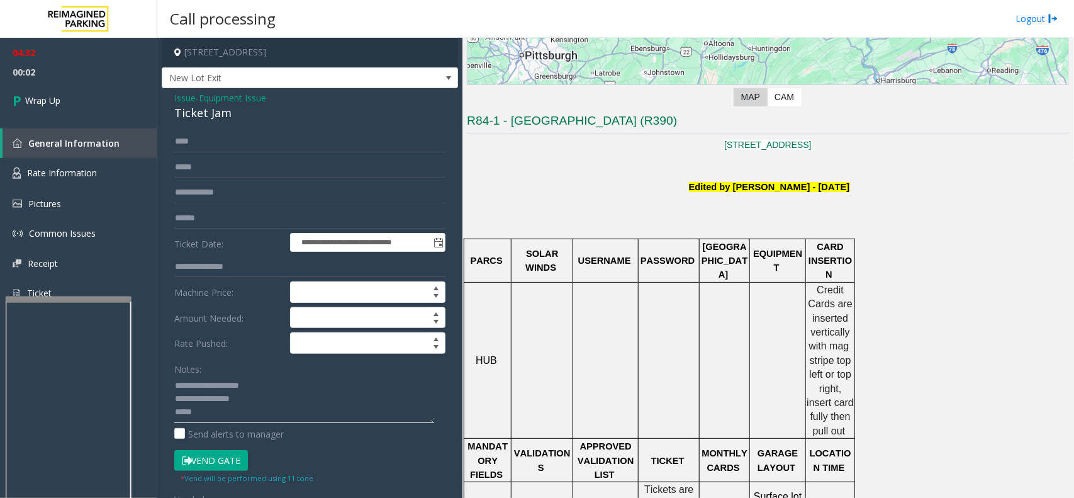
click at [256, 396] on textarea at bounding box center [304, 398] width 260 height 47
click at [216, 398] on textarea at bounding box center [304, 398] width 260 height 47
click at [216, 397] on textarea at bounding box center [304, 398] width 260 height 47
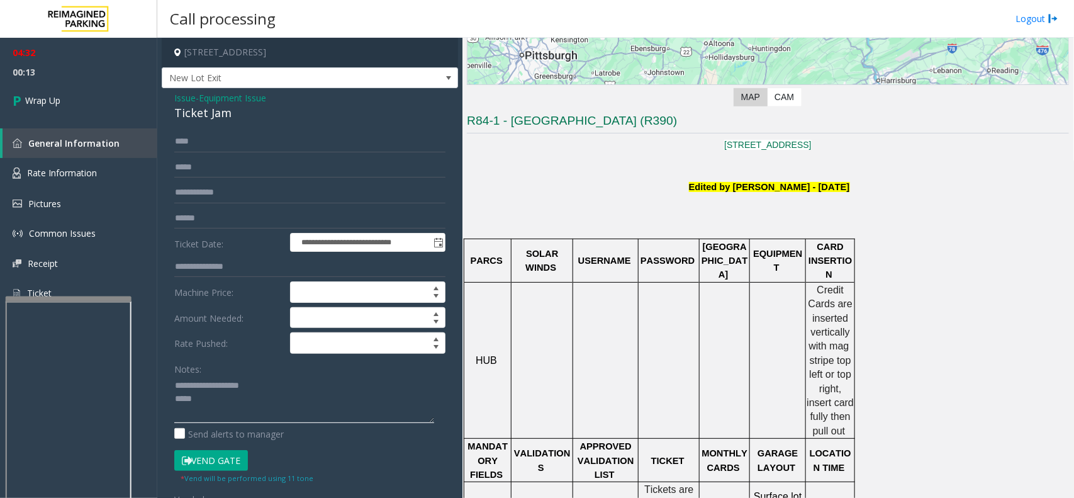
click at [237, 387] on textarea at bounding box center [304, 398] width 260 height 47
click at [238, 387] on textarea at bounding box center [304, 398] width 260 height 47
type textarea "****"
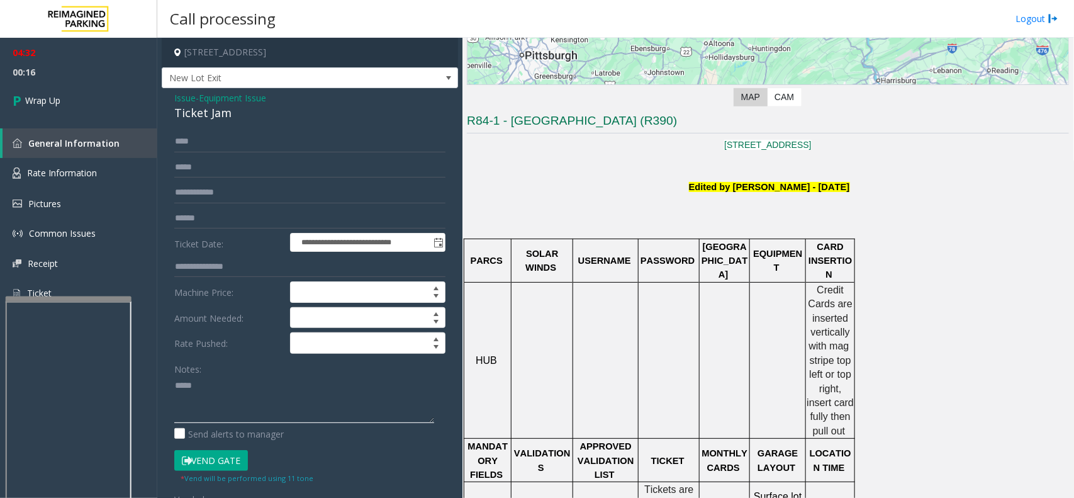
click at [192, 388] on textarea at bounding box center [304, 398] width 260 height 47
drag, startPoint x: 170, startPoint y: 92, endPoint x: 274, endPoint y: 107, distance: 104.8
click at [274, 107] on div "**********" at bounding box center [310, 392] width 296 height 608
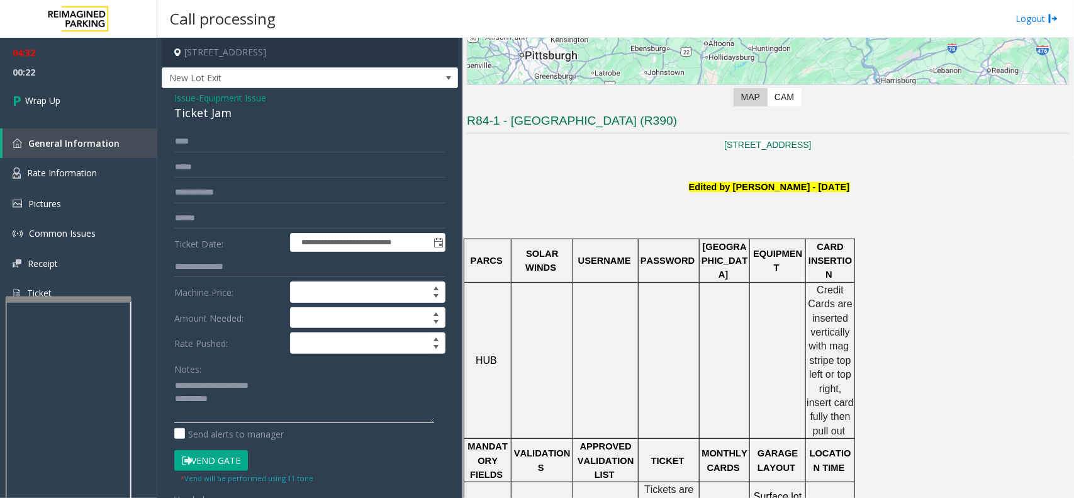
click at [223, 399] on textarea at bounding box center [304, 398] width 260 height 47
type textarea "**********"
click at [51, 90] on link "Wrap Up" at bounding box center [78, 100] width 157 height 37
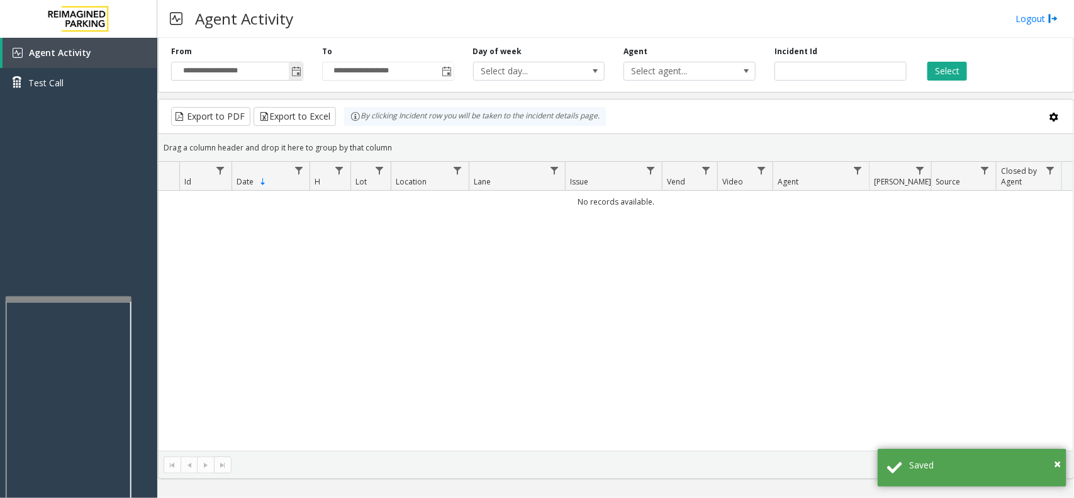
click at [298, 73] on span "Toggle popup" at bounding box center [296, 72] width 10 height 10
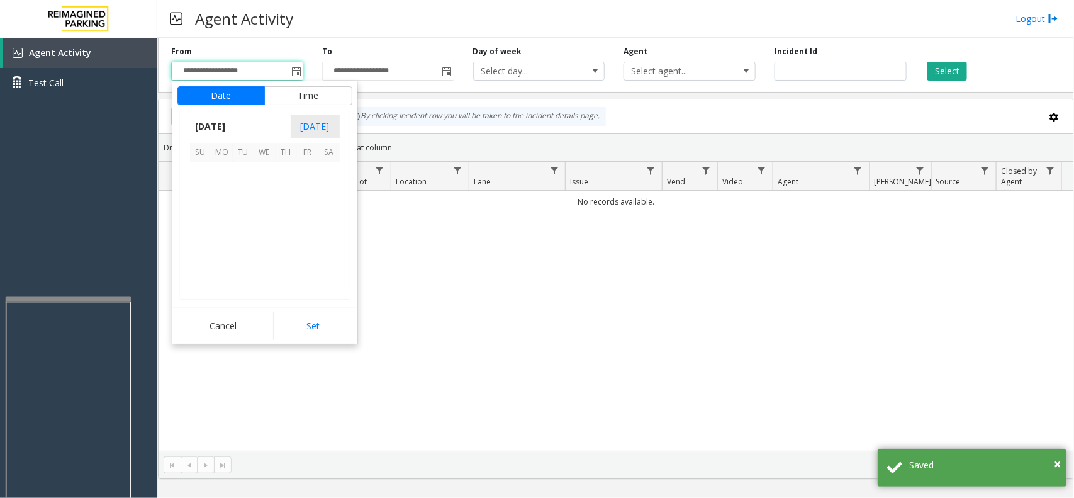
scroll to position [225484, 0]
click at [250, 206] on span "12" at bounding box center [243, 216] width 21 height 21
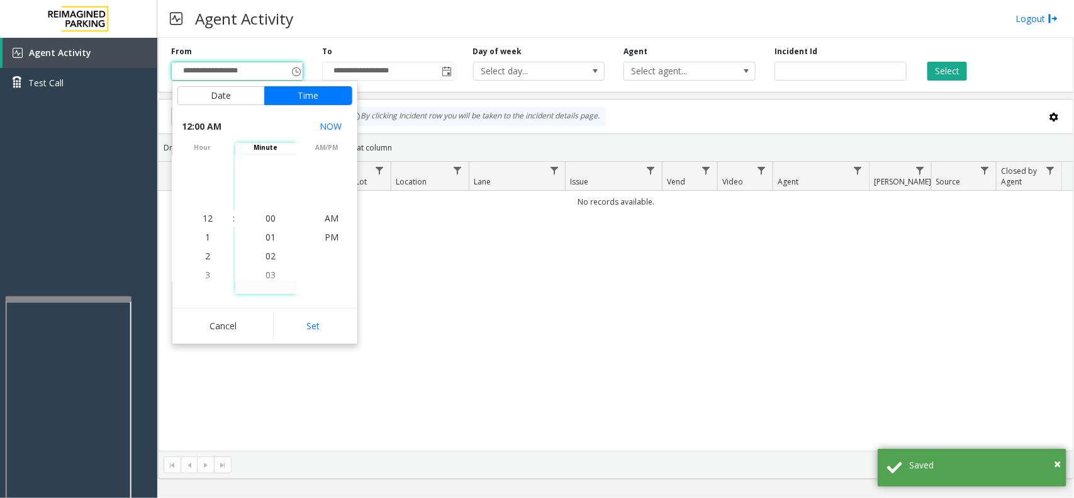
click at [301, 331] on button "Set" at bounding box center [312, 326] width 79 height 28
type input "**********"
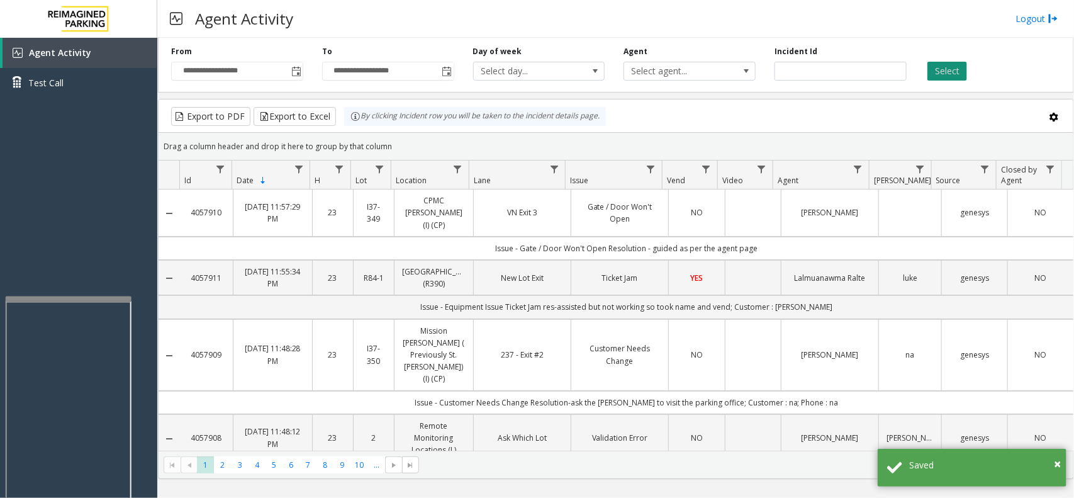
click at [941, 77] on button "Select" at bounding box center [947, 71] width 40 height 19
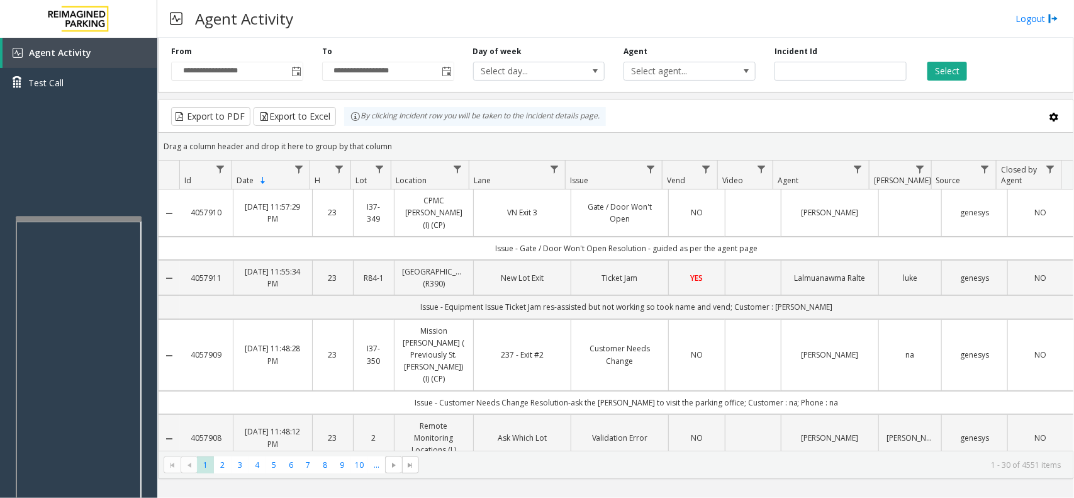
click at [77, 216] on div at bounding box center [79, 218] width 126 height 5
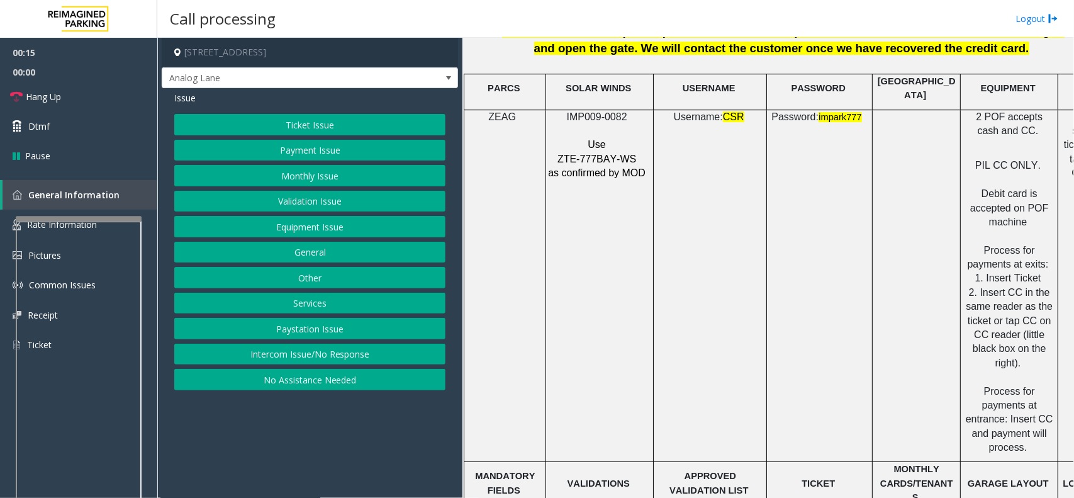
scroll to position [1730, 0]
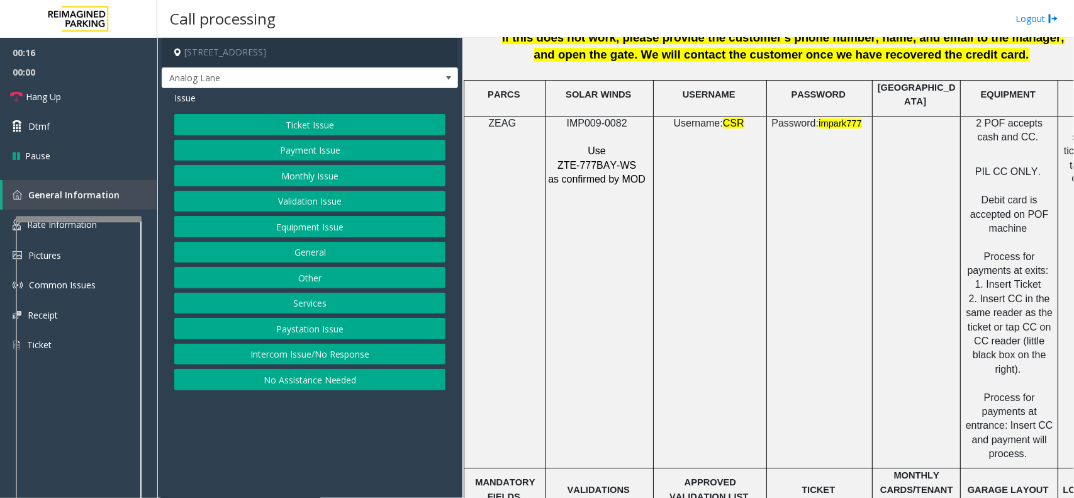
click at [604, 118] on span "IMP009-0082" at bounding box center [597, 123] width 60 height 11
click at [448, 79] on span at bounding box center [448, 78] width 10 height 10
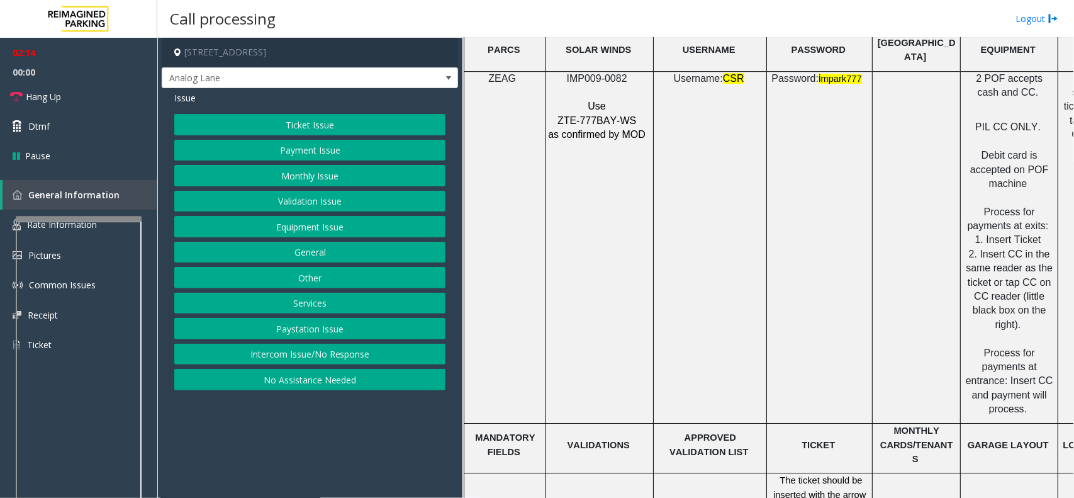
scroll to position [1651, 0]
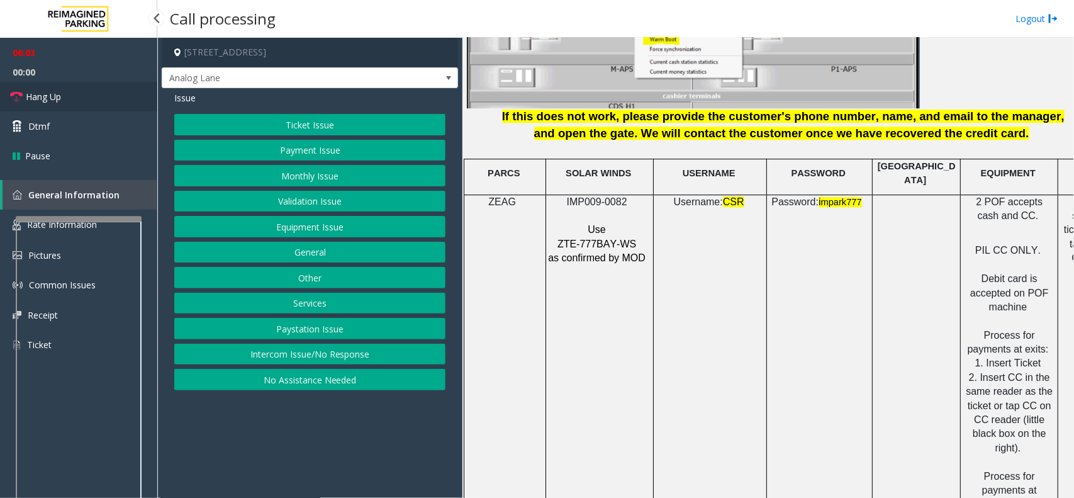
click at [49, 94] on span "Hang Up" at bounding box center [43, 96] width 35 height 13
click at [40, 101] on span "Hang Up" at bounding box center [43, 96] width 35 height 13
click at [323, 116] on button "Ticket Issue" at bounding box center [309, 124] width 271 height 21
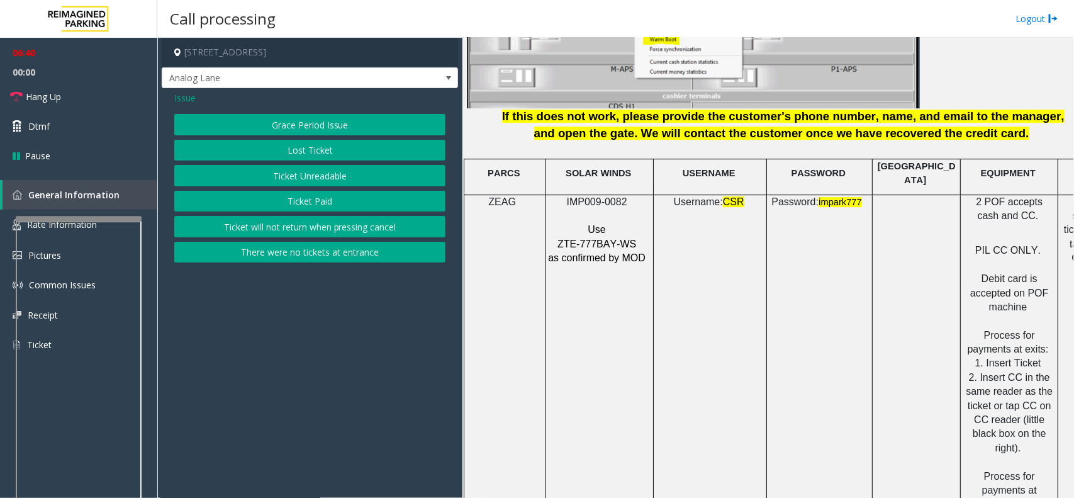
click at [303, 145] on button "Lost Ticket" at bounding box center [309, 150] width 271 height 21
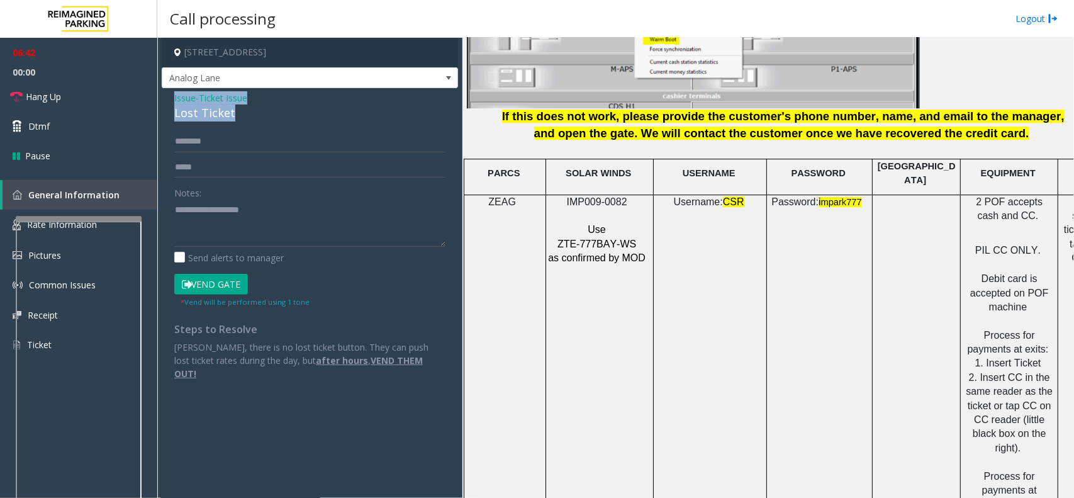
drag, startPoint x: 234, startPoint y: 111, endPoint x: 170, endPoint y: 104, distance: 64.6
click at [170, 104] on div "Issue - Ticket Issue Lost Ticket Notes: Send alerts to manager Vend Gate * Vend…" at bounding box center [310, 240] width 296 height 304
drag, startPoint x: 170, startPoint y: 104, endPoint x: 396, endPoint y: 114, distance: 226.7
click at [406, 117] on div "Issue - Ticket Issue Lost Ticket Notes: Send alerts to manager Vend Gate * Vend…" at bounding box center [310, 240] width 296 height 304
drag, startPoint x: 252, startPoint y: 211, endPoint x: 164, endPoint y: 96, distance: 144.5
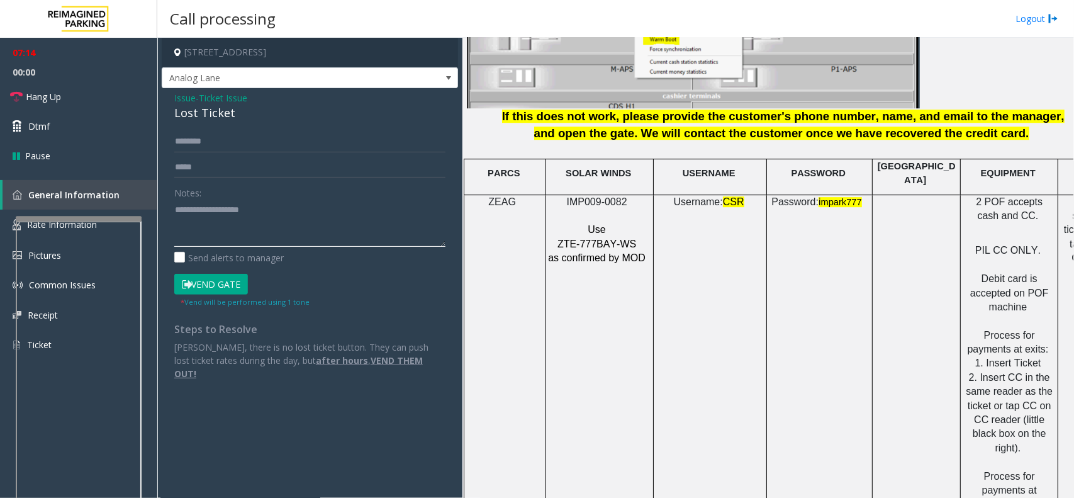
click at [244, 191] on div "Notes:" at bounding box center [309, 214] width 271 height 65
drag, startPoint x: 174, startPoint y: 93, endPoint x: 206, endPoint y: 114, distance: 38.7
click at [236, 114] on div "Issue - Ticket Issue Lost Ticket" at bounding box center [309, 106] width 271 height 30
click at [236, 225] on textarea at bounding box center [309, 222] width 271 height 47
click at [248, 233] on textarea at bounding box center [309, 222] width 271 height 47
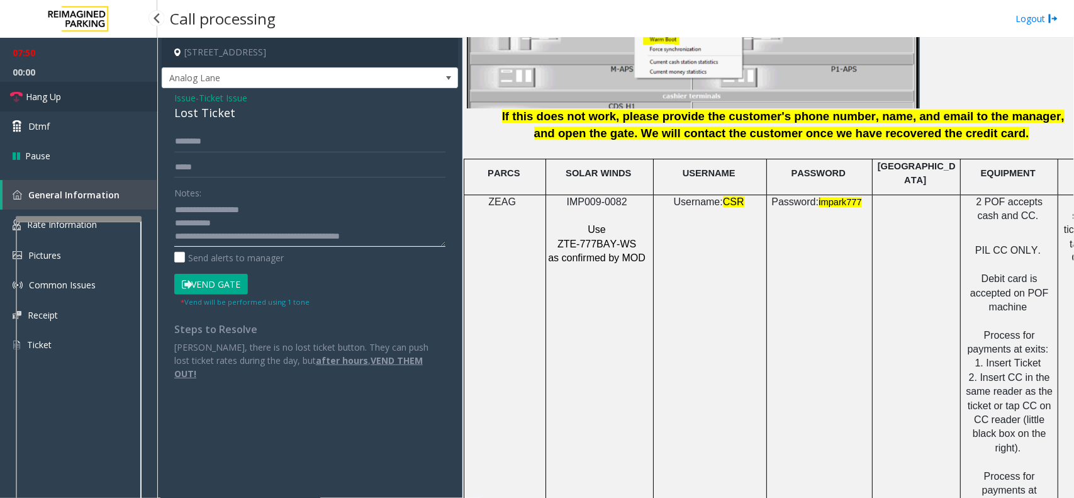
type textarea "**********"
click at [47, 103] on span "Hang Up" at bounding box center [43, 96] width 35 height 13
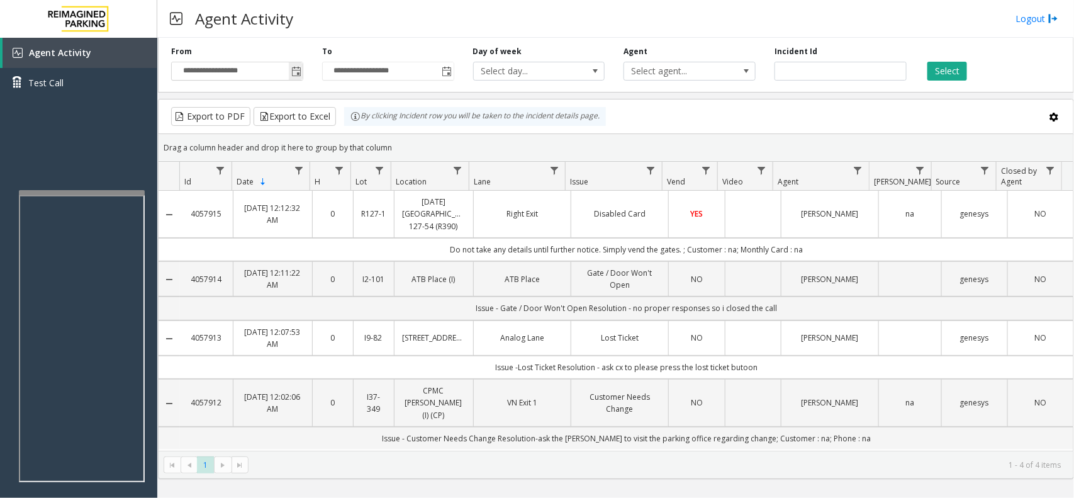
click at [297, 77] on span "Toggle popup" at bounding box center [296, 71] width 14 height 20
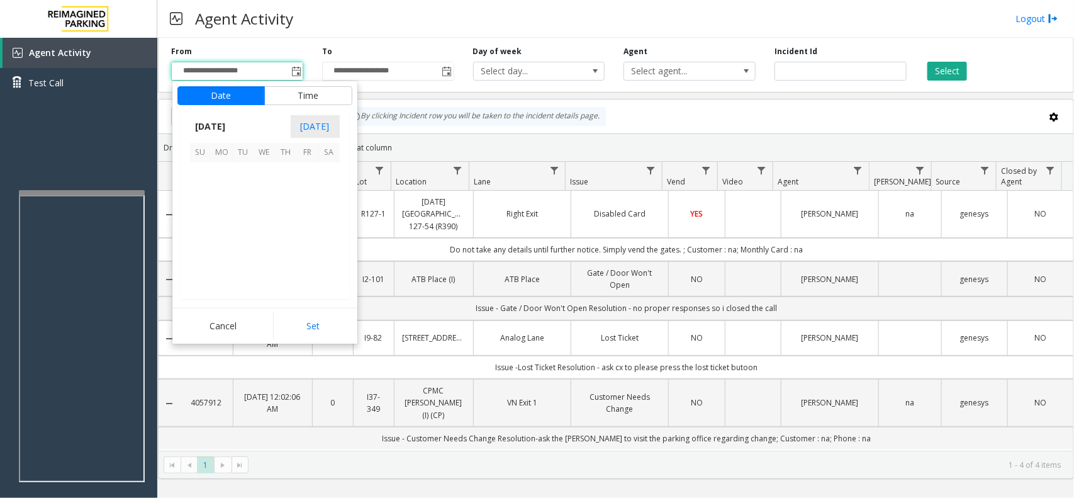
scroll to position [225484, 0]
click at [287, 199] on span "7" at bounding box center [285, 194] width 21 height 21
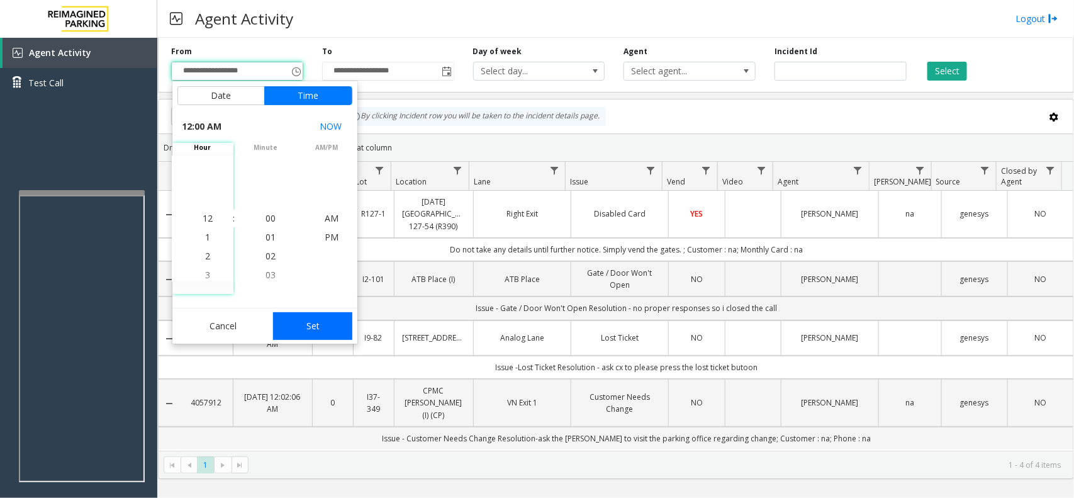
click at [341, 335] on button "Set" at bounding box center [312, 326] width 79 height 28
type input "**********"
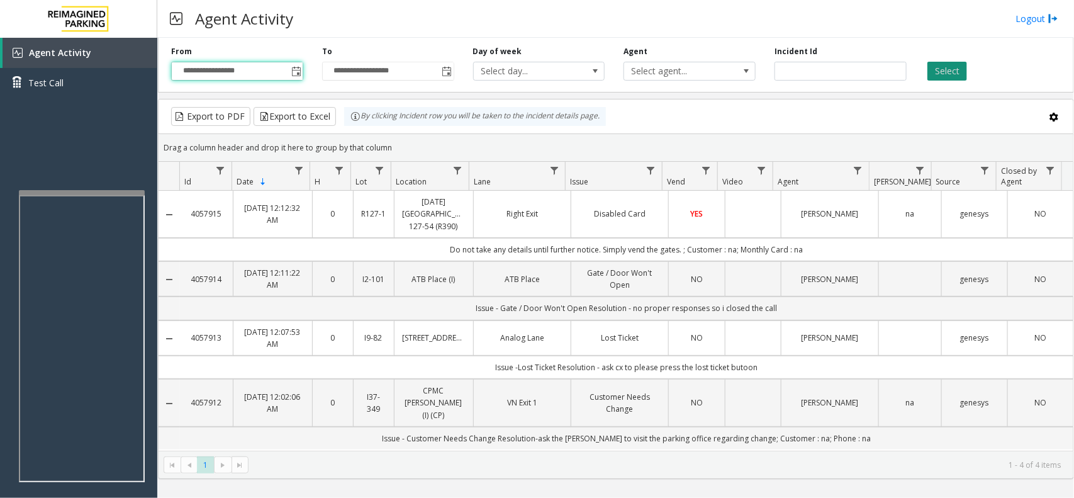
click at [945, 71] on button "Select" at bounding box center [947, 71] width 40 height 19
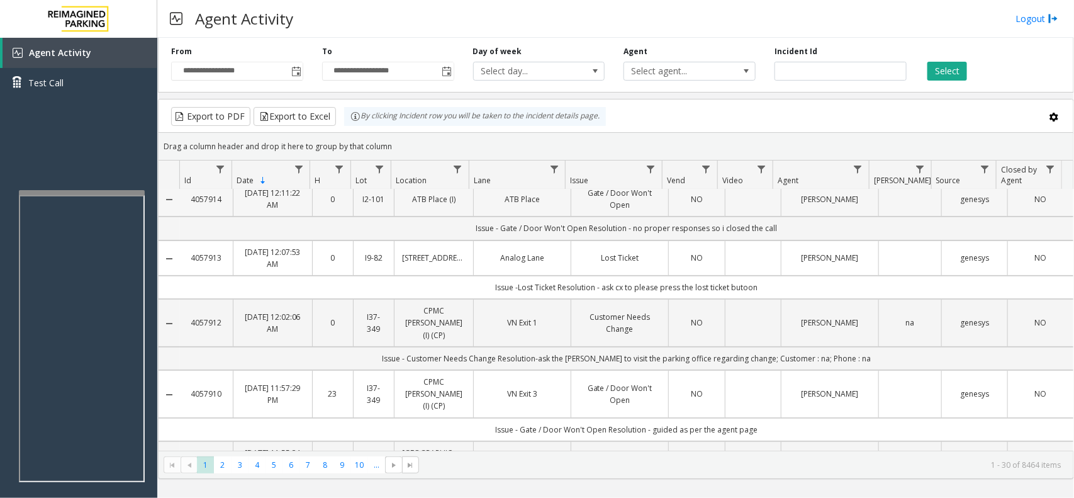
scroll to position [0, 0]
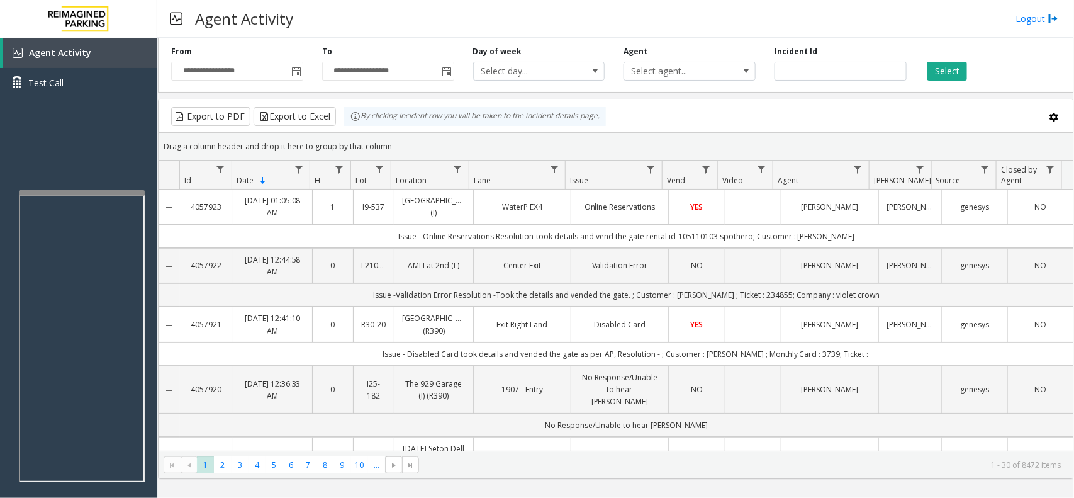
click at [423, 20] on div "Agent Activity Logout" at bounding box center [615, 19] width 916 height 38
click at [416, 19] on div "Agent Activity Logout" at bounding box center [615, 19] width 916 height 38
click at [672, 11] on div "Agent Activity Logout" at bounding box center [615, 19] width 916 height 38
click at [111, 120] on div "Agent Activity Test Call" at bounding box center [78, 287] width 157 height 498
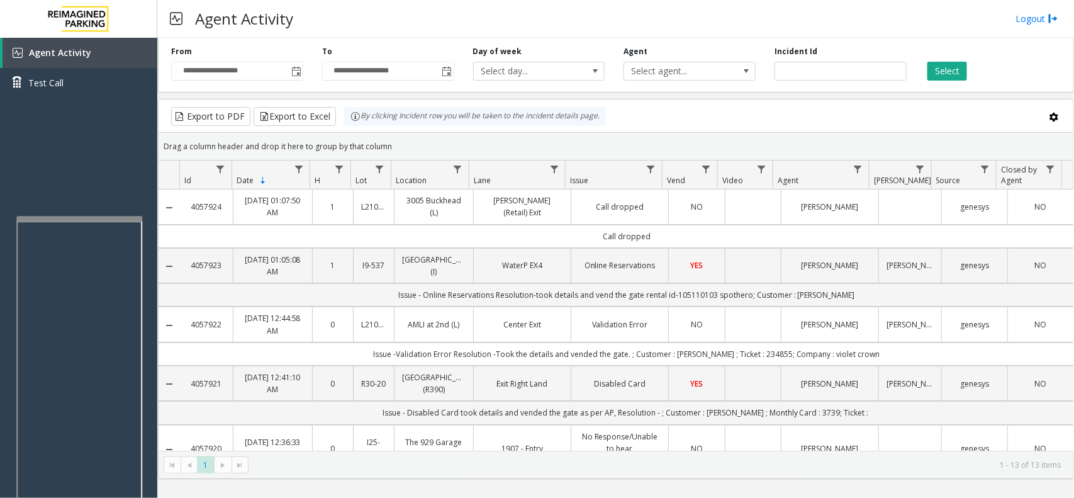
click at [79, 216] on div at bounding box center [79, 218] width 126 height 5
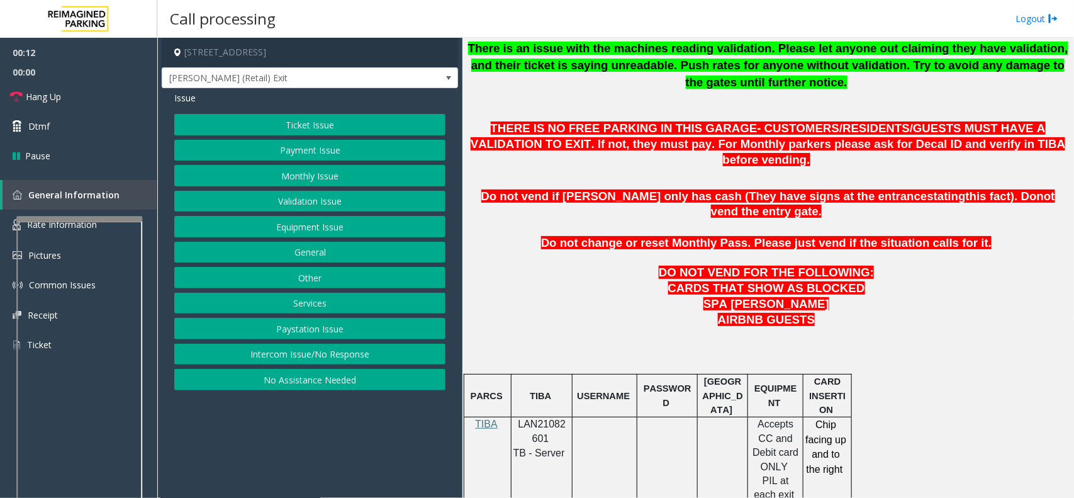
scroll to position [550, 0]
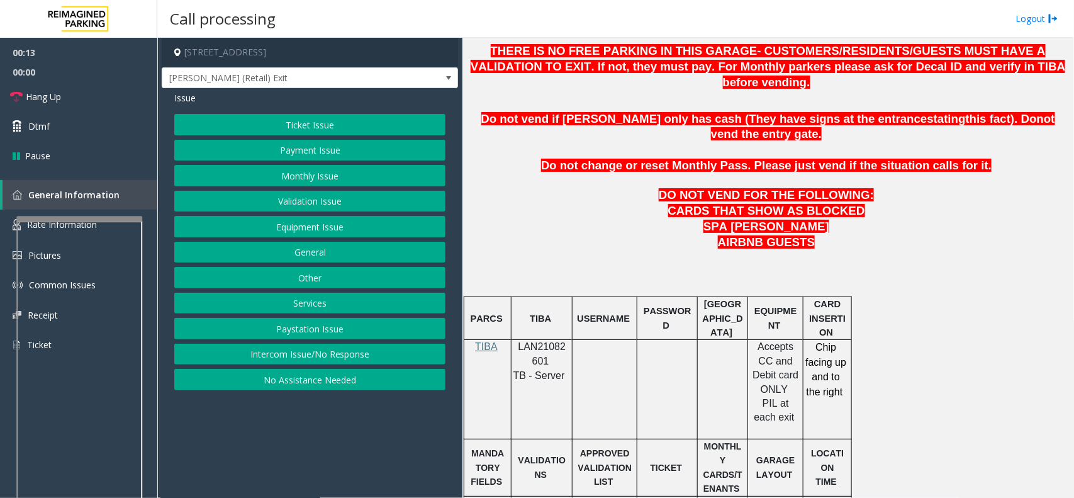
click at [548, 341] on span "LAN21082601" at bounding box center [542, 353] width 48 height 25
click at [365, 129] on button "Ticket Issue" at bounding box center [309, 124] width 271 height 21
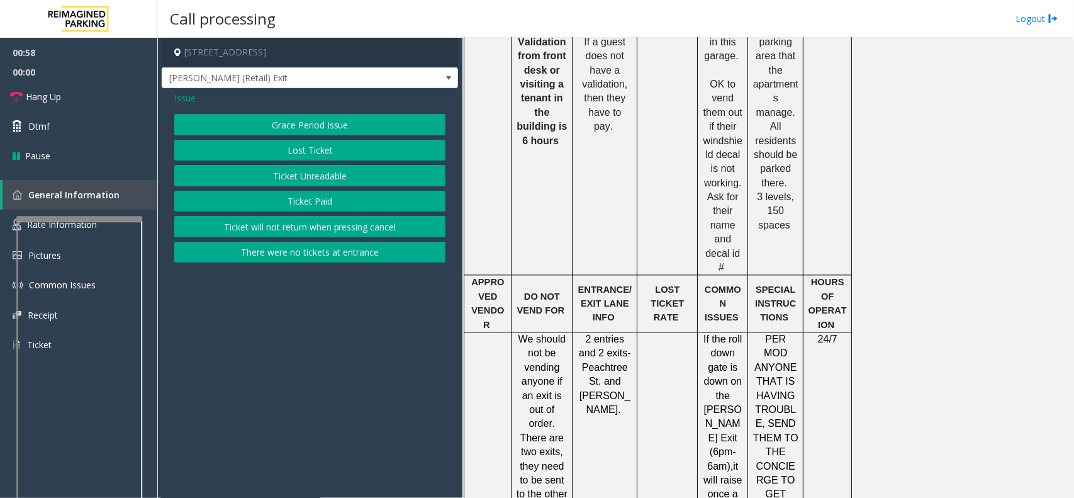
scroll to position [1101, 0]
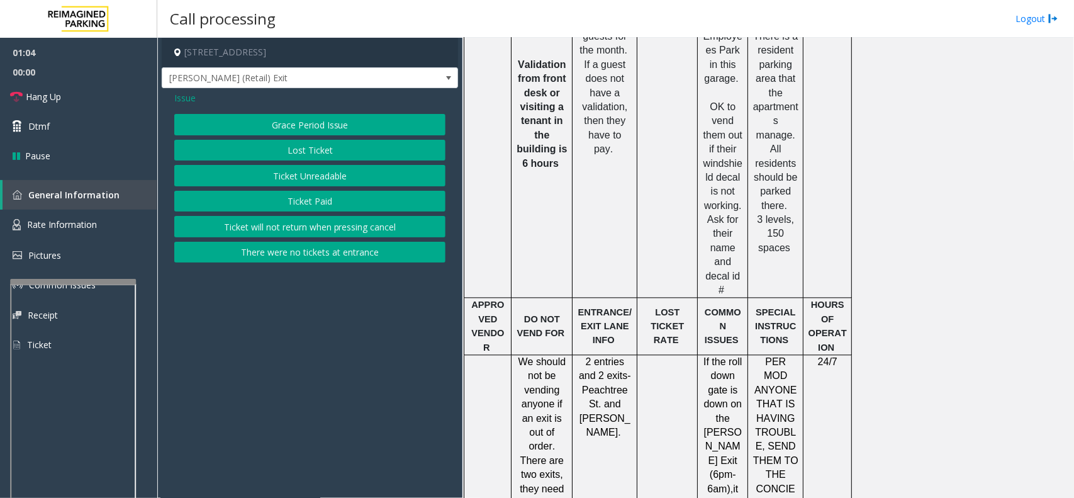
click at [74, 284] on div at bounding box center [73, 281] width 126 height 5
click at [93, 230] on link "Rate Information" at bounding box center [78, 224] width 157 height 31
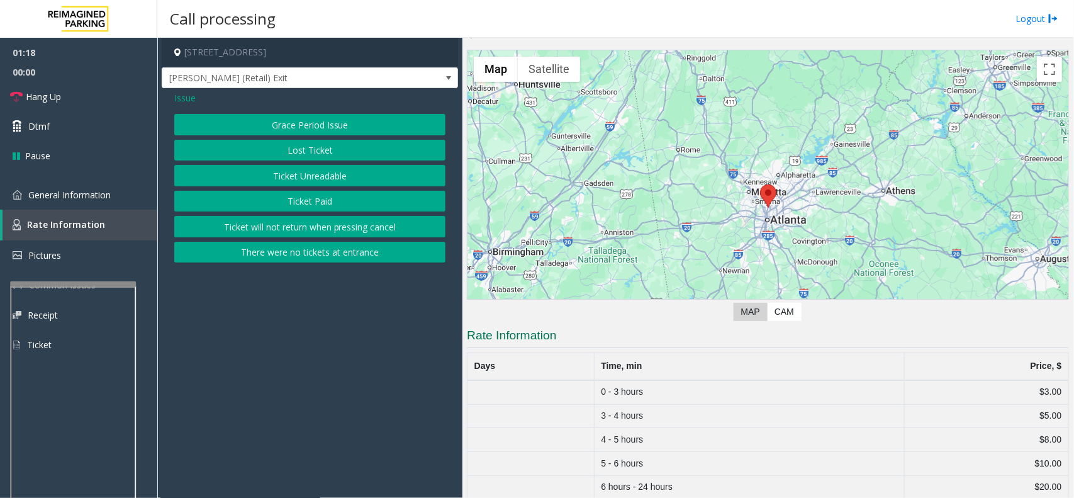
scroll to position [48, 0]
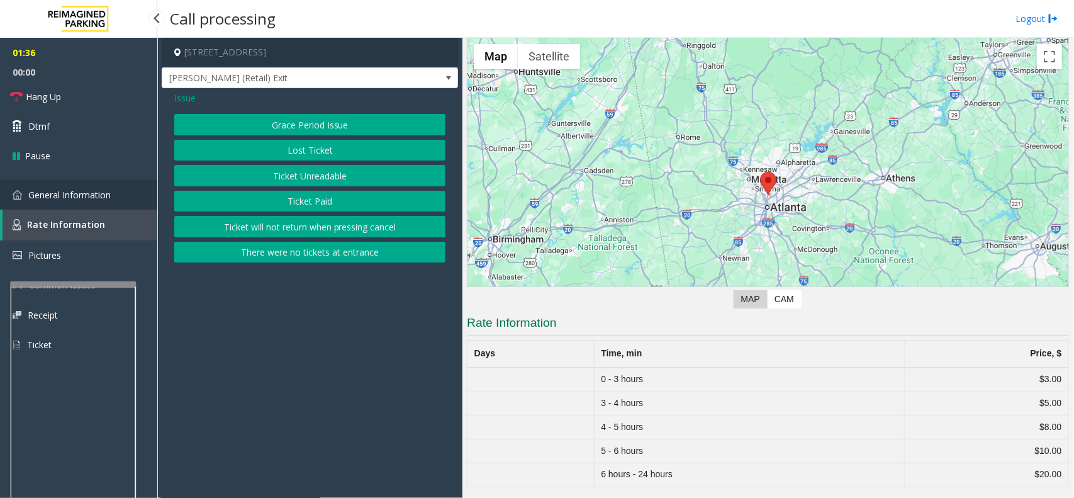
click at [96, 199] on span "General Information" at bounding box center [69, 195] width 82 height 12
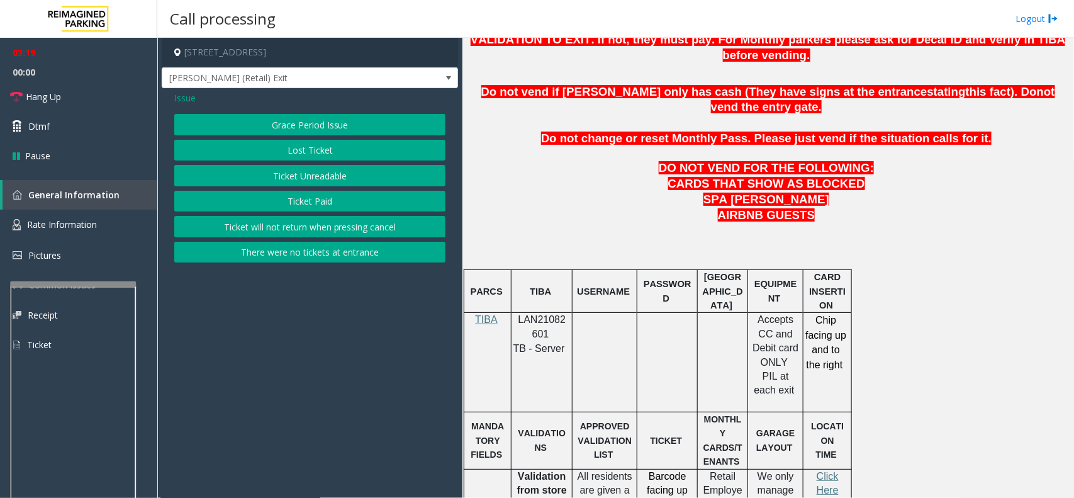
scroll to position [550, 0]
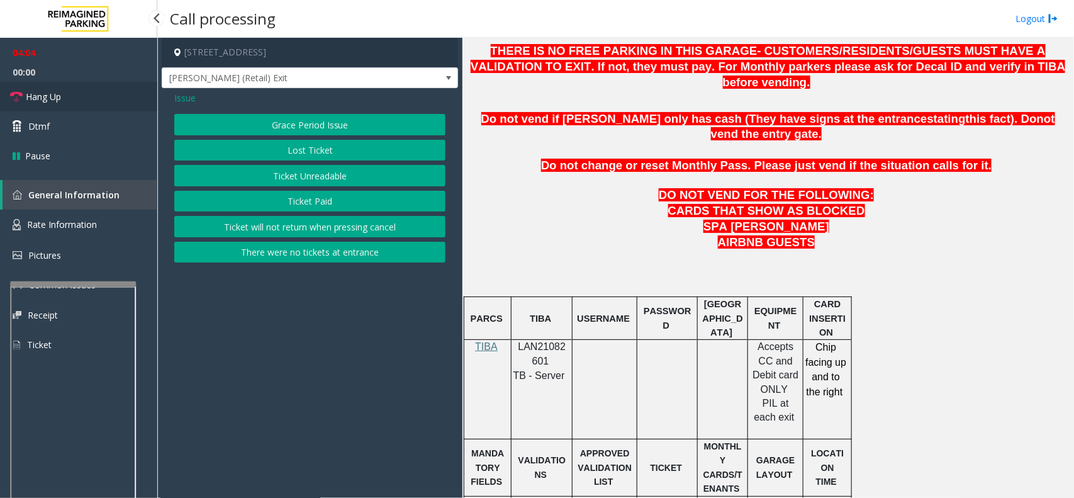
click at [58, 95] on span "Hang Up" at bounding box center [43, 96] width 35 height 13
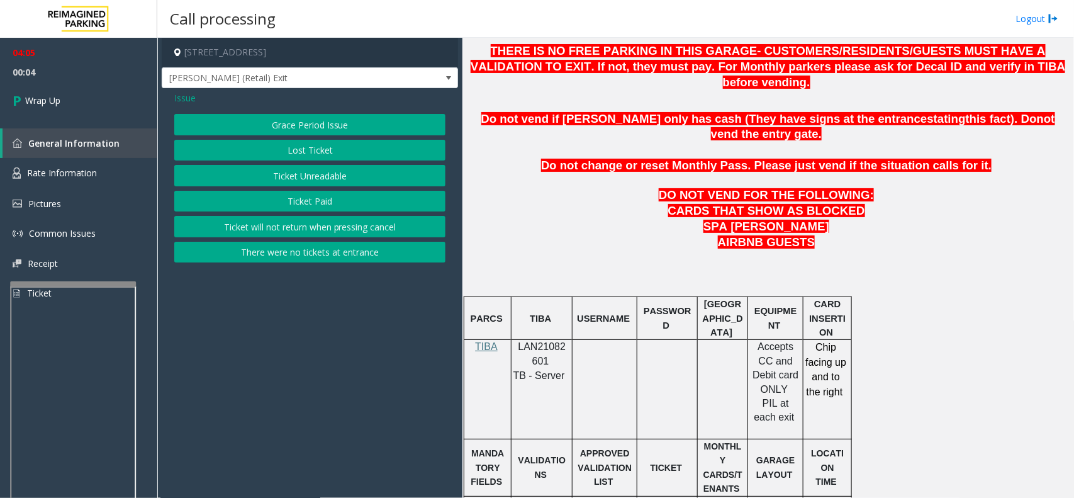
click at [256, 148] on button "Lost Ticket" at bounding box center [309, 150] width 271 height 21
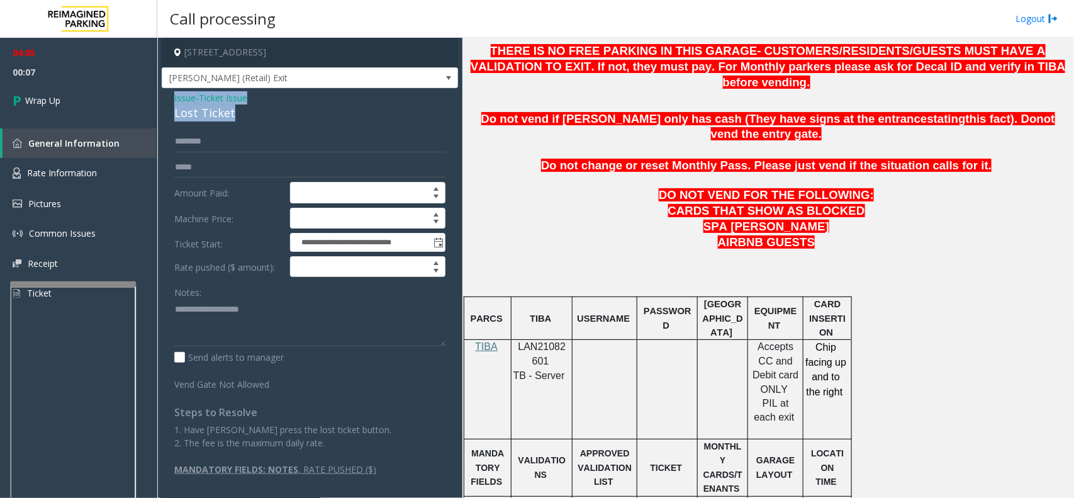
drag, startPoint x: 171, startPoint y: 96, endPoint x: 245, endPoint y: 105, distance: 74.7
click at [245, 105] on div "**********" at bounding box center [310, 288] width 296 height 400
click at [236, 318] on textarea at bounding box center [309, 322] width 271 height 47
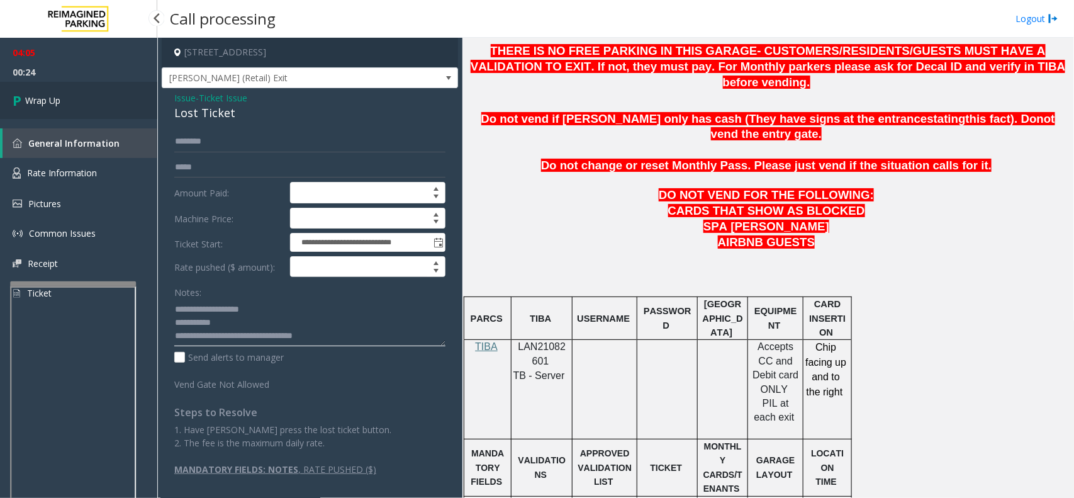
type textarea "**********"
click at [48, 102] on span "Wrap Up" at bounding box center [42, 100] width 35 height 13
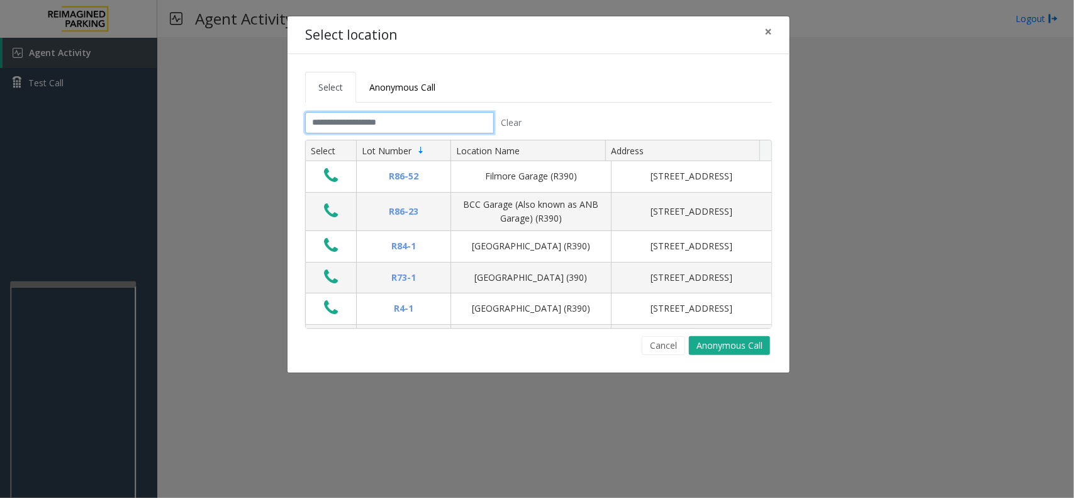
click at [395, 128] on input "text" at bounding box center [399, 122] width 189 height 21
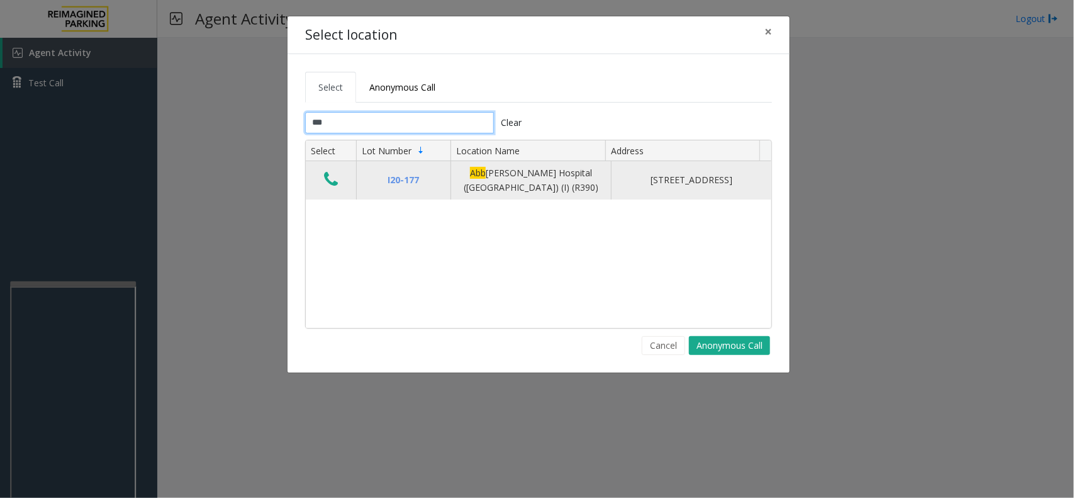
type input "***"
click at [331, 179] on icon "Data table" at bounding box center [331, 179] width 14 height 18
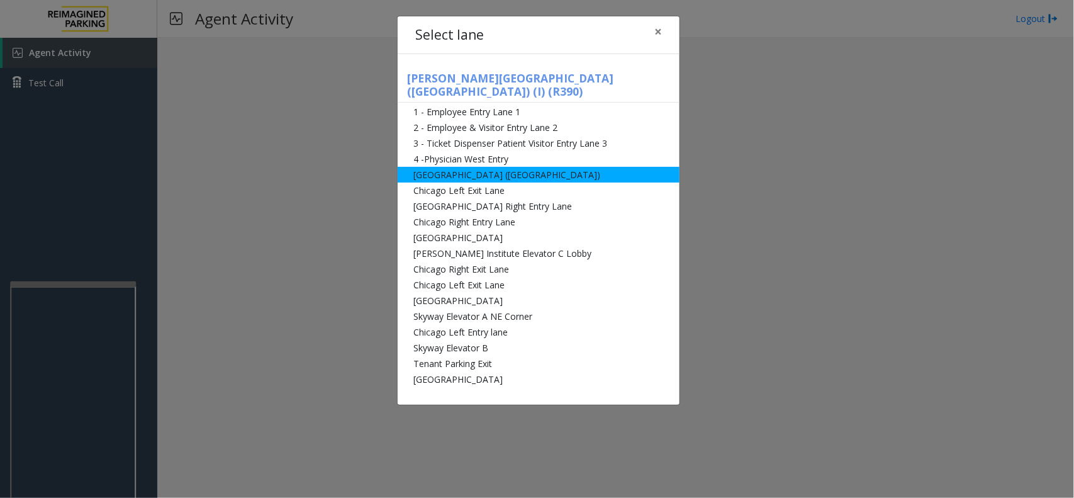
click at [469, 167] on li "[GEOGRAPHIC_DATA] ([GEOGRAPHIC_DATA])" at bounding box center [539, 175] width 282 height 16
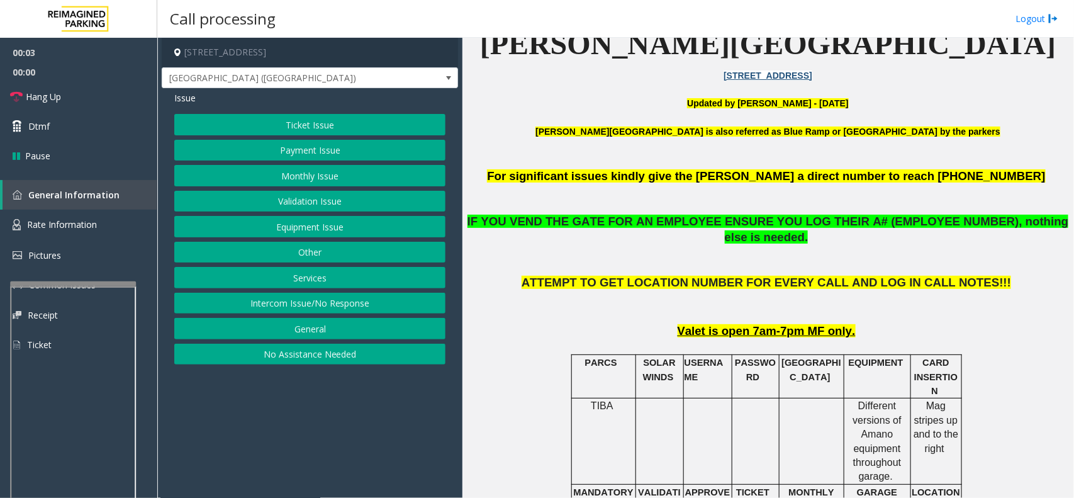
scroll to position [393, 0]
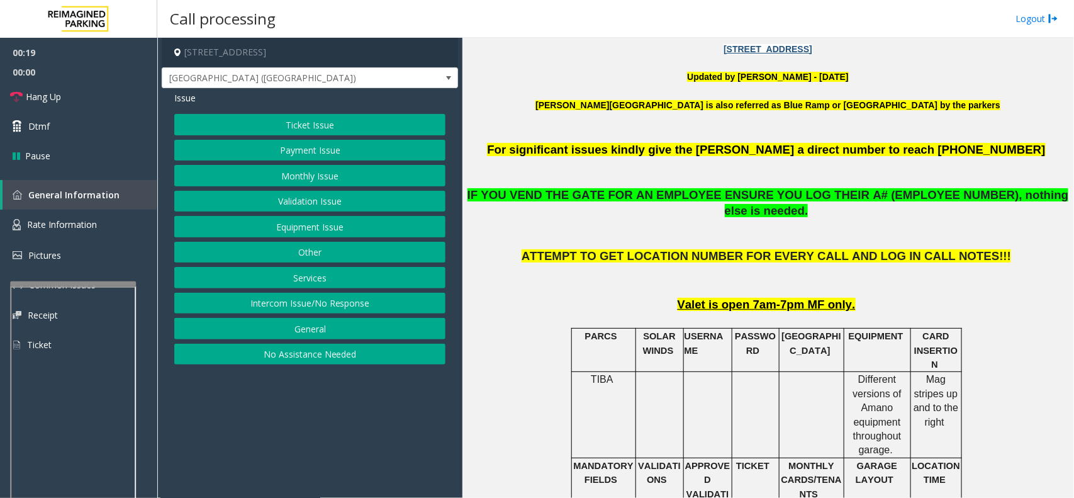
click at [336, 126] on button "Ticket Issue" at bounding box center [309, 124] width 271 height 21
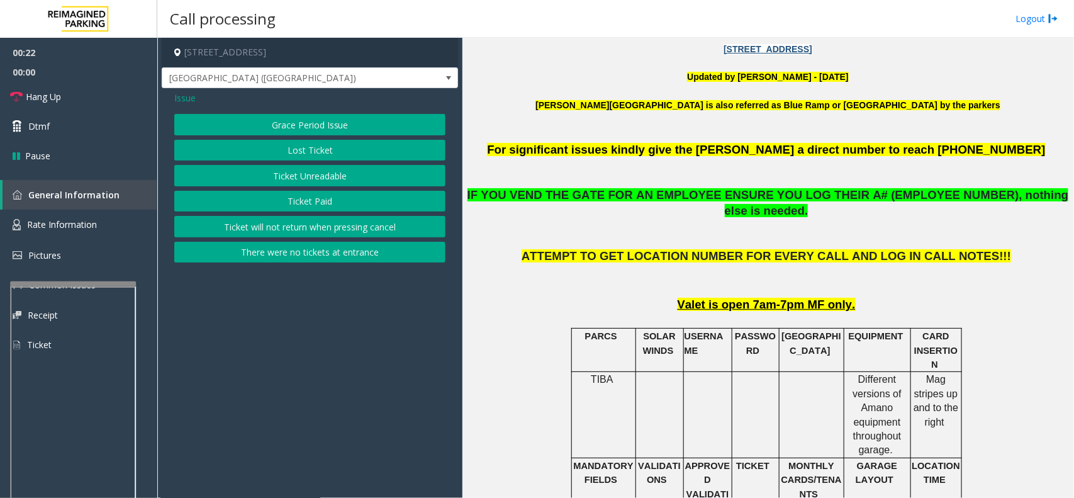
click at [311, 174] on button "Ticket Unreadable" at bounding box center [309, 175] width 271 height 21
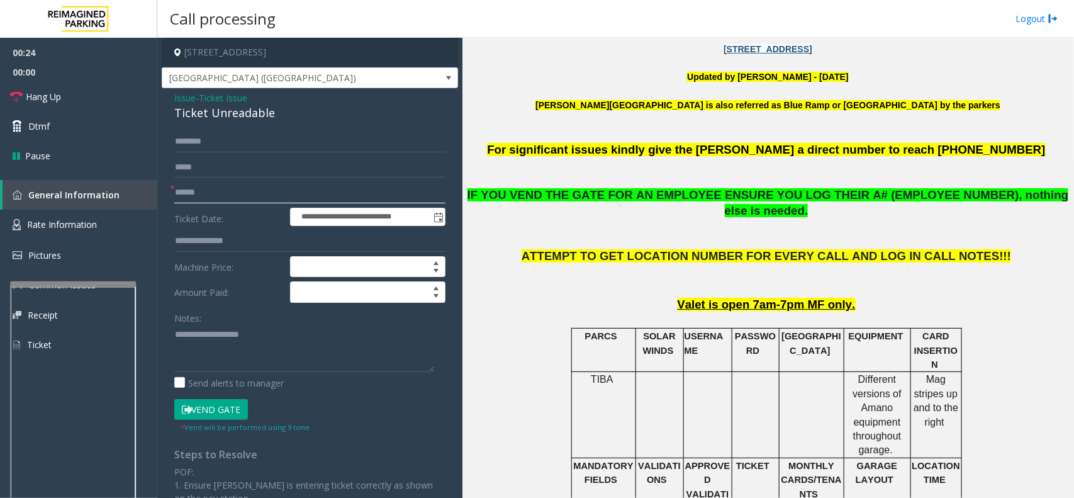
click at [230, 196] on input "text" at bounding box center [309, 192] width 271 height 21
drag, startPoint x: 173, startPoint y: 95, endPoint x: 281, endPoint y: 115, distance: 109.4
click at [281, 115] on div "**********" at bounding box center [310, 375] width 296 height 574
click at [214, 189] on input "text" at bounding box center [309, 192] width 271 height 21
click at [212, 193] on input "*******" at bounding box center [309, 192] width 271 height 21
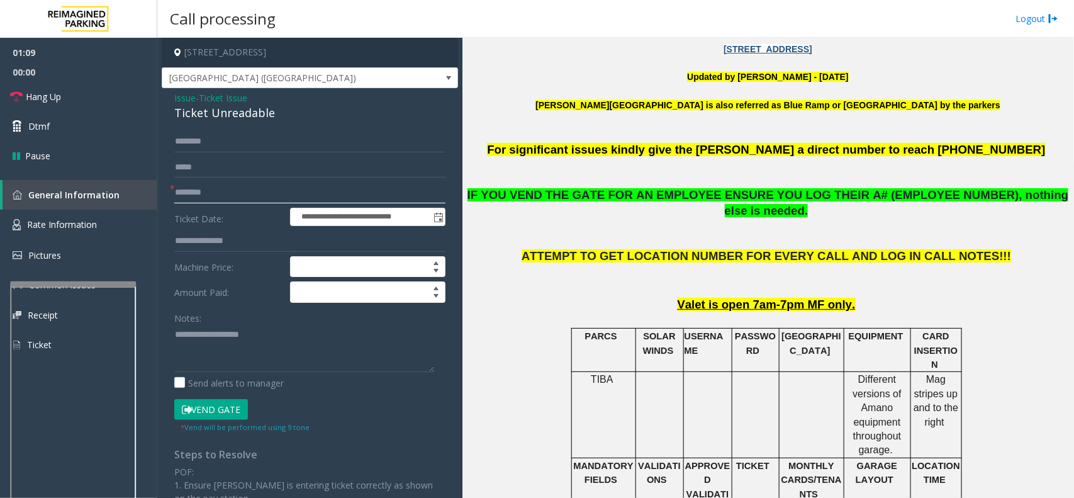
type input "********"
drag, startPoint x: 174, startPoint y: 95, endPoint x: 274, endPoint y: 117, distance: 101.8
click at [274, 117] on div "Issue - Ticket Issue Ticket Unreadable" at bounding box center [309, 106] width 271 height 30
click at [221, 413] on button "Vend Gate" at bounding box center [211, 409] width 74 height 21
click at [256, 353] on textarea at bounding box center [304, 348] width 260 height 47
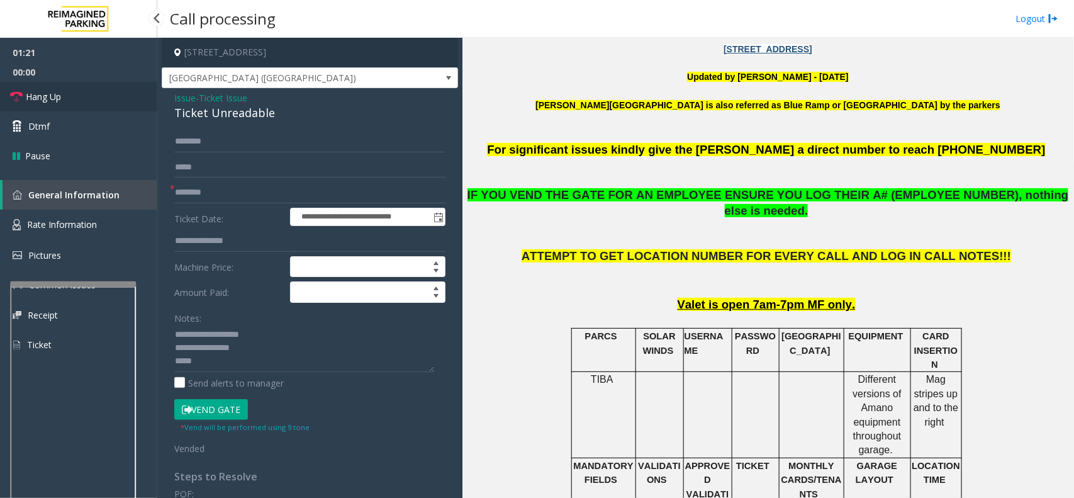
click at [49, 90] on span "Hang Up" at bounding box center [43, 96] width 35 height 13
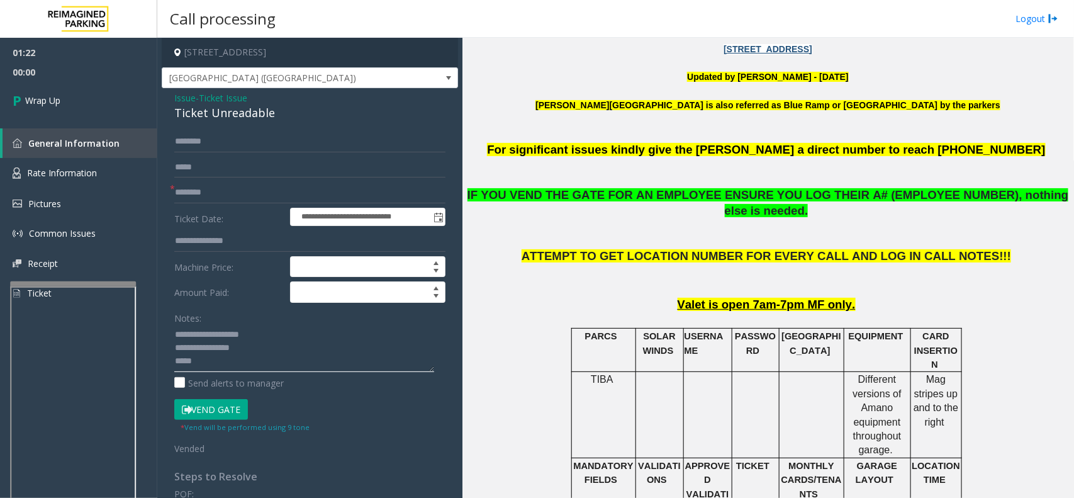
click at [197, 365] on textarea at bounding box center [304, 348] width 260 height 47
type textarea "**********"
click at [64, 111] on link "Wrap Up" at bounding box center [78, 100] width 157 height 37
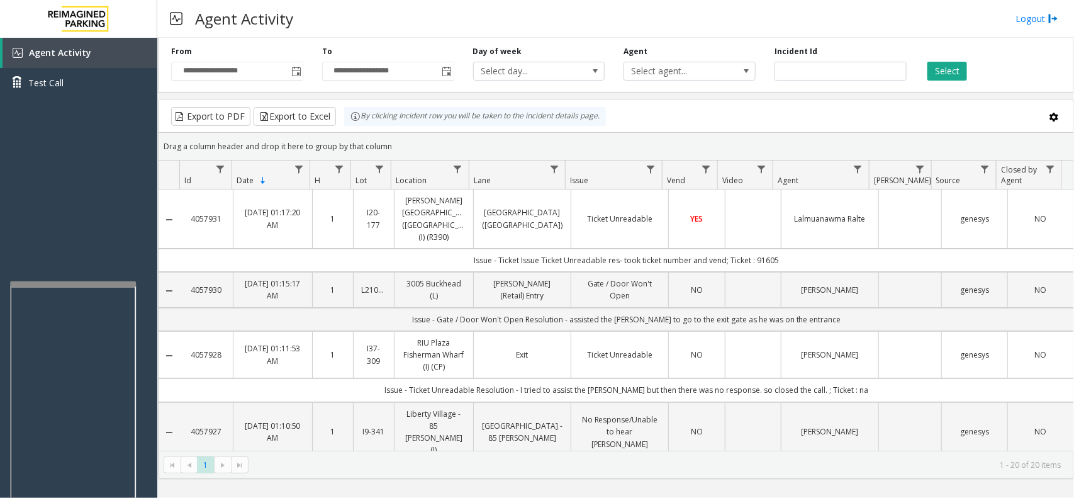
click at [777, 248] on td "Issue - Ticket Issue Ticket Unreadable res- took ticket number and vend; Ticket…" at bounding box center [626, 259] width 893 height 23
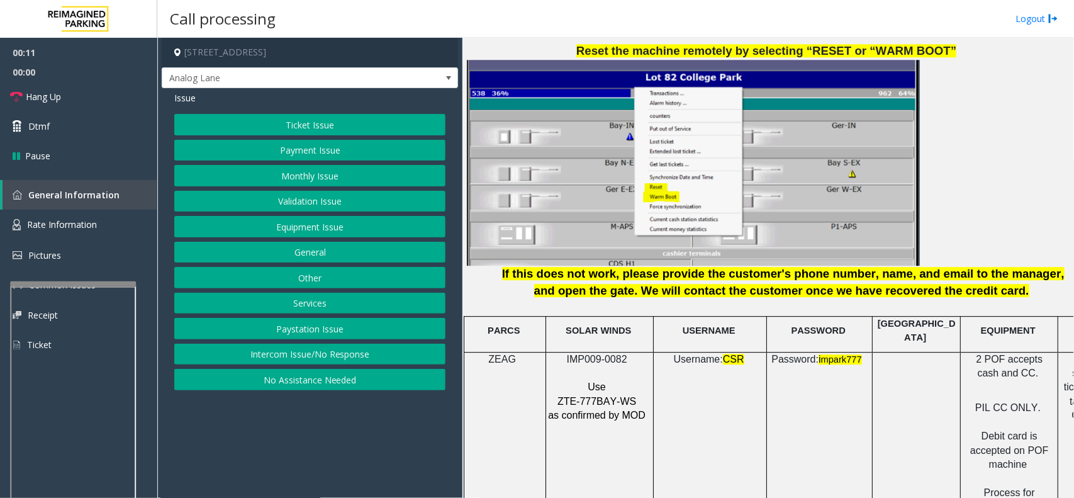
scroll to position [1651, 0]
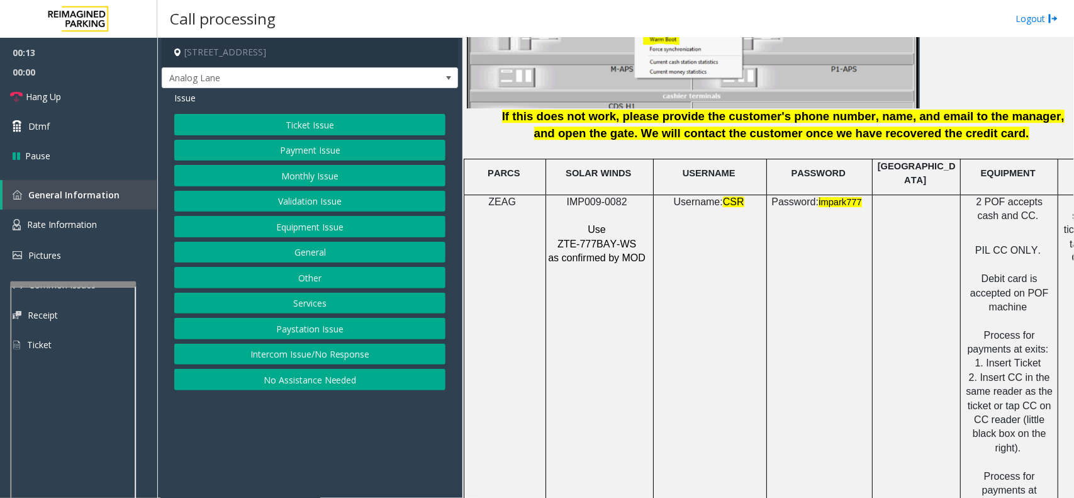
click at [611, 196] on span "IMP009-0082" at bounding box center [597, 201] width 60 height 11
click at [93, 220] on span "Rate Information" at bounding box center [62, 224] width 70 height 12
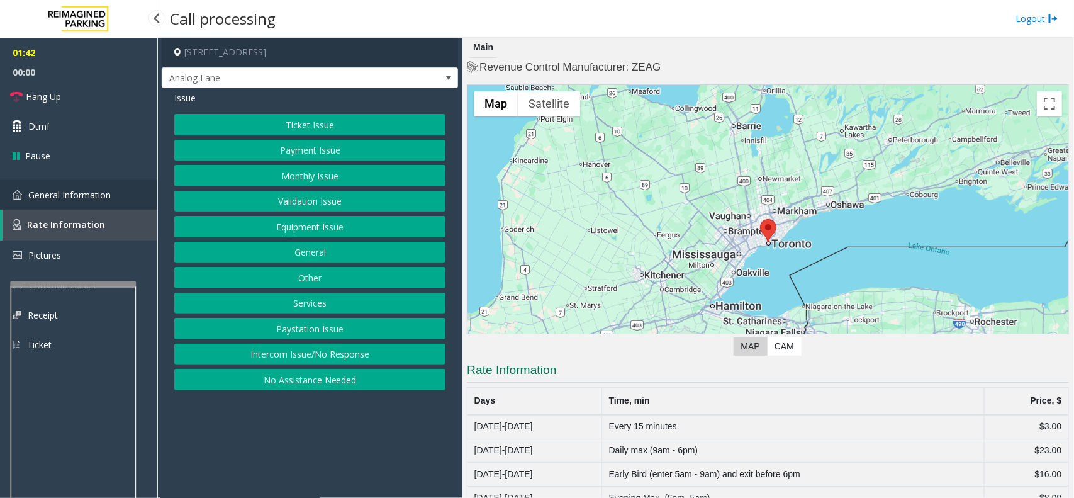
click at [92, 198] on span "General Information" at bounding box center [69, 195] width 82 height 12
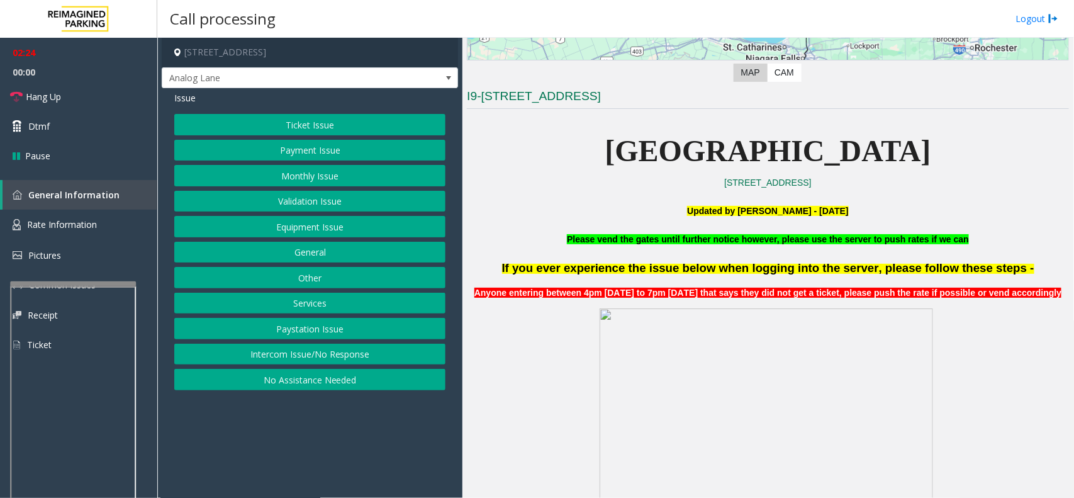
scroll to position [236, 0]
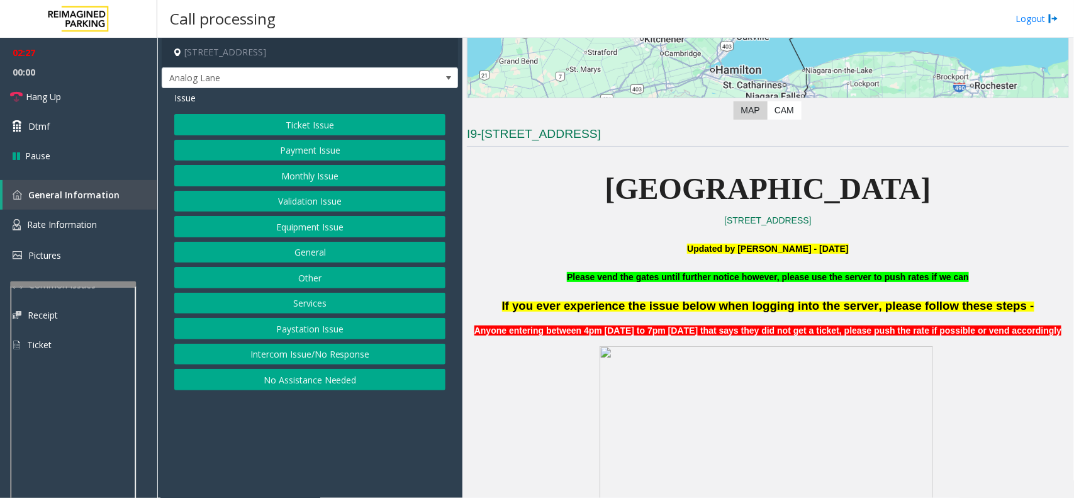
drag, startPoint x: 248, startPoint y: 47, endPoint x: 369, endPoint y: 38, distance: 120.5
click at [369, 38] on h4 "[STREET_ADDRESS]" at bounding box center [310, 53] width 296 height 30
copy h4 "[GEOGRAPHIC_DATA], [GEOGRAPHIC_DATA]"
click at [110, 215] on link "Rate Information" at bounding box center [78, 224] width 157 height 31
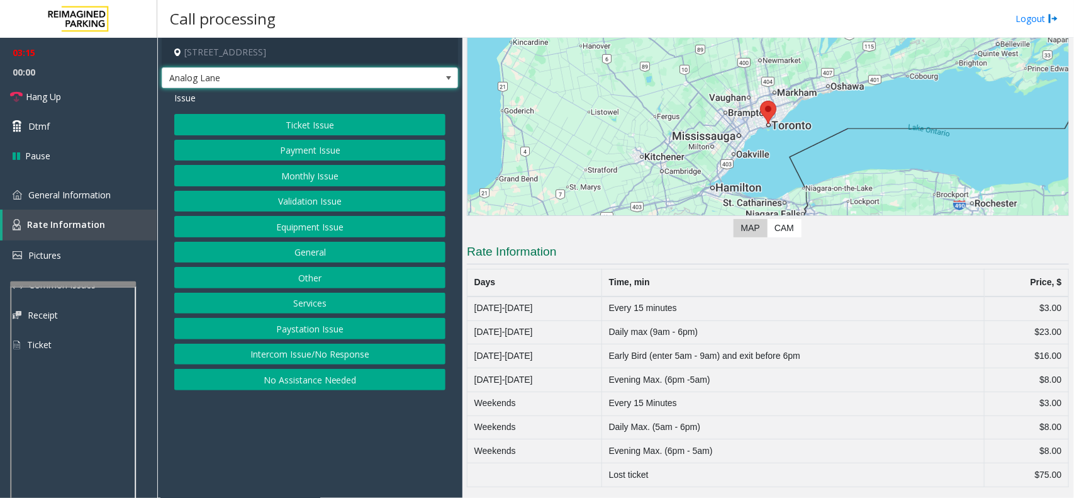
click at [448, 80] on span at bounding box center [448, 78] width 10 height 10
click at [93, 196] on span "General Information" at bounding box center [69, 195] width 82 height 12
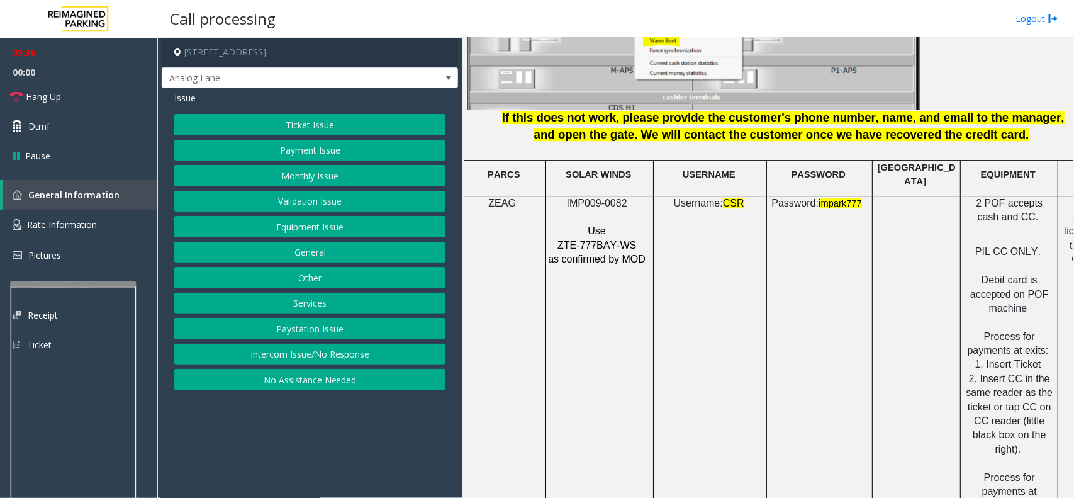
scroll to position [1651, 0]
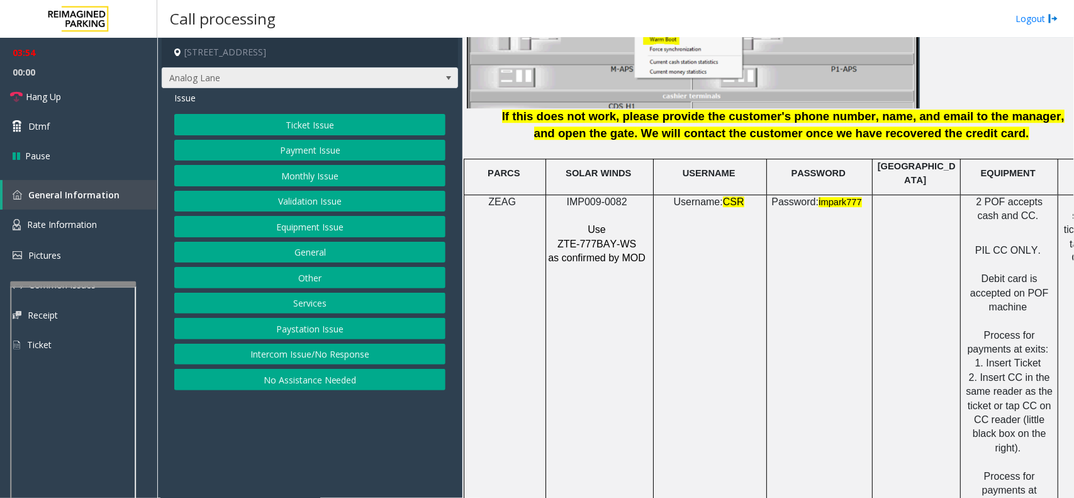
click at [444, 73] on span at bounding box center [448, 78] width 10 height 10
click at [370, 79] on span "Analog Lane" at bounding box center [280, 78] width 236 height 20
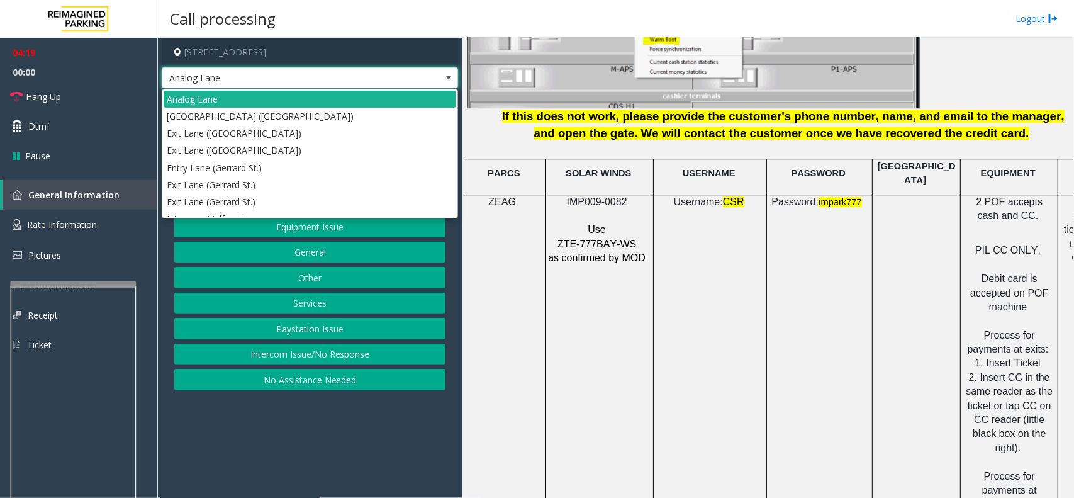
click at [448, 73] on span at bounding box center [448, 78] width 10 height 10
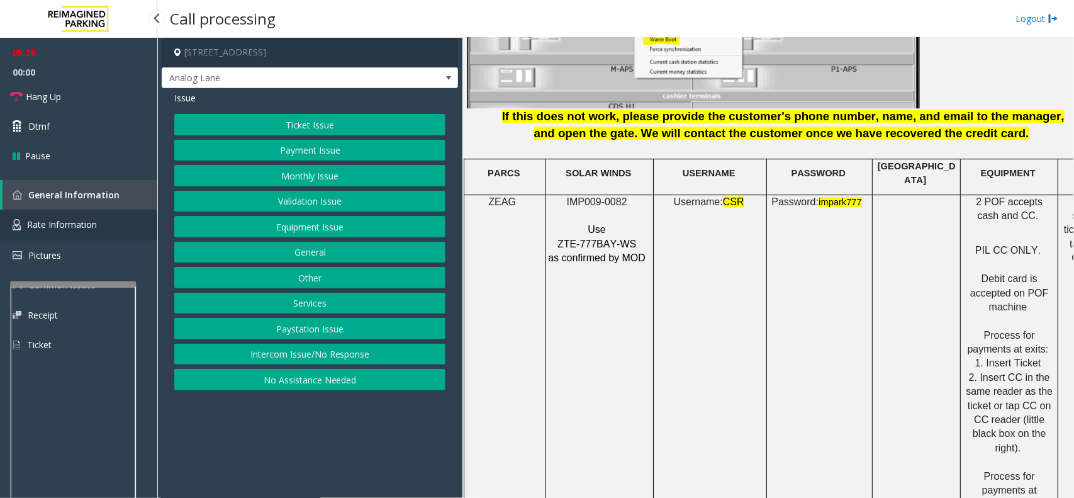
click at [71, 221] on span "Rate Information" at bounding box center [62, 224] width 70 height 12
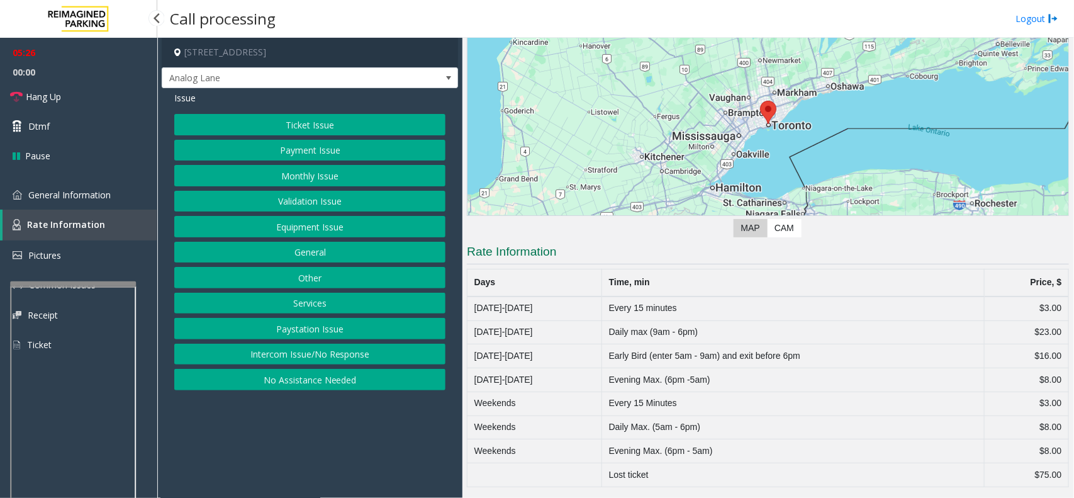
scroll to position [120, 0]
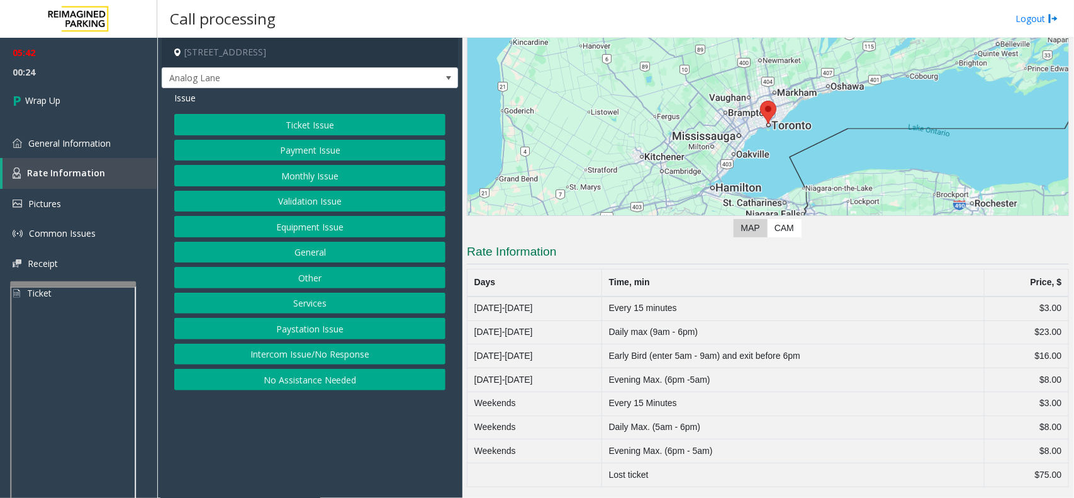
click at [321, 121] on button "Ticket Issue" at bounding box center [309, 124] width 271 height 21
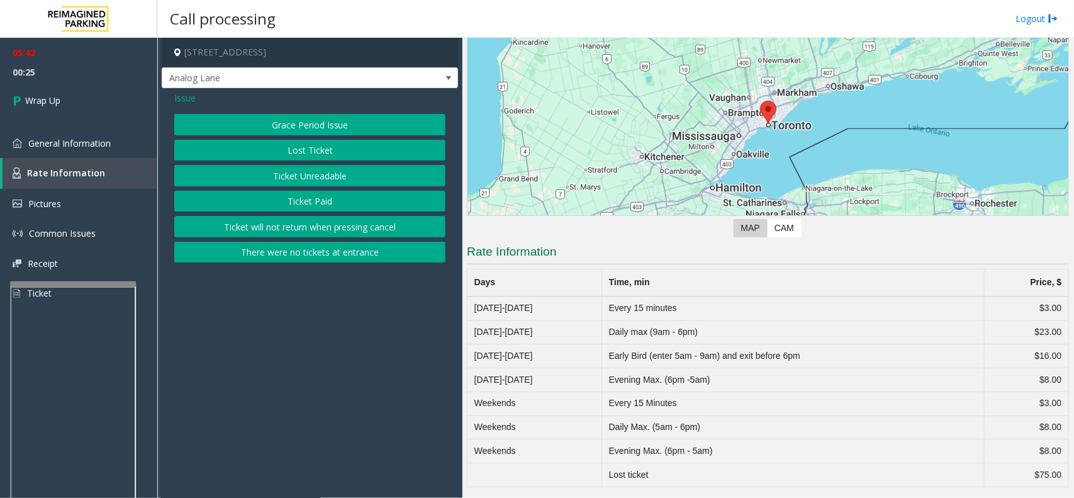
click at [325, 253] on button "There were no tickets at entrance" at bounding box center [309, 252] width 271 height 21
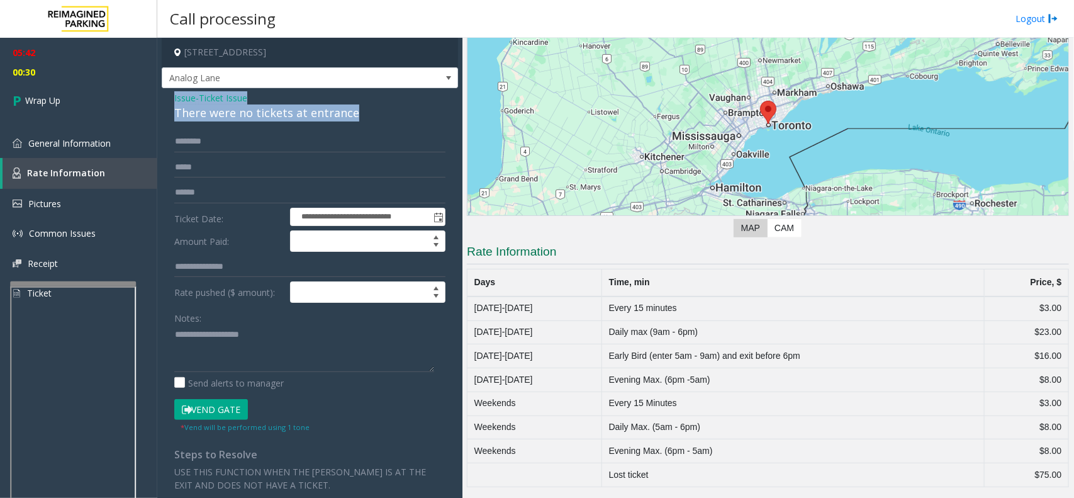
drag, startPoint x: 170, startPoint y: 95, endPoint x: 313, endPoint y: 117, distance: 143.8
click at [379, 133] on div "**********" at bounding box center [310, 375] width 296 height 574
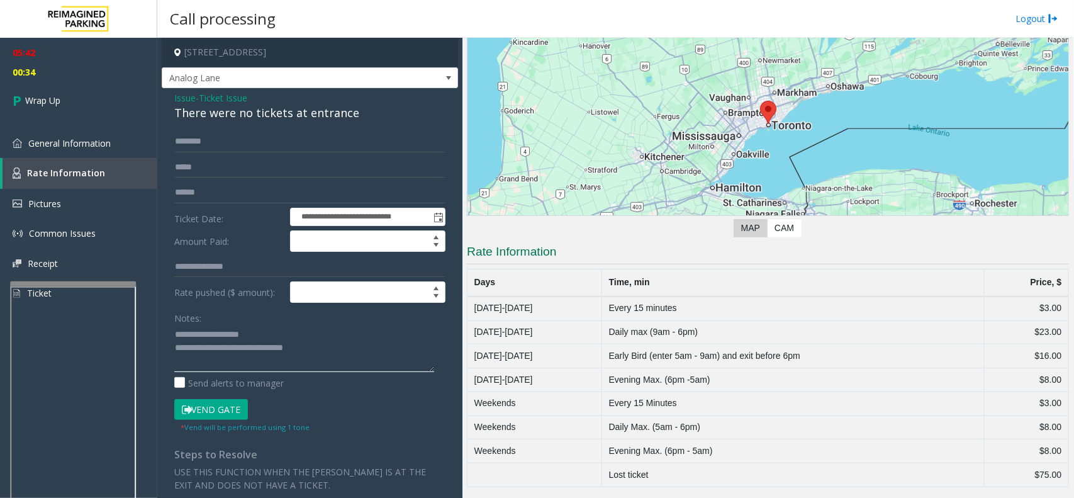
click at [318, 348] on textarea at bounding box center [304, 348] width 260 height 47
type textarea "**********"
click at [42, 106] on span "Wrap Up" at bounding box center [42, 100] width 35 height 13
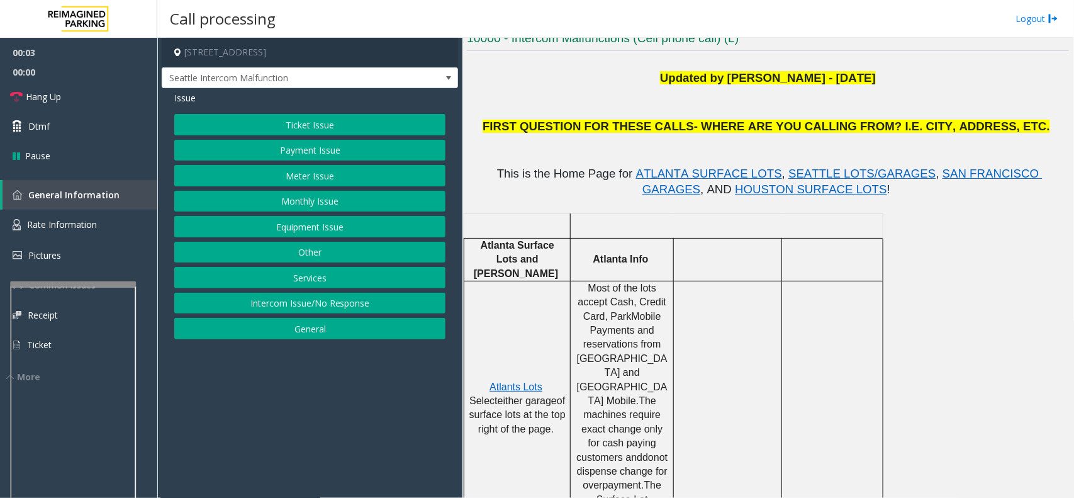
scroll to position [393, 0]
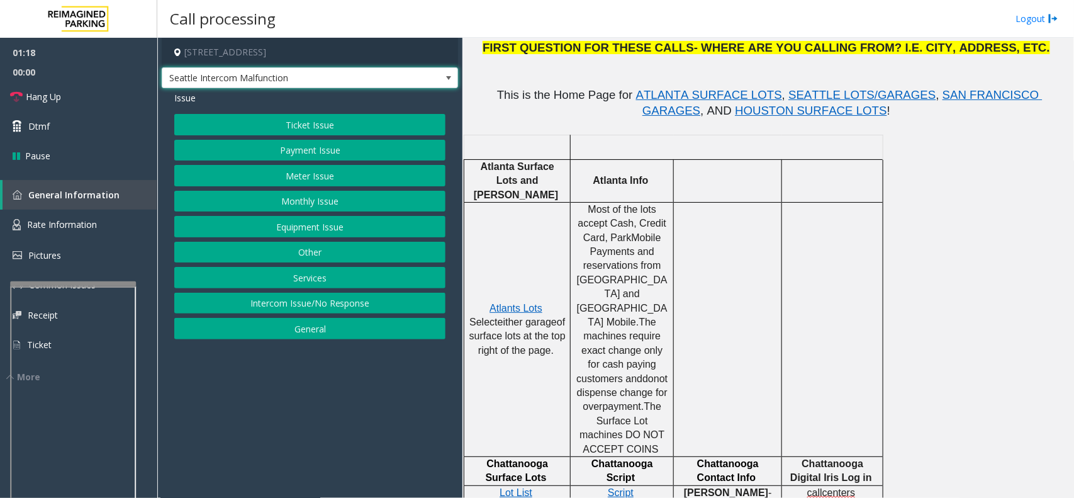
click at [448, 73] on span at bounding box center [448, 78] width 10 height 10
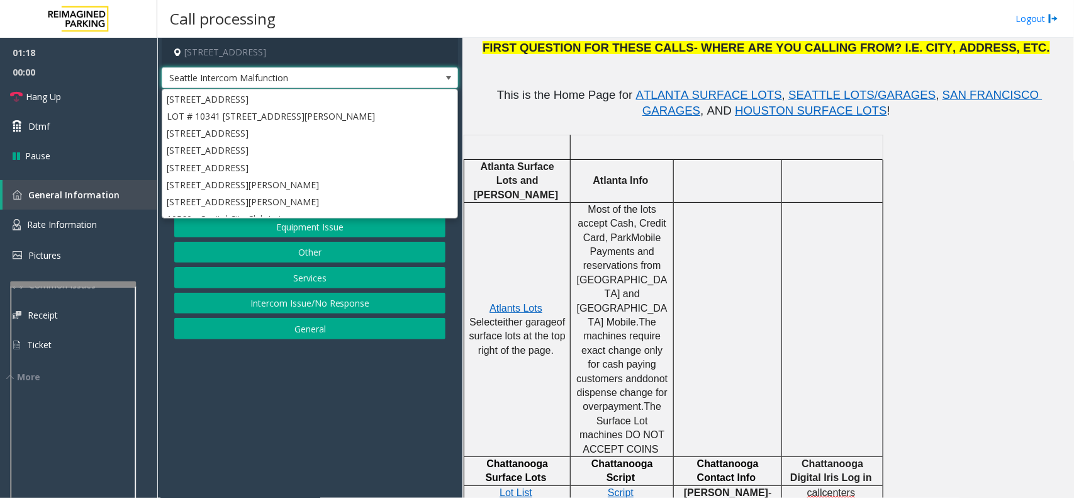
scroll to position [118, 0]
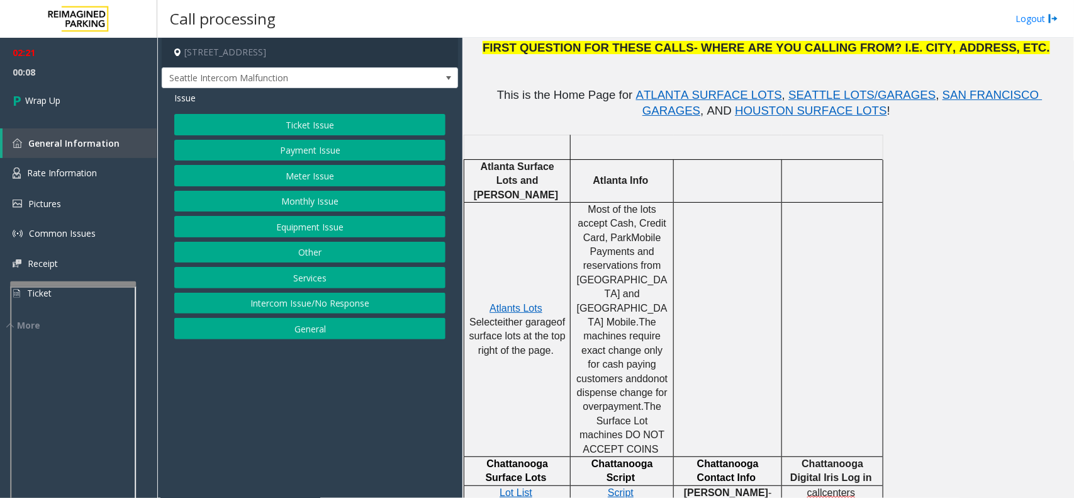
click at [306, 220] on button "Equipment Issue" at bounding box center [309, 226] width 271 height 21
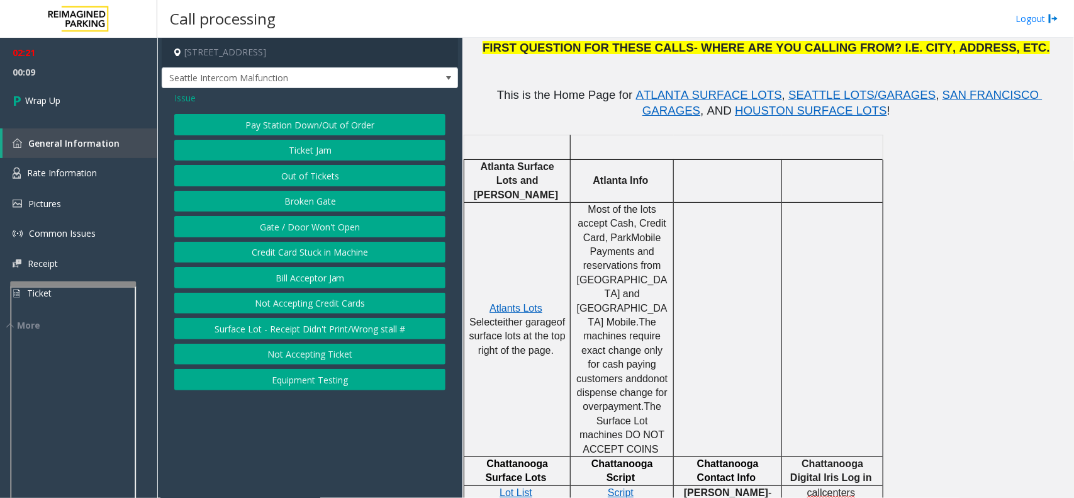
click at [323, 228] on button "Gate / Door Won't Open" at bounding box center [309, 226] width 271 height 21
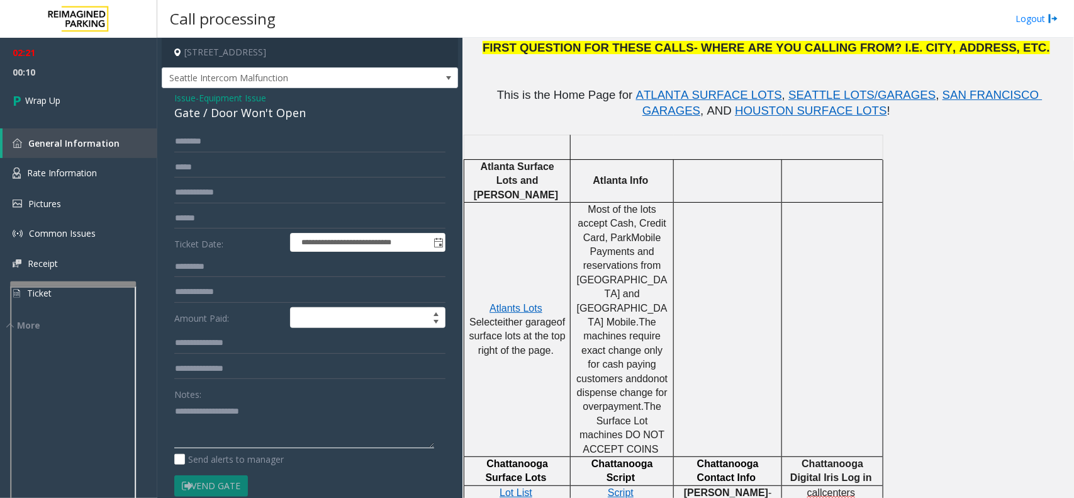
click at [228, 406] on textarea at bounding box center [304, 424] width 260 height 47
type textarea "**********"
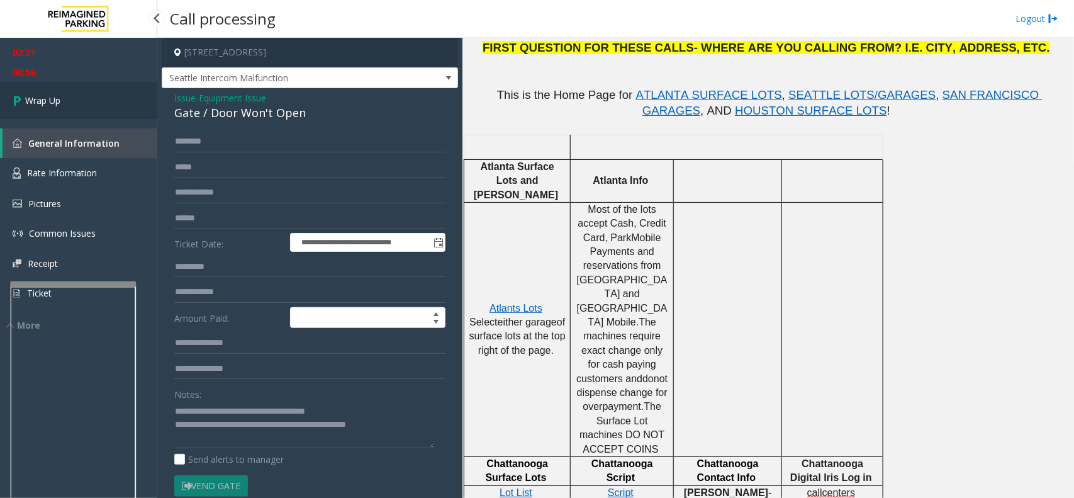
click at [48, 99] on span "Wrap Up" at bounding box center [42, 100] width 35 height 13
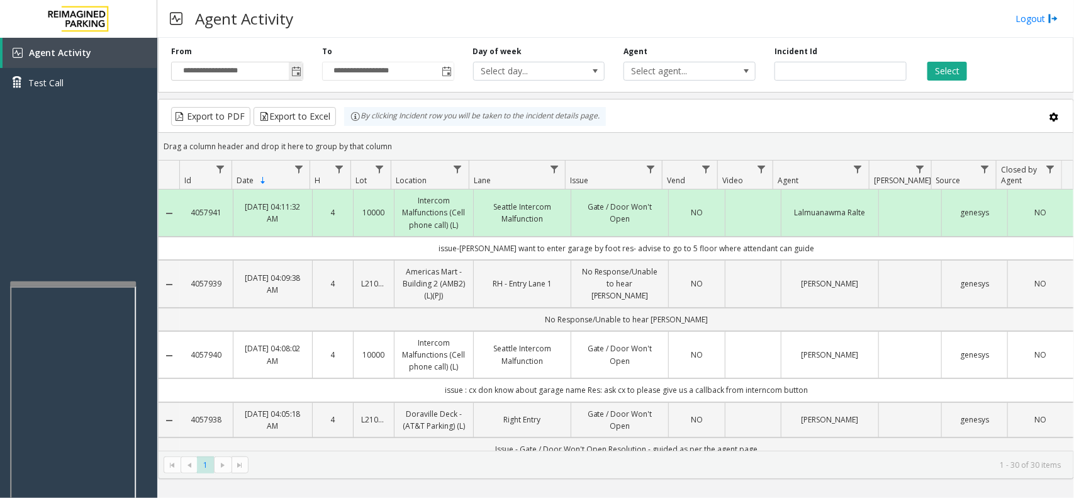
click at [294, 70] on span "Toggle popup" at bounding box center [296, 72] width 10 height 10
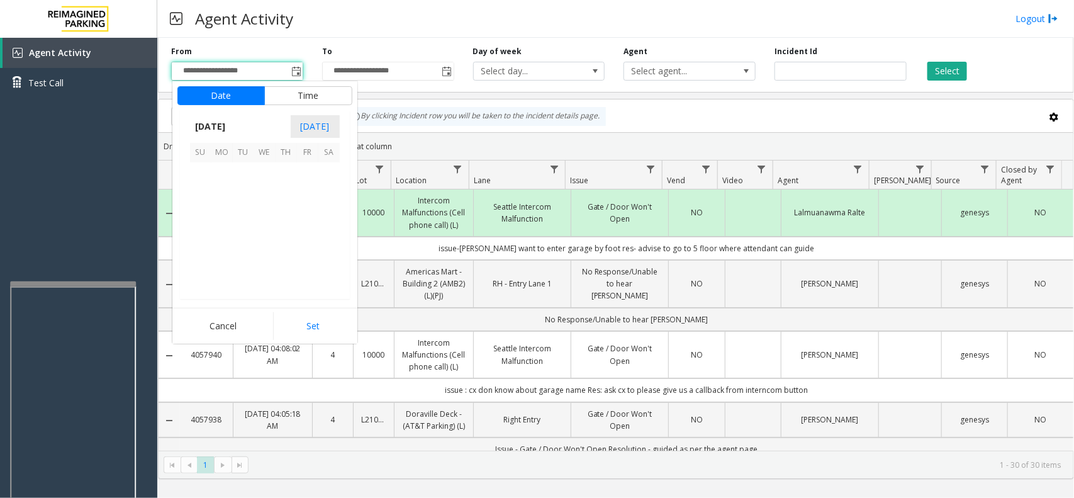
scroll to position [225484, 0]
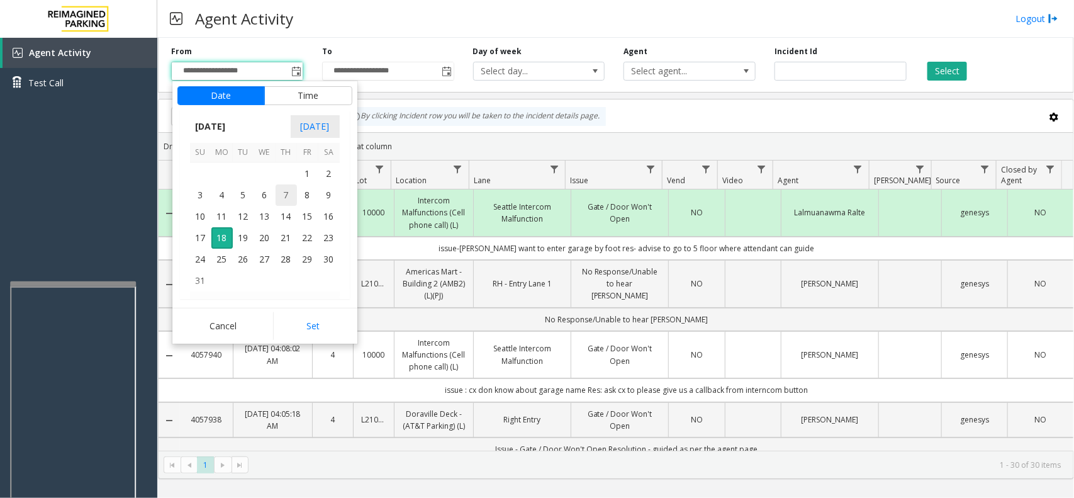
click at [286, 203] on span "7" at bounding box center [285, 194] width 21 height 21
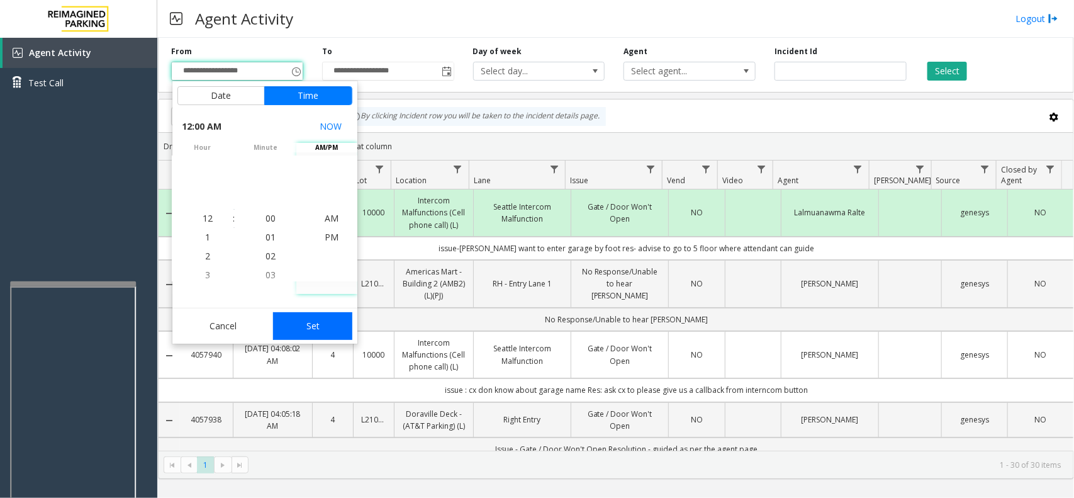
click at [325, 329] on button "Set" at bounding box center [312, 326] width 79 height 28
type input "**********"
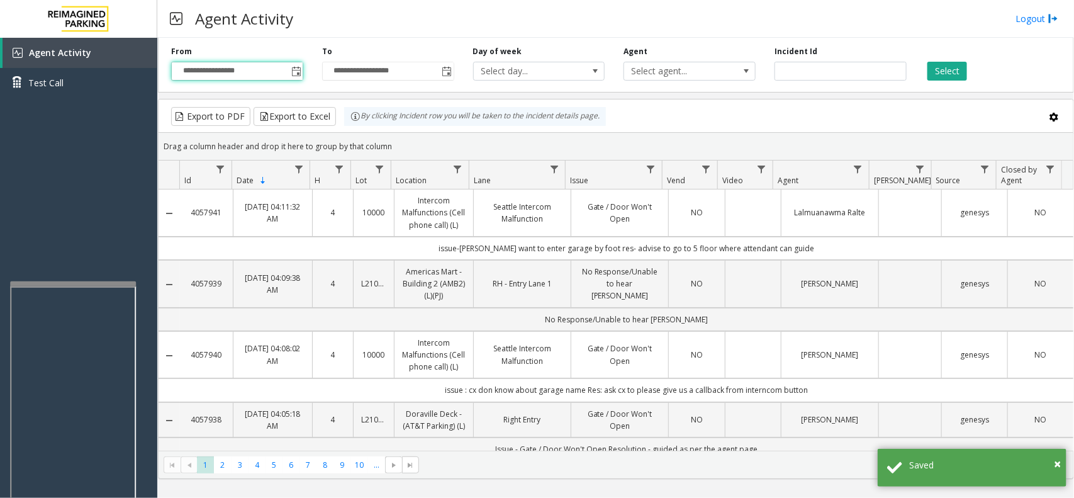
click at [745, 218] on td "Data table" at bounding box center [753, 212] width 56 height 47
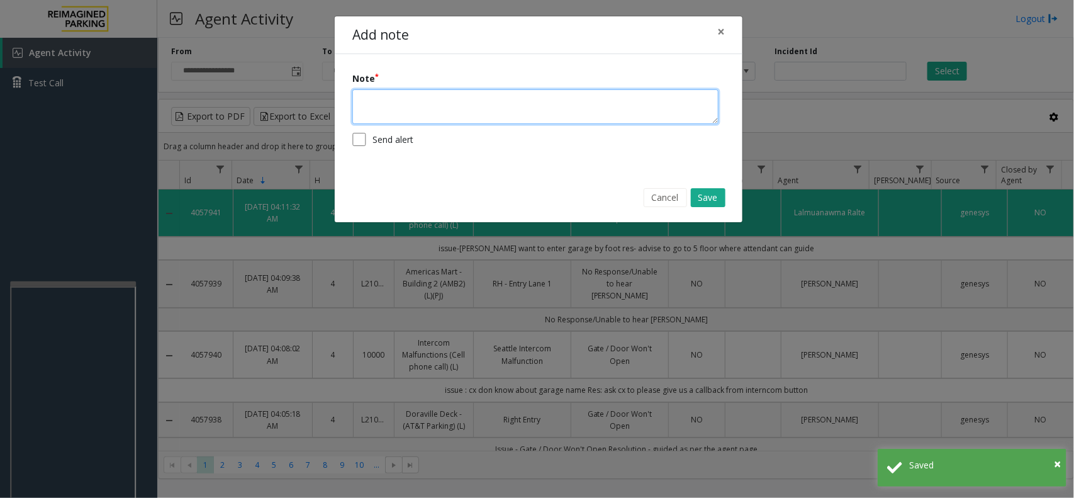
click at [503, 104] on textarea at bounding box center [535, 106] width 366 height 35
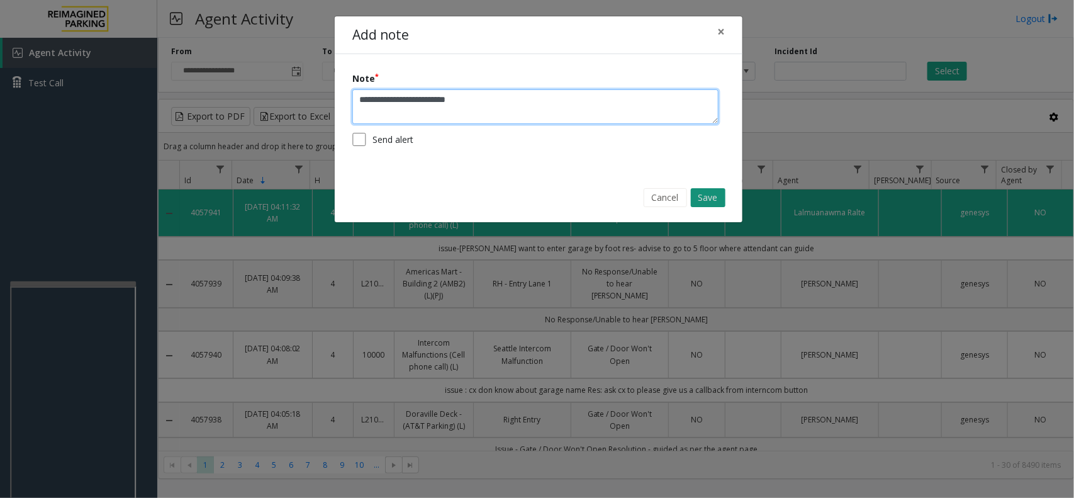
type textarea "**********"
click at [706, 199] on button "Save" at bounding box center [708, 197] width 35 height 19
